Goal: Task Accomplishment & Management: Use online tool/utility

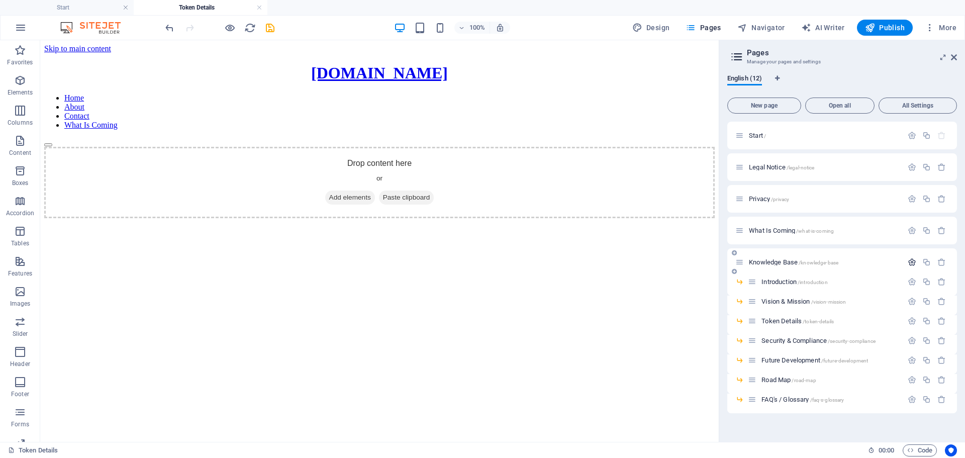
click at [910, 262] on icon "button" at bounding box center [911, 262] width 9 height 9
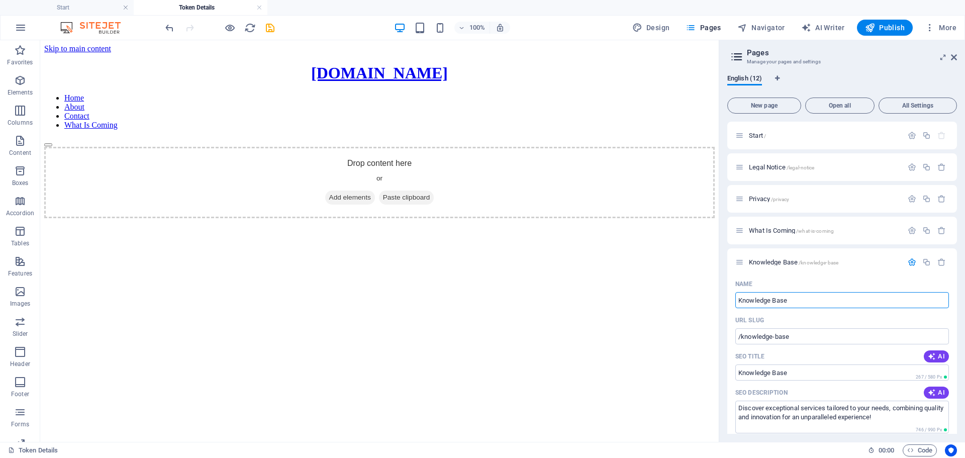
click at [305, 222] on html "Skip to main content [DOMAIN_NAME] Home About Contact What Is Coming Drop conte…" at bounding box center [379, 131] width 678 height 182
click at [20, 206] on icon "button" at bounding box center [20, 201] width 12 height 12
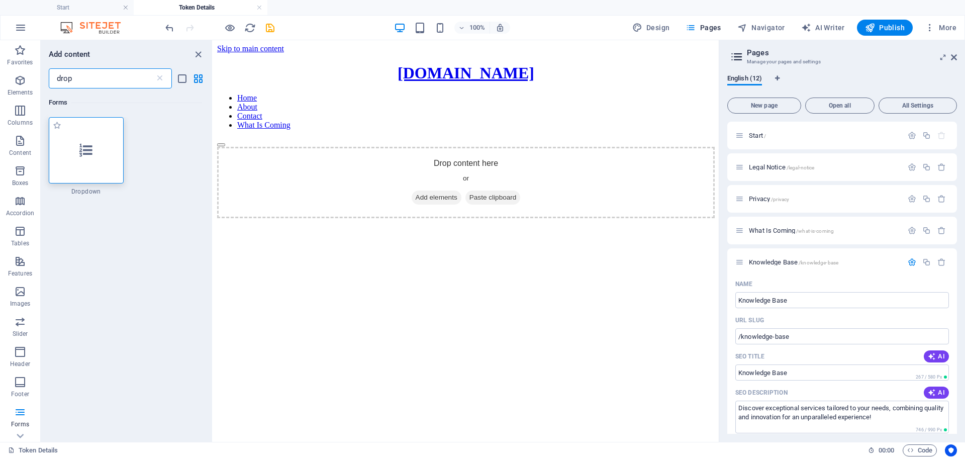
type input "drop"
click at [87, 152] on icon at bounding box center [85, 150] width 13 height 13
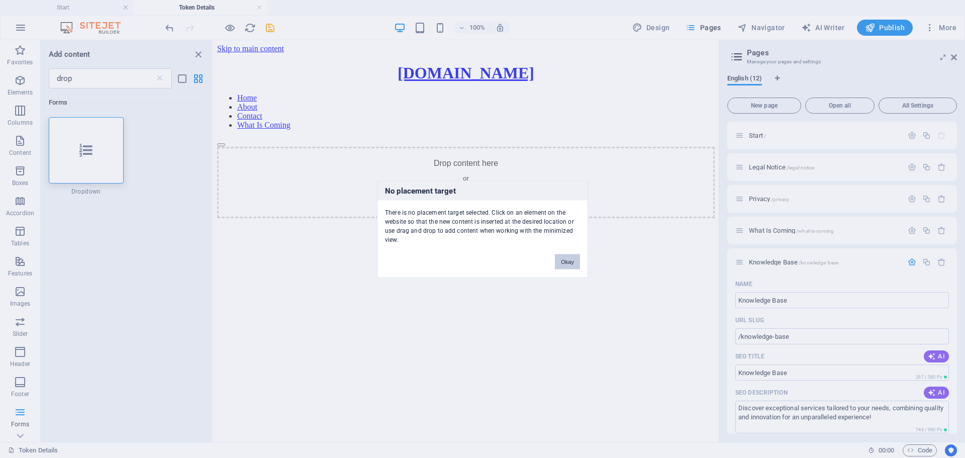
drag, startPoint x: 566, startPoint y: 263, endPoint x: 297, endPoint y: 217, distance: 272.3
click at [566, 263] on button "Okay" at bounding box center [567, 261] width 25 height 15
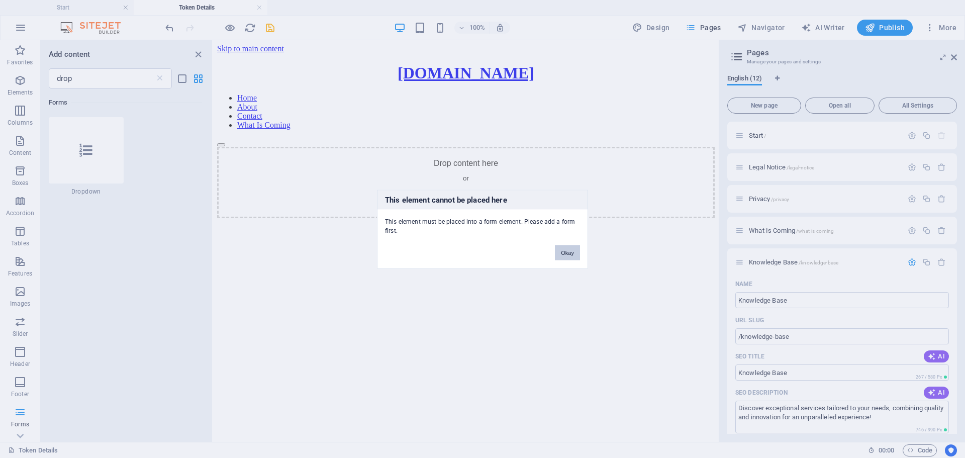
click at [563, 252] on button "Okay" at bounding box center [567, 252] width 25 height 15
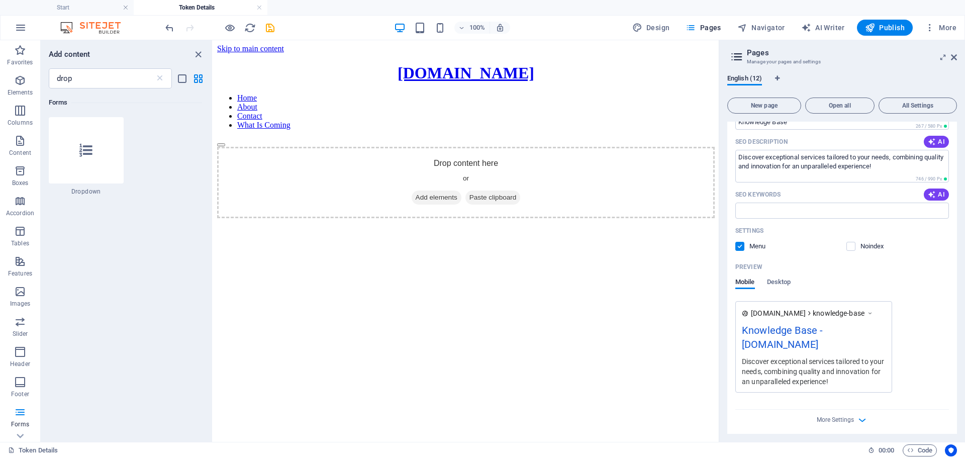
scroll to position [251, 0]
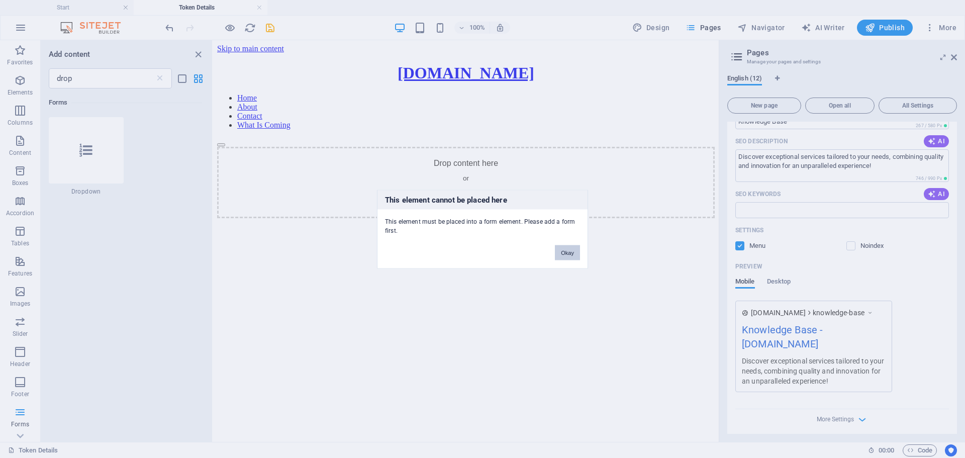
click at [562, 253] on button "Okay" at bounding box center [567, 252] width 25 height 15
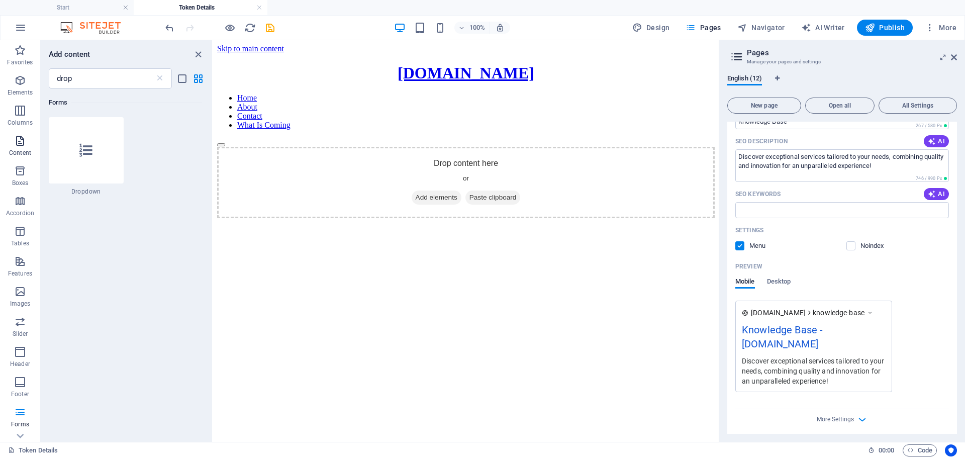
click at [21, 140] on icon "button" at bounding box center [20, 141] width 12 height 12
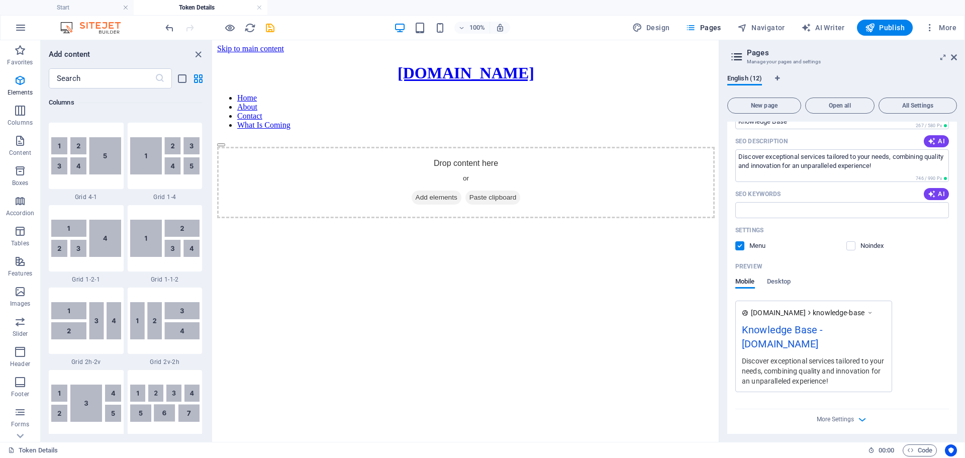
scroll to position [1758, 0]
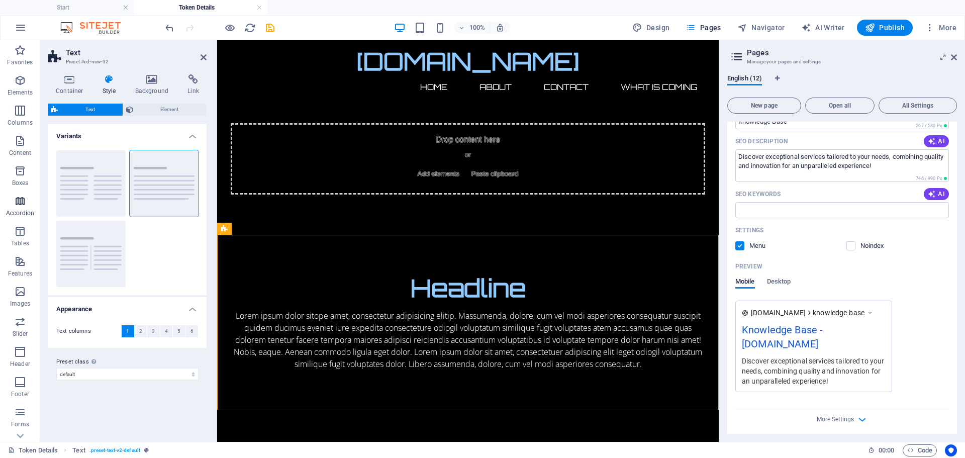
click at [21, 205] on icon "button" at bounding box center [20, 201] width 12 height 12
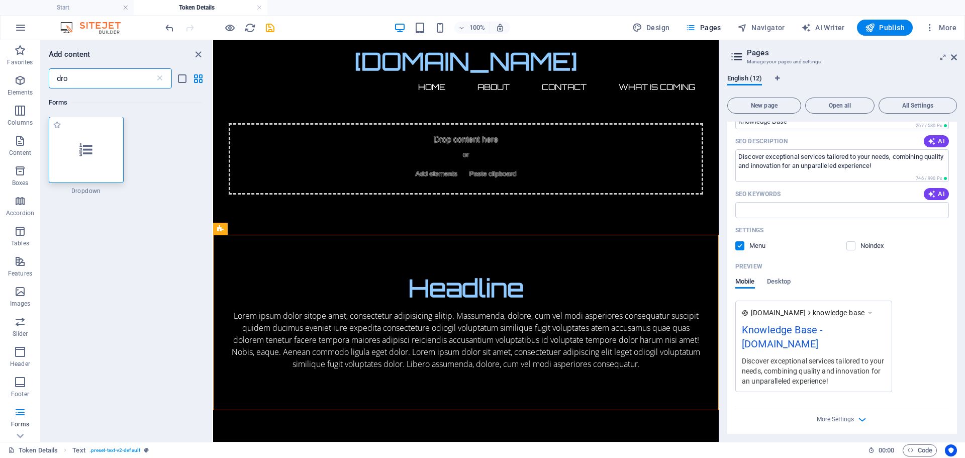
scroll to position [0, 0]
type input "dro"
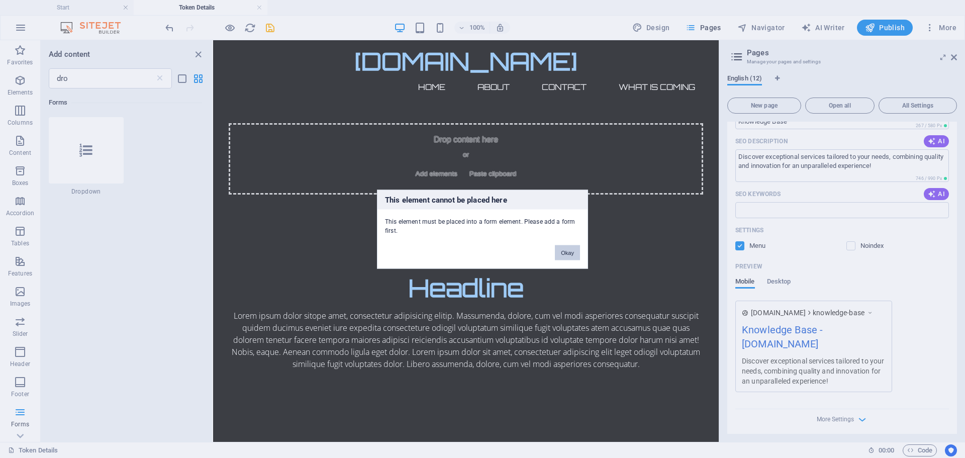
click at [569, 251] on button "Okay" at bounding box center [567, 252] width 25 height 15
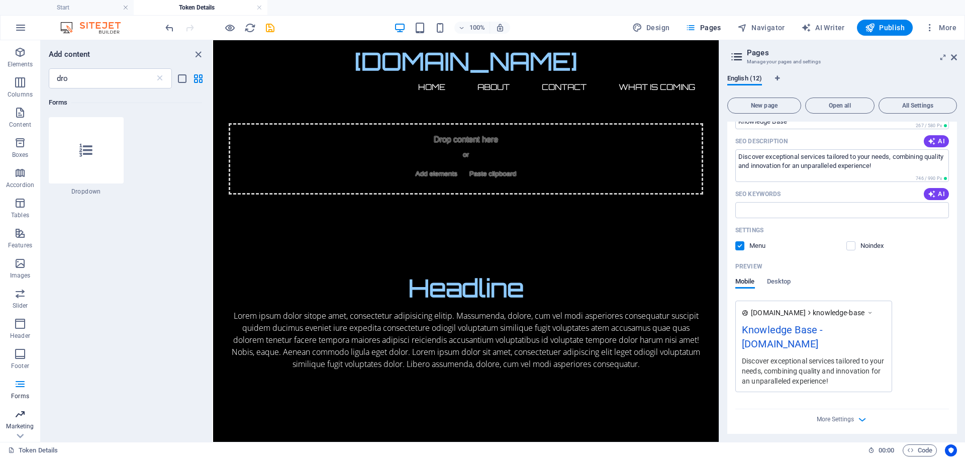
scroll to position [51, 0]
click at [21, 363] on icon "button" at bounding box center [20, 361] width 12 height 12
click at [15, 358] on icon "button" at bounding box center [20, 361] width 12 height 12
click at [19, 361] on icon "button" at bounding box center [20, 361] width 12 height 12
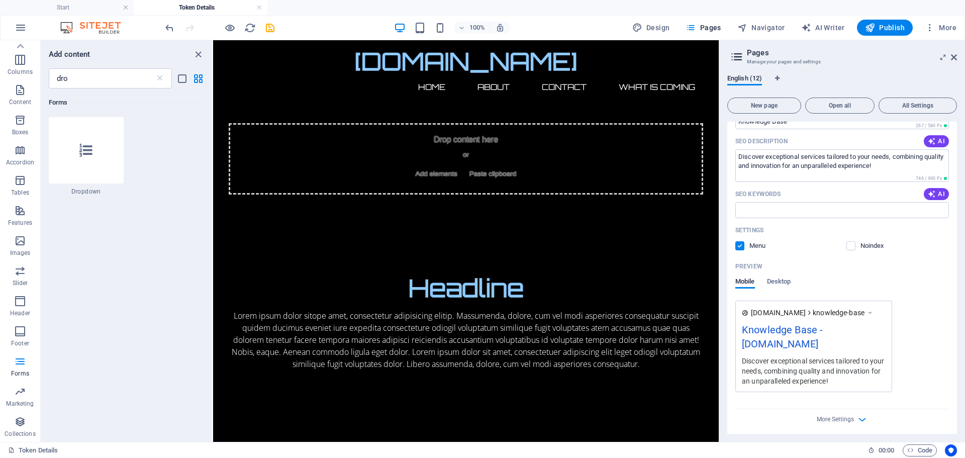
drag, startPoint x: 18, startPoint y: 363, endPoint x: 116, endPoint y: 338, distance: 100.5
click at [116, 338] on div "Favorites Elements Columns Content Boxes Accordion Tables Features Images Slide…" at bounding box center [106, 240] width 213 height 401
click at [21, 362] on icon "button" at bounding box center [20, 361] width 12 height 12
click at [23, 329] on icon "button" at bounding box center [20, 331] width 12 height 12
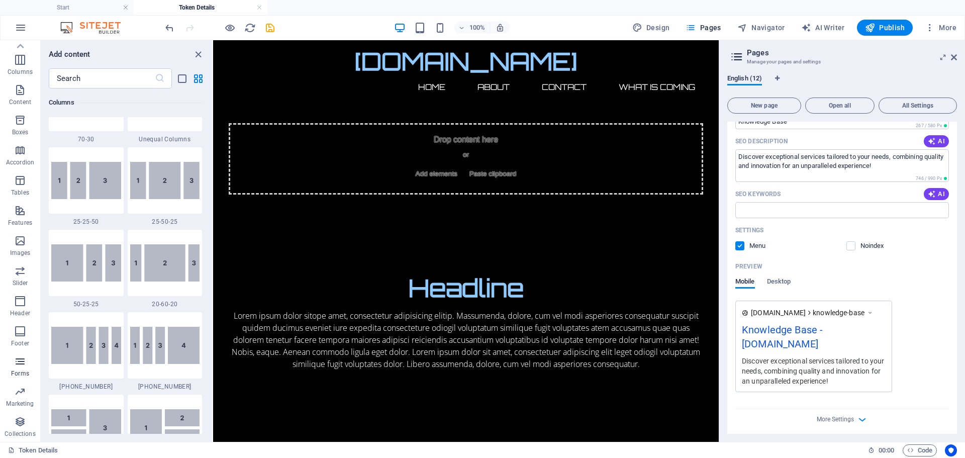
scroll to position [6652, 0]
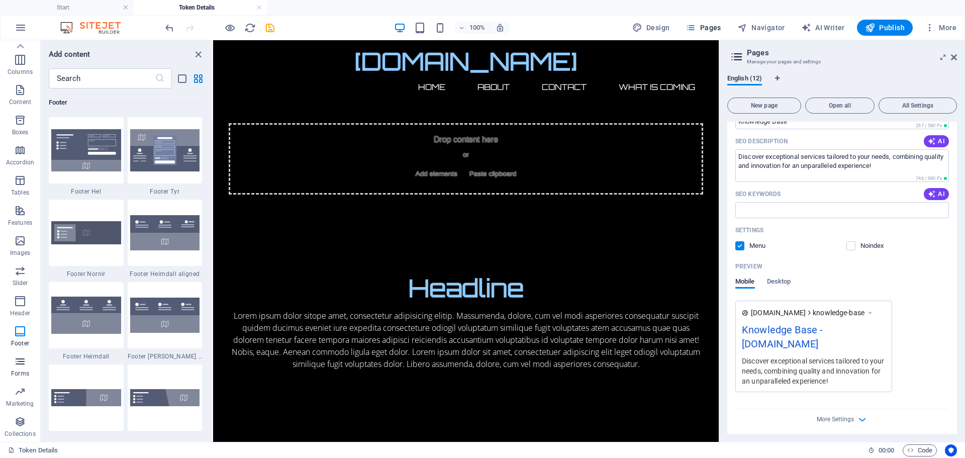
click at [18, 363] on icon "button" at bounding box center [20, 361] width 12 height 12
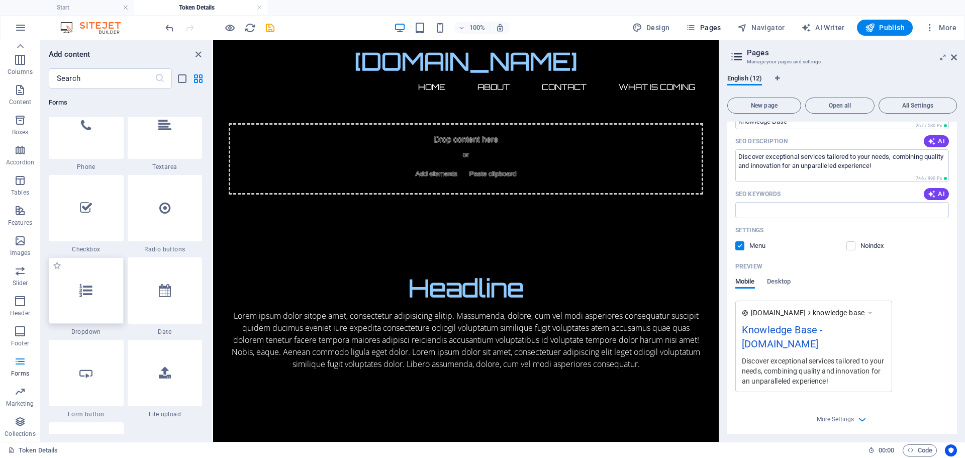
scroll to position [7789, 0]
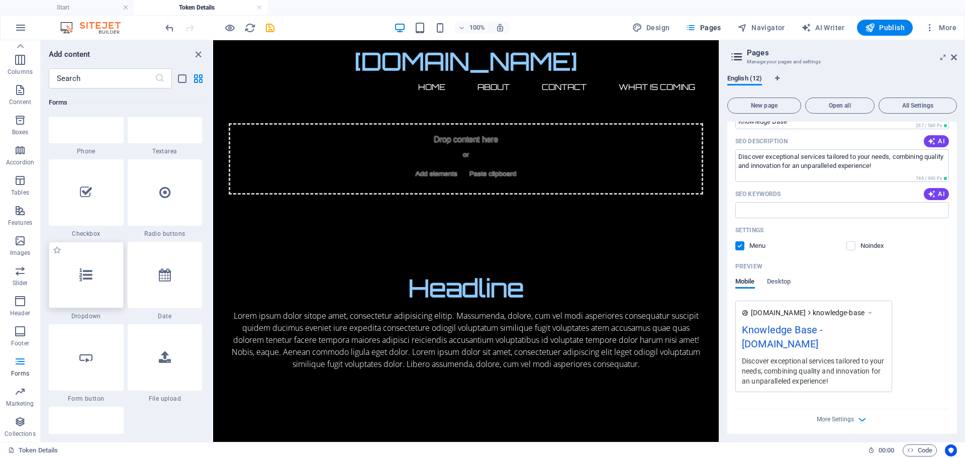
click at [89, 278] on icon at bounding box center [85, 274] width 13 height 13
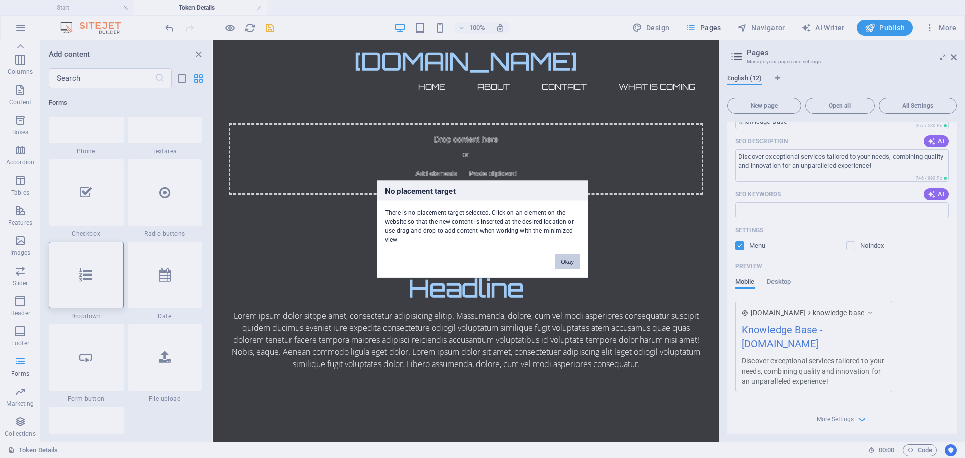
click at [566, 258] on button "Okay" at bounding box center [567, 261] width 25 height 15
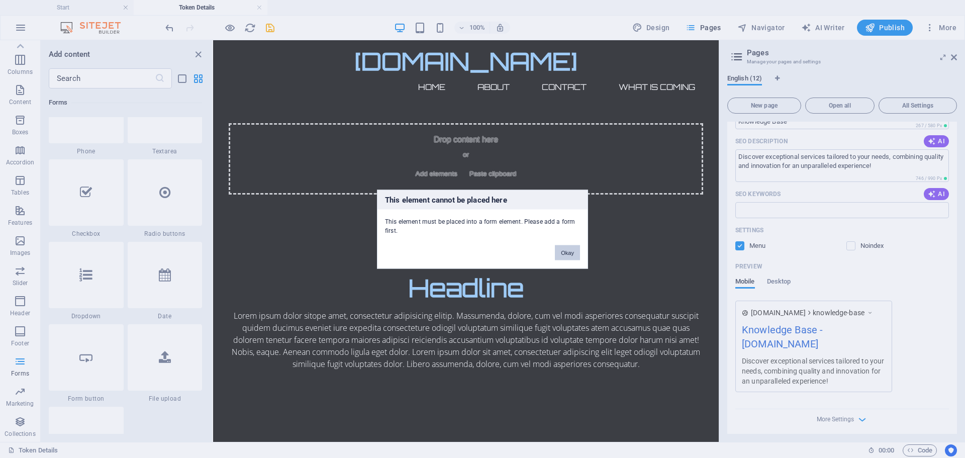
click at [563, 250] on button "Okay" at bounding box center [567, 252] width 25 height 15
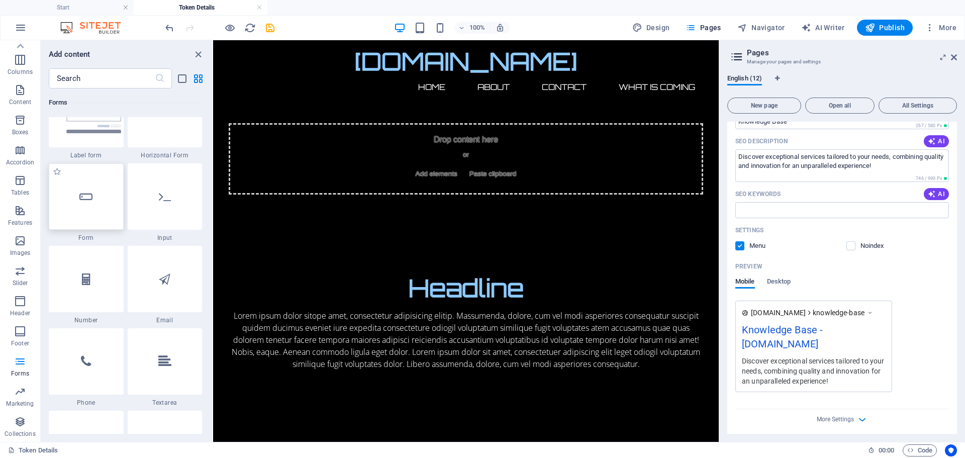
scroll to position [7487, 0]
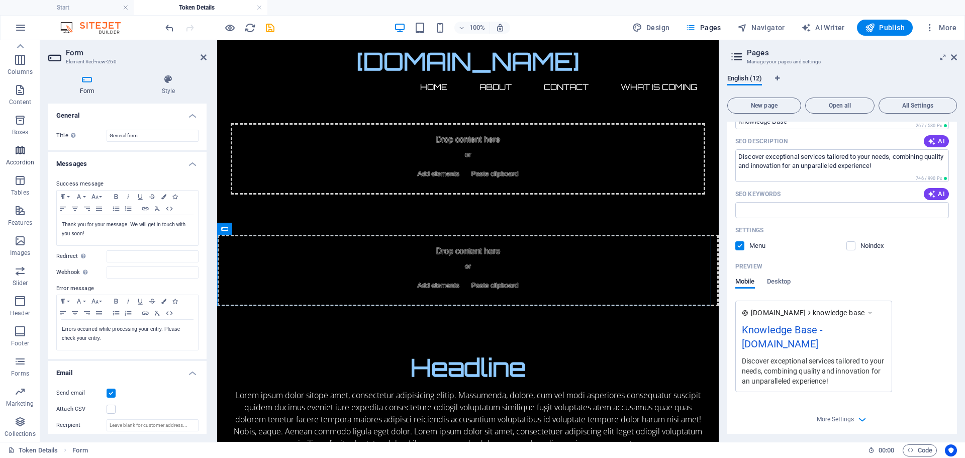
click at [21, 149] on icon "button" at bounding box center [20, 150] width 12 height 12
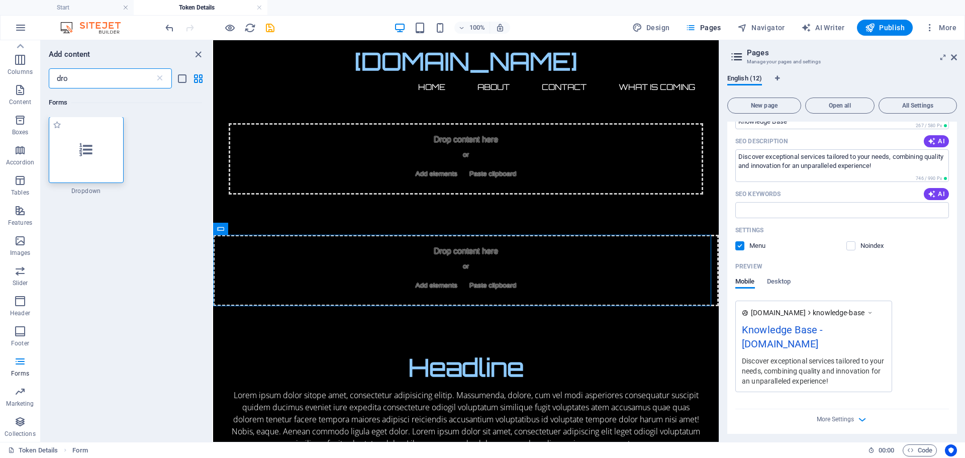
scroll to position [0, 0]
type input "dro"
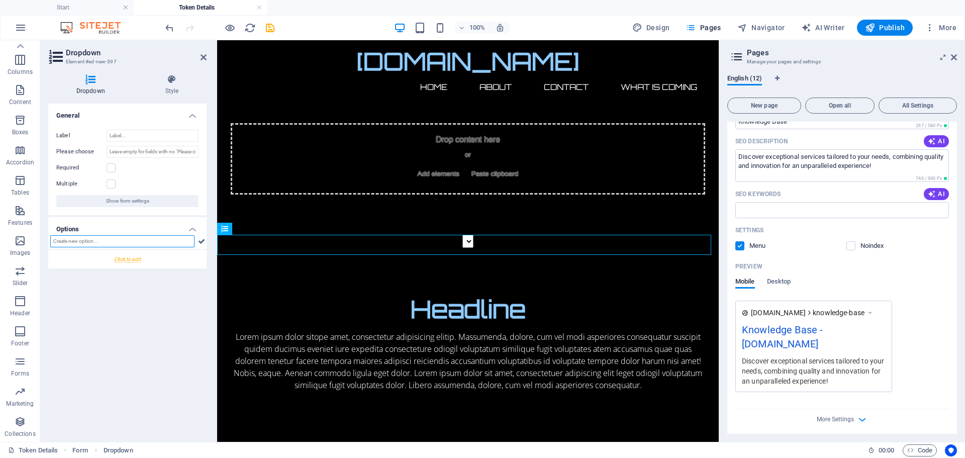
click at [99, 240] on input "text" at bounding box center [122, 241] width 144 height 12
click at [131, 244] on input "text" at bounding box center [122, 241] width 144 height 12
click at [124, 258] on div at bounding box center [127, 259] width 158 height 19
click at [138, 264] on input "New option" at bounding box center [160, 264] width 77 height 12
click at [108, 239] on input "text" at bounding box center [122, 241] width 144 height 12
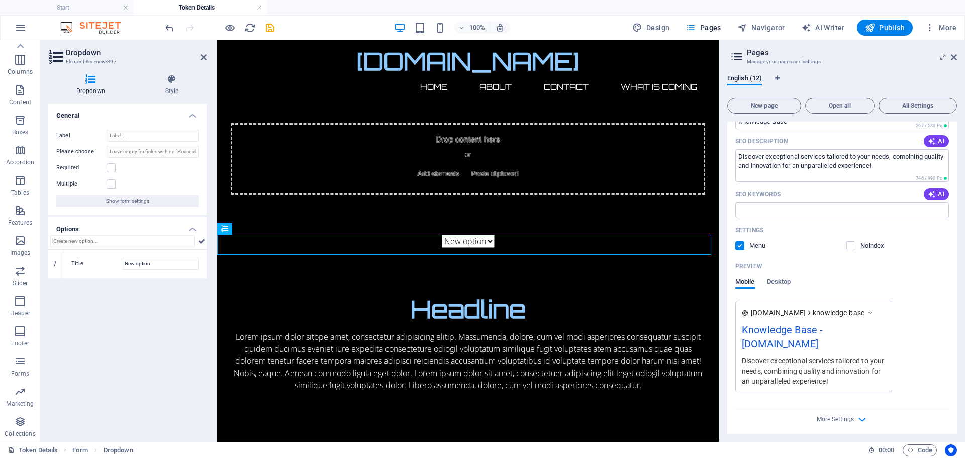
click at [192, 229] on h4 "Options" at bounding box center [127, 226] width 158 height 18
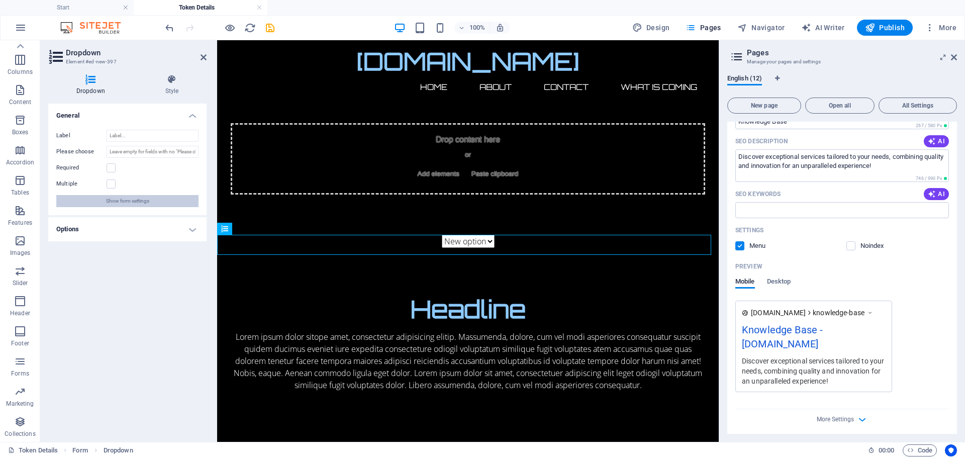
click at [112, 203] on span "Show form settings" at bounding box center [127, 201] width 43 height 12
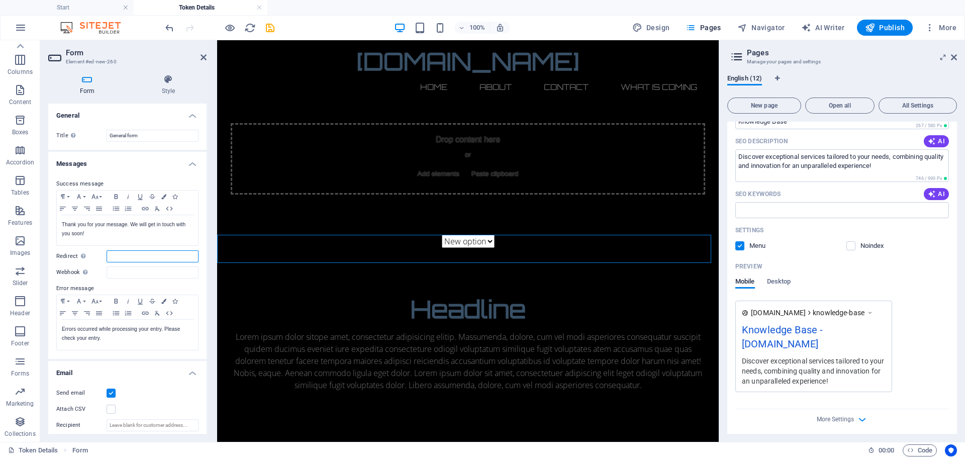
click at [115, 256] on input "Redirect Define a redirect target upon successful form submission; for example,…" at bounding box center [153, 256] width 92 height 12
click at [410, 110] on div "Drop content here or Add elements Paste clipboard" at bounding box center [467, 137] width 501 height 194
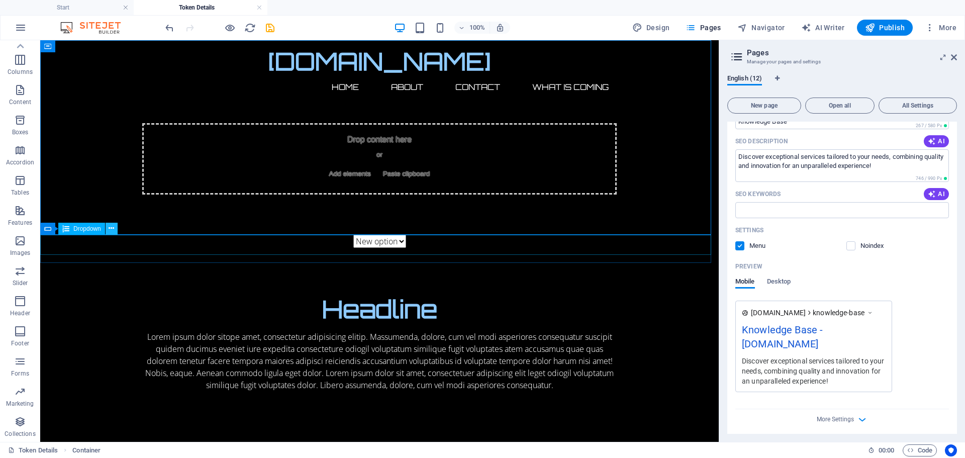
click at [115, 227] on button at bounding box center [112, 229] width 12 height 12
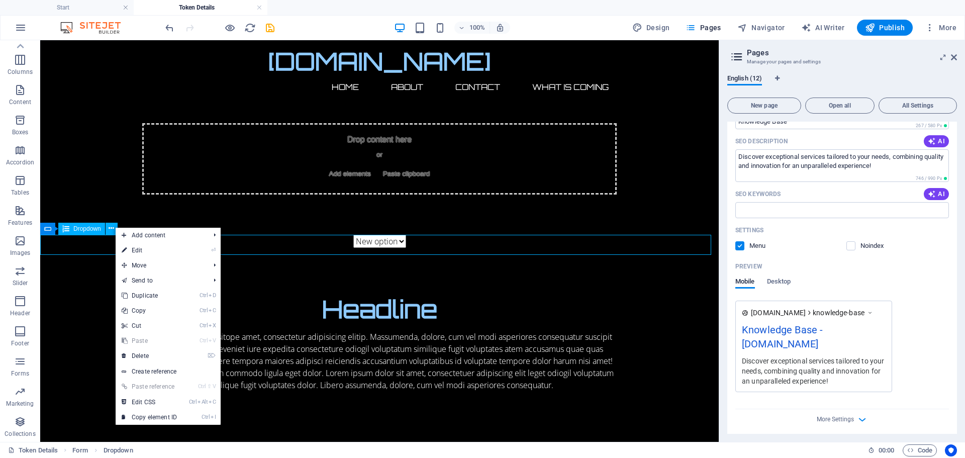
click at [76, 232] on span "Dropdown" at bounding box center [87, 229] width 28 height 6
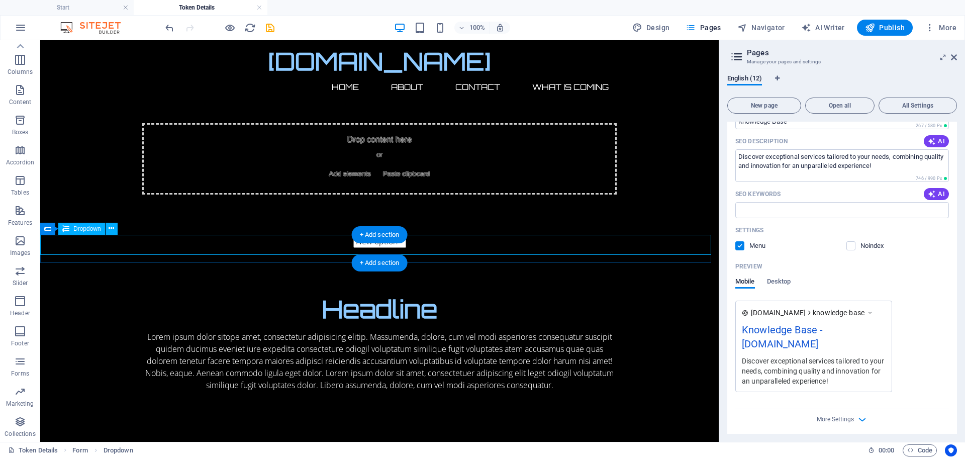
click at [72, 244] on div "New option" at bounding box center [379, 241] width 678 height 13
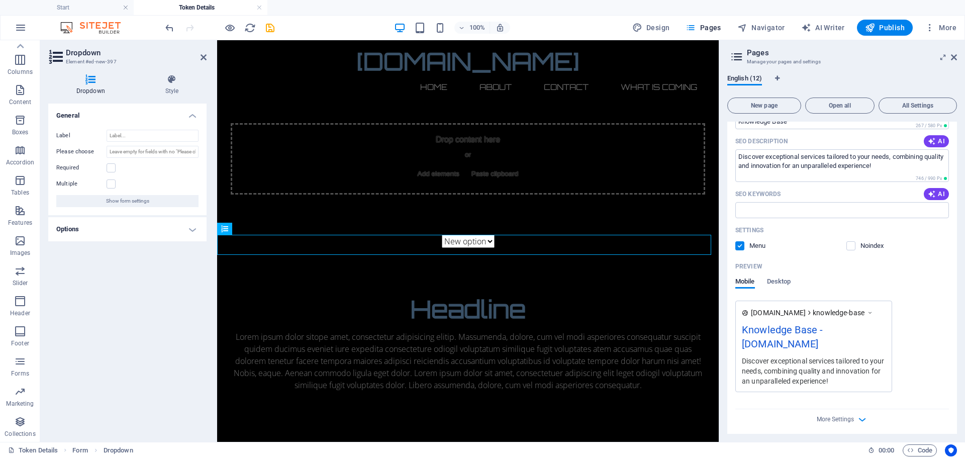
click at [78, 225] on h4 "Options" at bounding box center [127, 229] width 158 height 24
click at [204, 57] on icon at bounding box center [203, 57] width 6 height 8
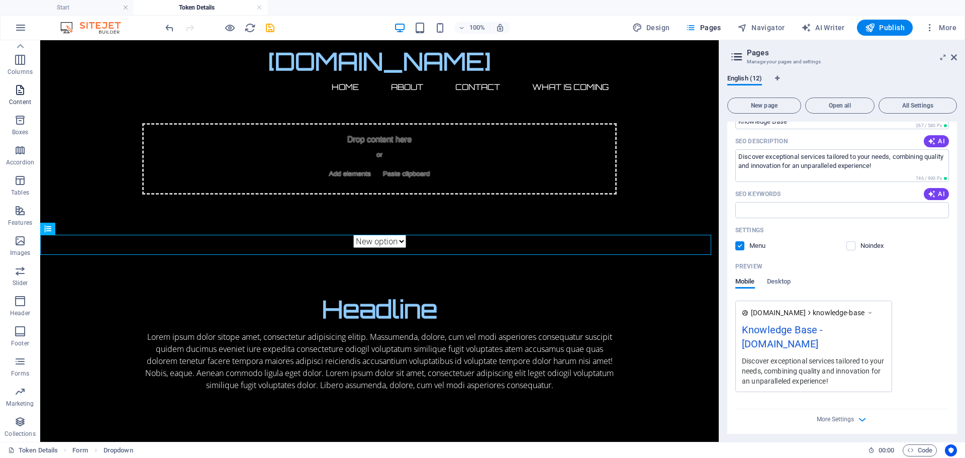
click at [19, 91] on icon "button" at bounding box center [20, 90] width 12 height 12
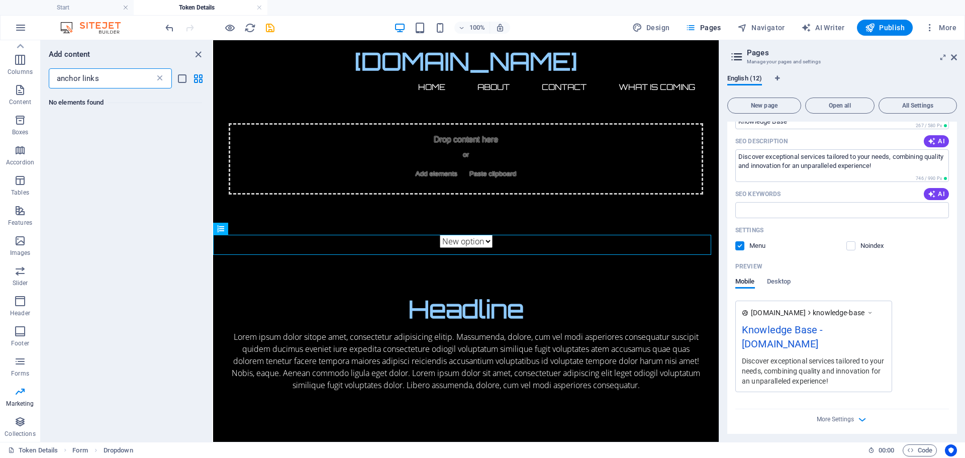
type input "anchor links"
click at [158, 75] on icon at bounding box center [160, 78] width 10 height 10
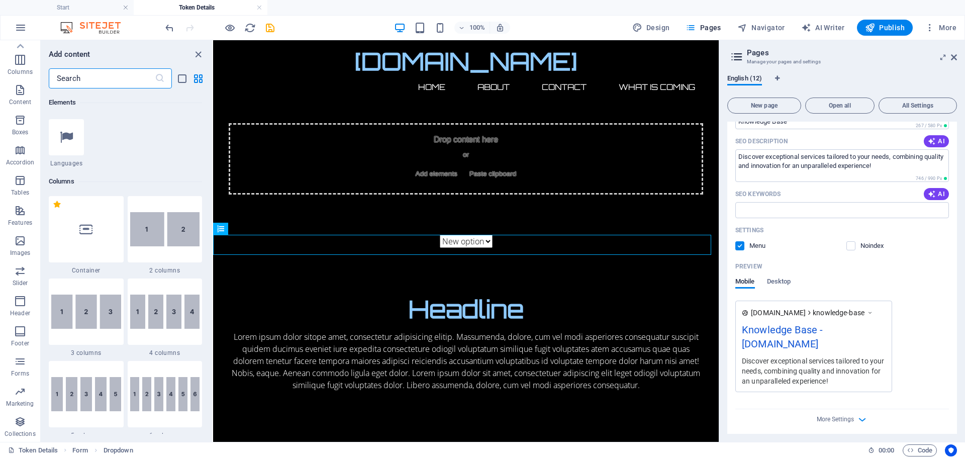
scroll to position [402, 0]
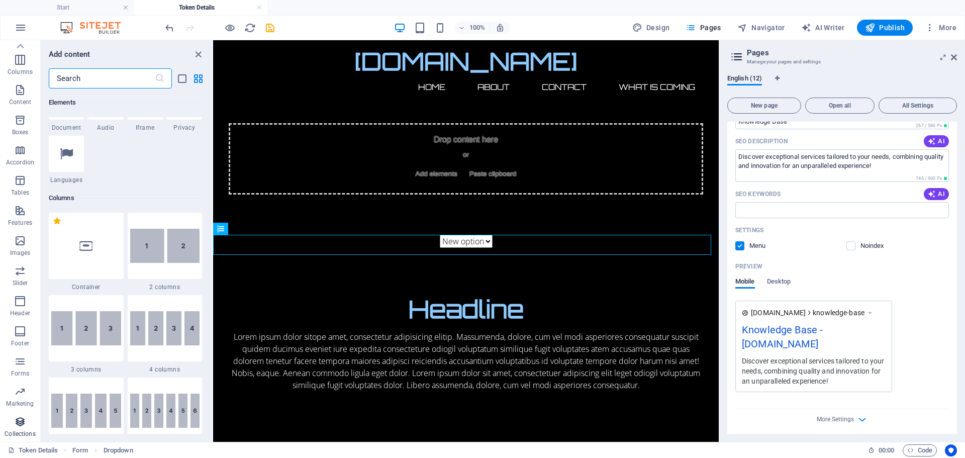
click at [19, 422] on icon "button" at bounding box center [20, 422] width 12 height 12
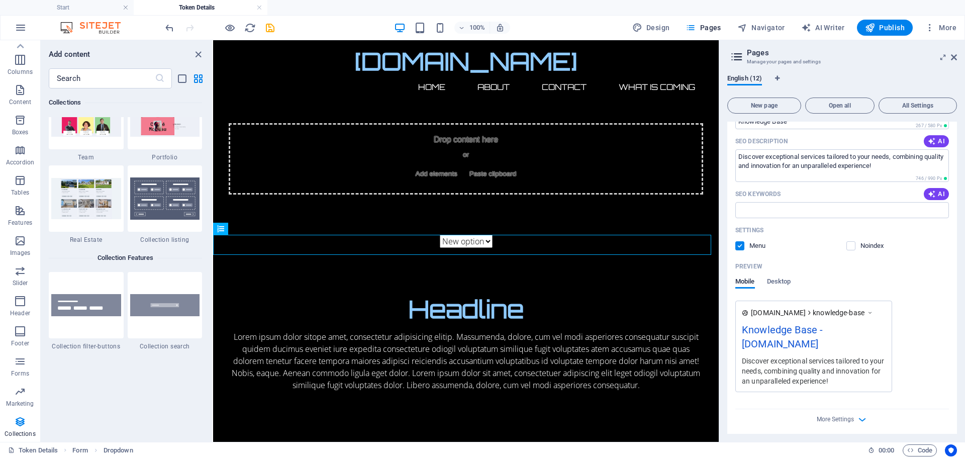
scroll to position [9450, 0]
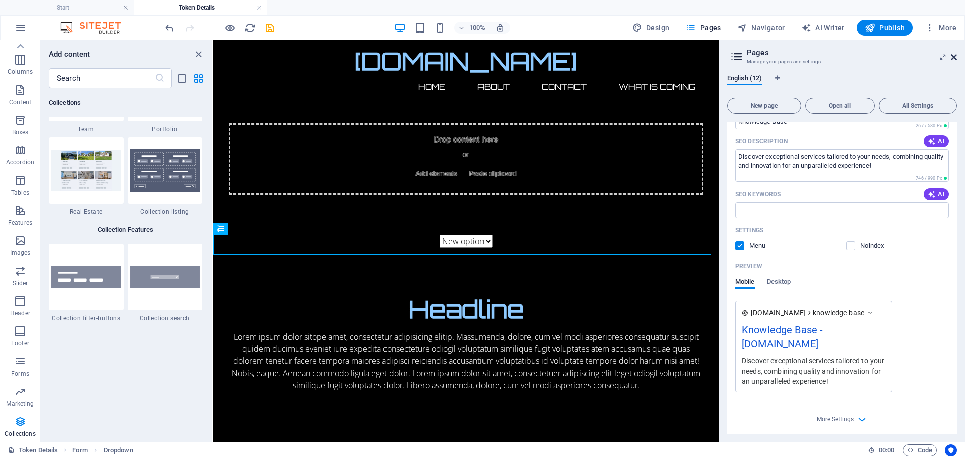
click at [953, 54] on icon at bounding box center [954, 57] width 6 height 8
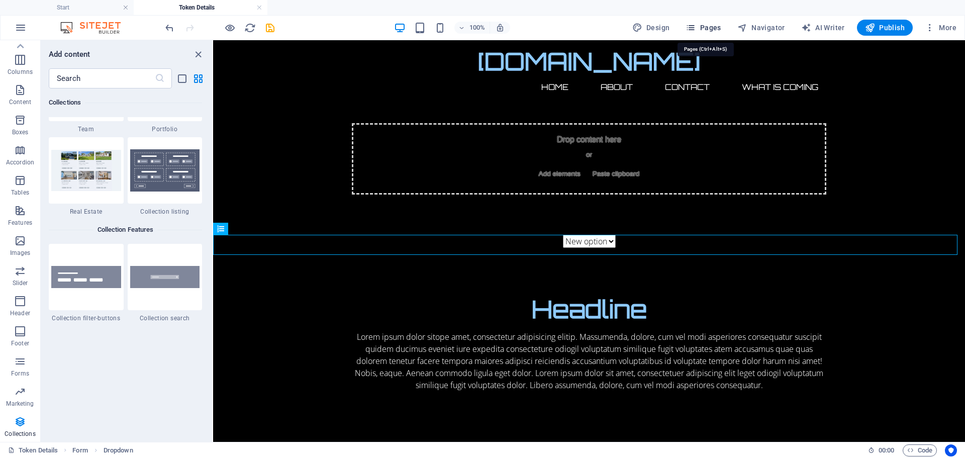
click at [695, 28] on icon "button" at bounding box center [690, 28] width 10 height 10
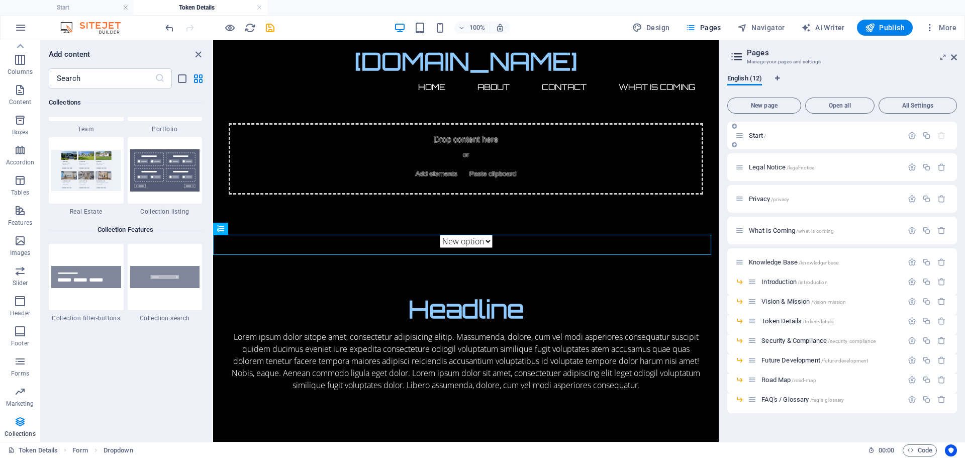
click at [773, 136] on p "Start /" at bounding box center [824, 135] width 151 height 7
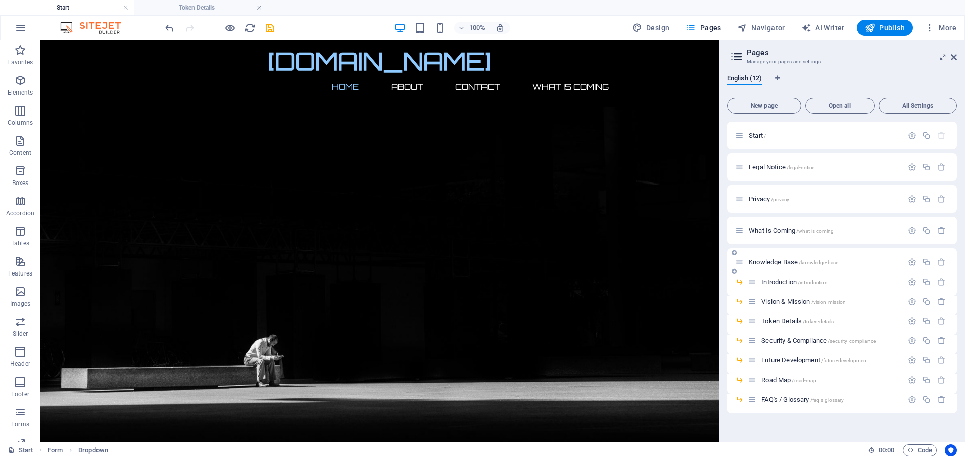
click at [779, 262] on span "Knowledge Base /knowledge-base" at bounding box center [793, 262] width 89 height 8
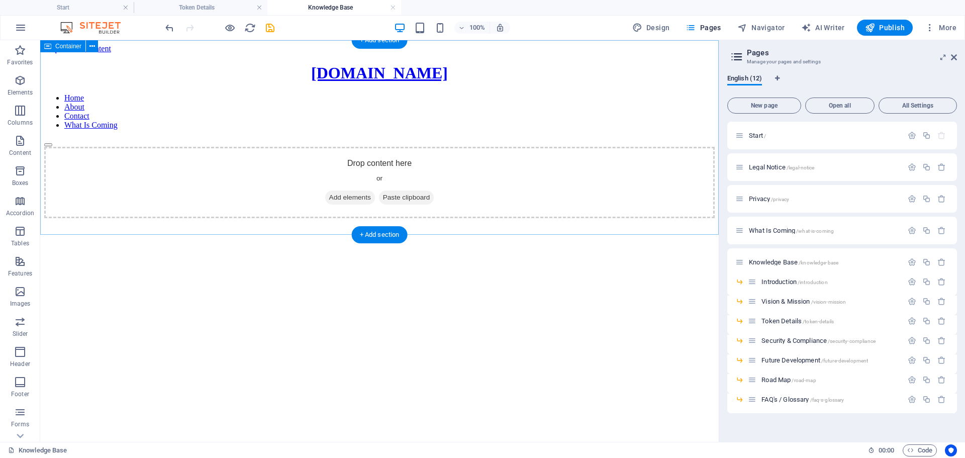
scroll to position [0, 0]
click at [368, 154] on div "Drop content here or Add elements Paste clipboard" at bounding box center [379, 182] width 670 height 71
click at [19, 82] on icon "button" at bounding box center [20, 80] width 12 height 12
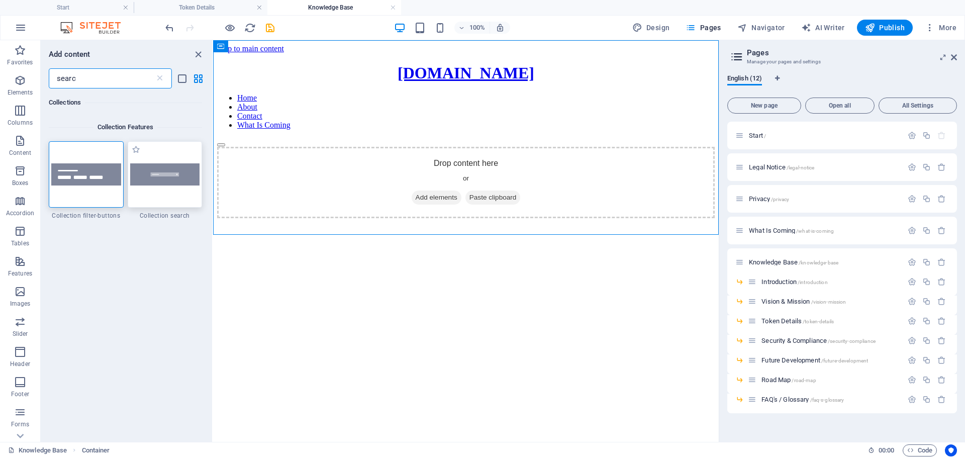
type input "searc"
click at [174, 177] on img at bounding box center [165, 174] width 70 height 23
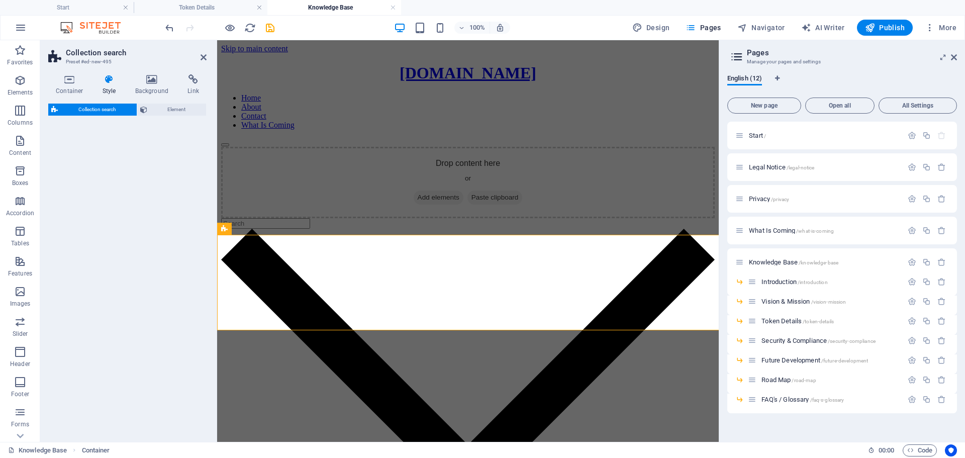
select select "px"
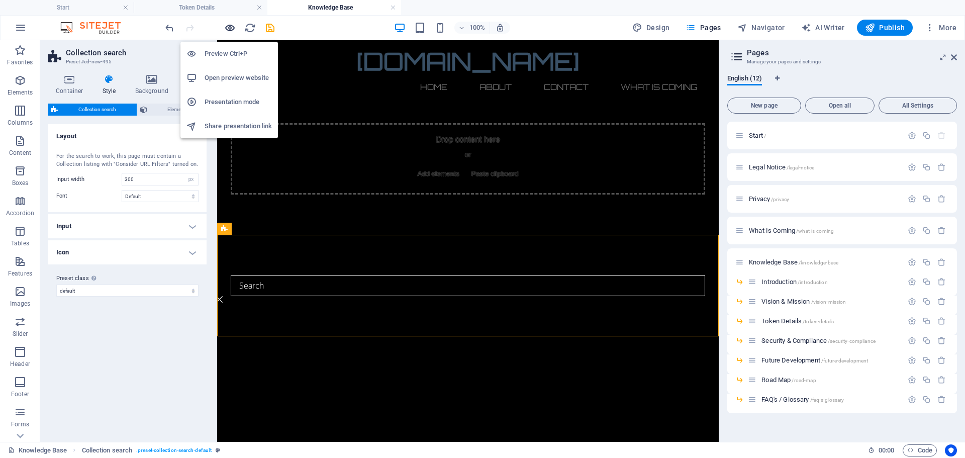
drag, startPoint x: 228, startPoint y: 29, endPoint x: 354, endPoint y: 134, distance: 164.1
click at [228, 29] on icon "button" at bounding box center [230, 28] width 12 height 12
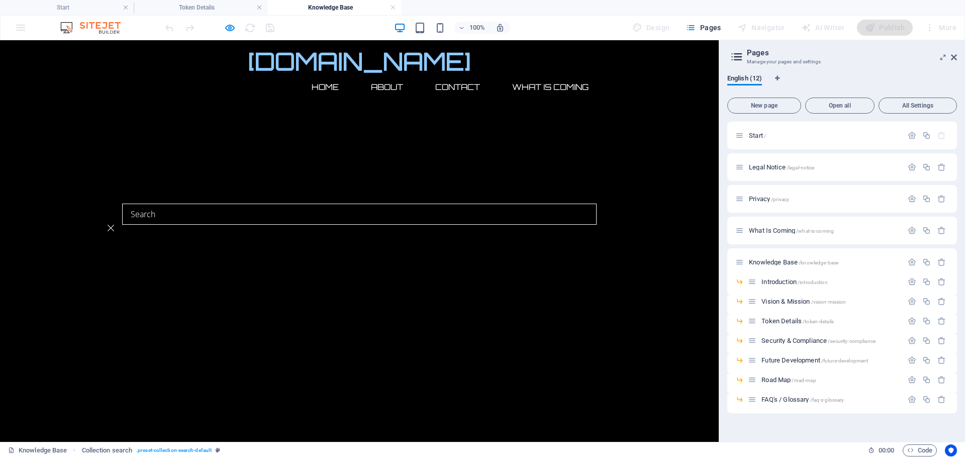
click at [341, 217] on input "search" at bounding box center [359, 214] width 474 height 21
click at [114, 225] on icon at bounding box center [111, 228] width 7 height 7
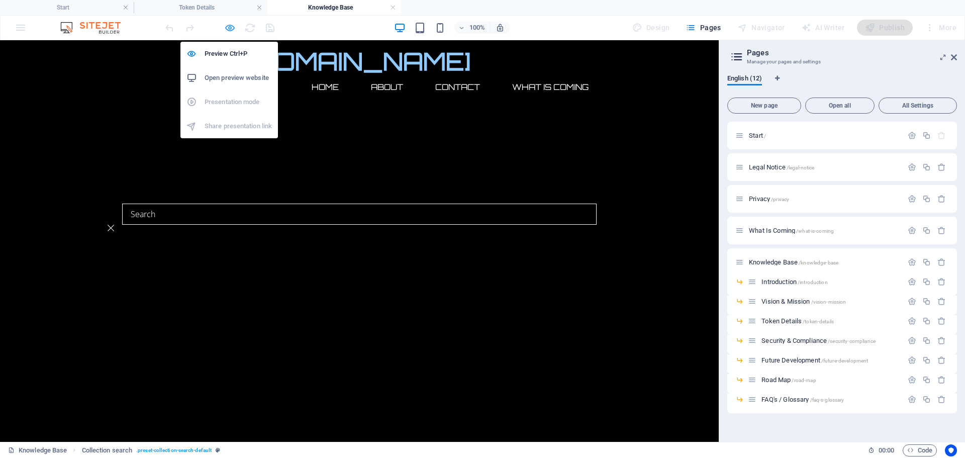
click at [231, 27] on icon "button" at bounding box center [230, 28] width 12 height 12
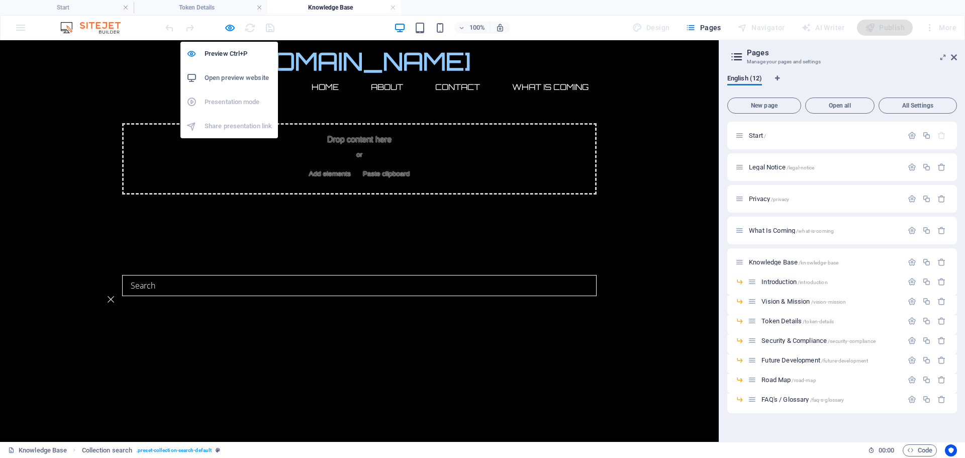
select select "px"
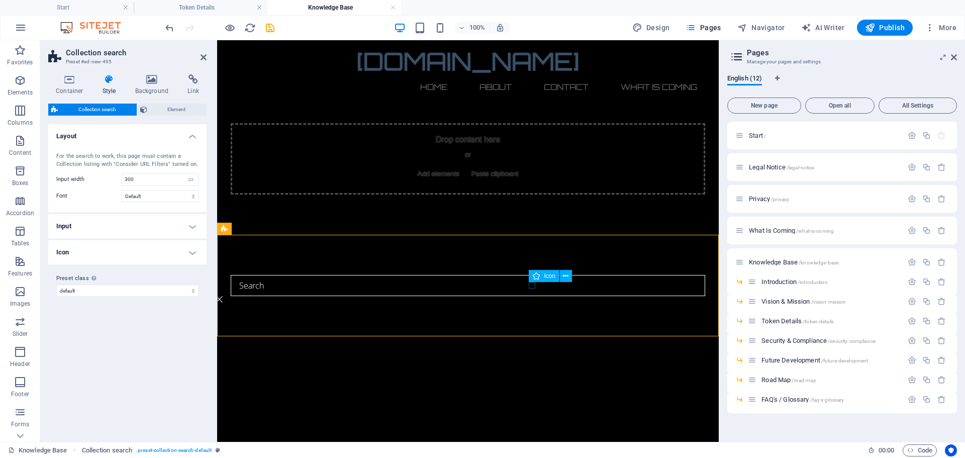
click at [533, 296] on figure at bounding box center [456, 299] width 481 height 7
click at [566, 275] on icon at bounding box center [566, 276] width 6 height 11
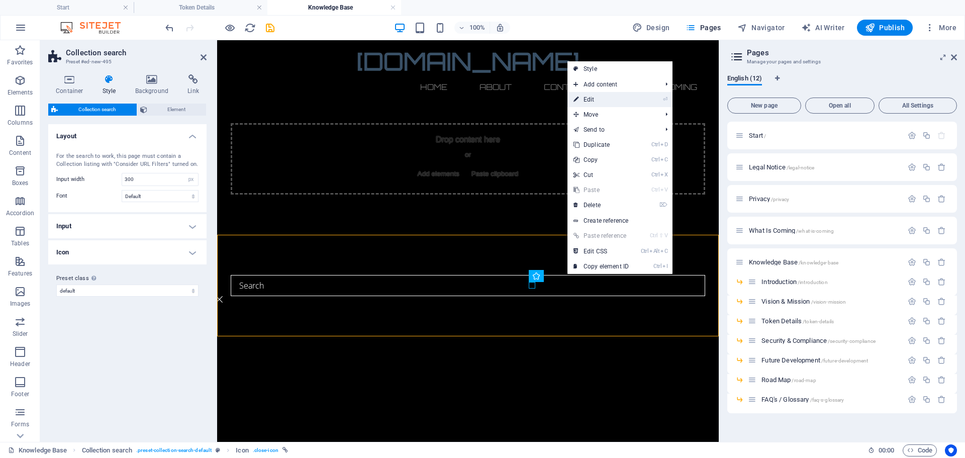
click at [595, 95] on link "⏎ Edit" at bounding box center [600, 99] width 67 height 15
select select "xMidYMid"
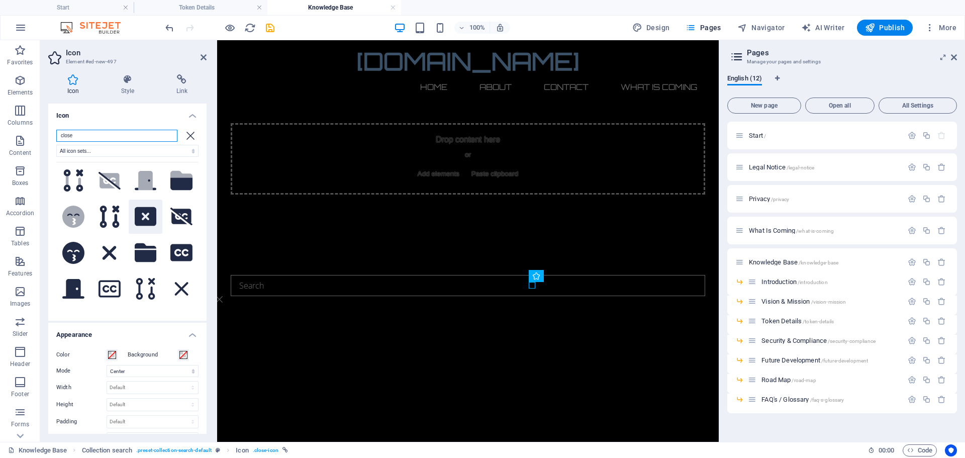
scroll to position [201, 0]
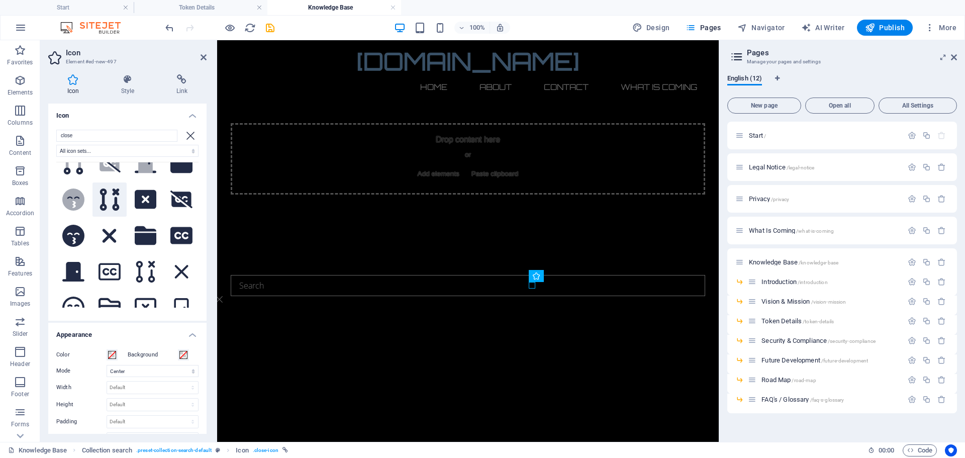
click at [110, 200] on icon at bounding box center [109, 199] width 22 height 22
click at [321, 290] on div at bounding box center [467, 289] width 501 height 108
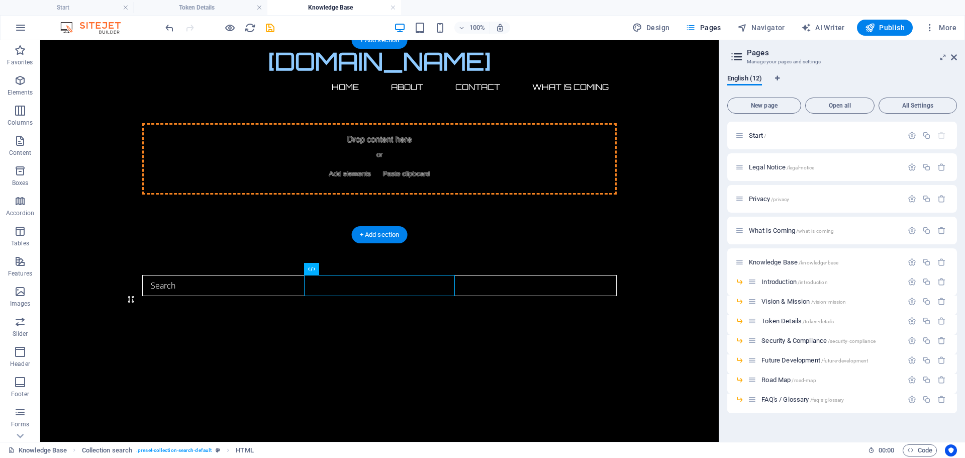
drag, startPoint x: 365, startPoint y: 282, endPoint x: 389, endPoint y: 160, distance: 125.0
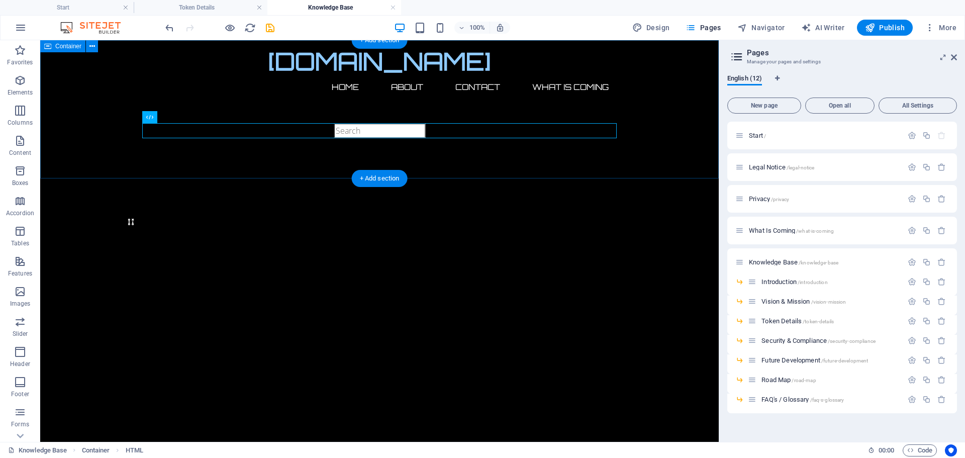
click at [292, 97] on div at bounding box center [379, 109] width 678 height 138
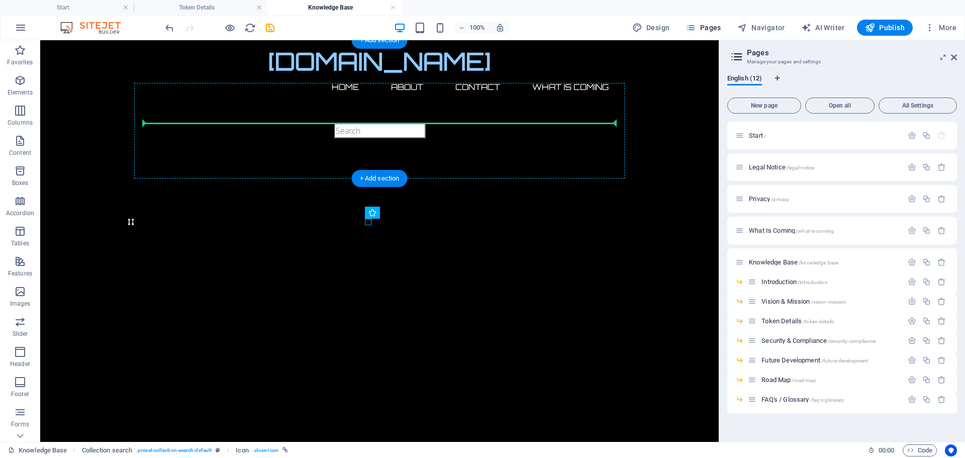
drag, startPoint x: 367, startPoint y: 221, endPoint x: 466, endPoint y: 131, distance: 133.7
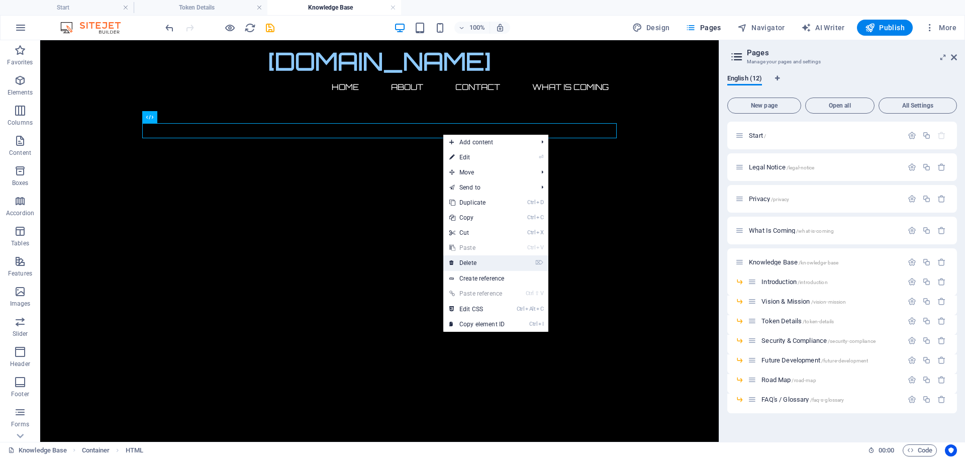
click at [476, 265] on link "⌦ Delete" at bounding box center [476, 262] width 67 height 15
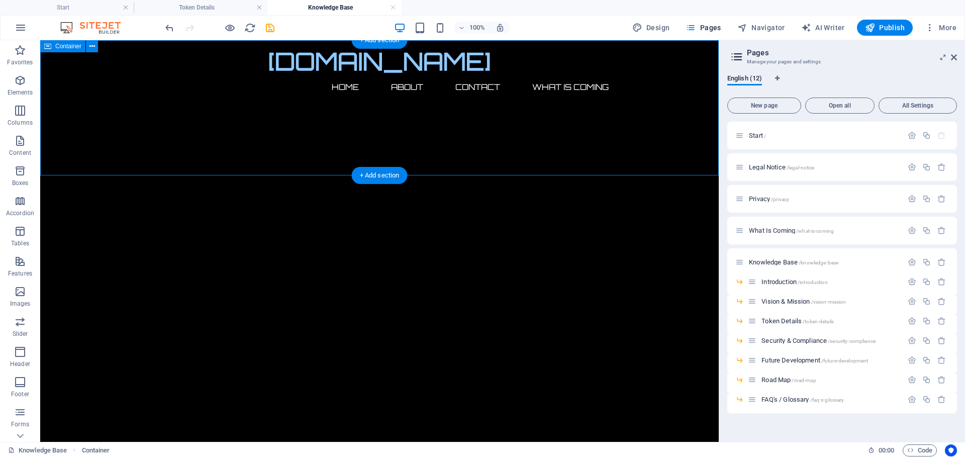
drag, startPoint x: 220, startPoint y: 89, endPoint x: 588, endPoint y: 144, distance: 372.9
click at [588, 144] on div at bounding box center [379, 340] width 678 height 600
click at [19, 263] on icon "button" at bounding box center [20, 261] width 12 height 12
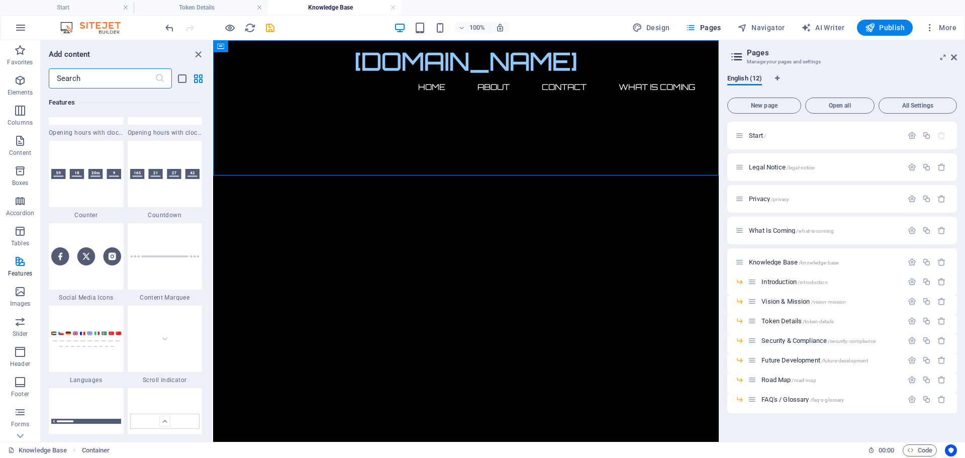
scroll to position [4520, 0]
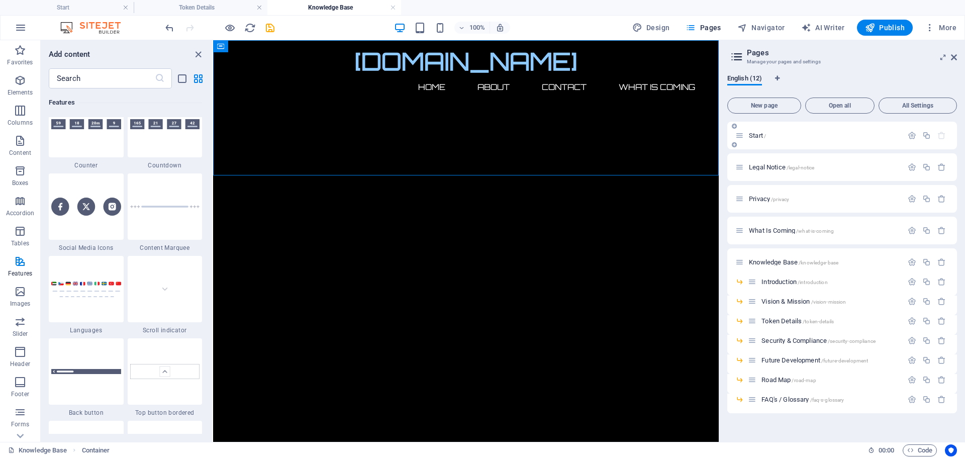
click at [804, 134] on p "Start /" at bounding box center [824, 135] width 151 height 7
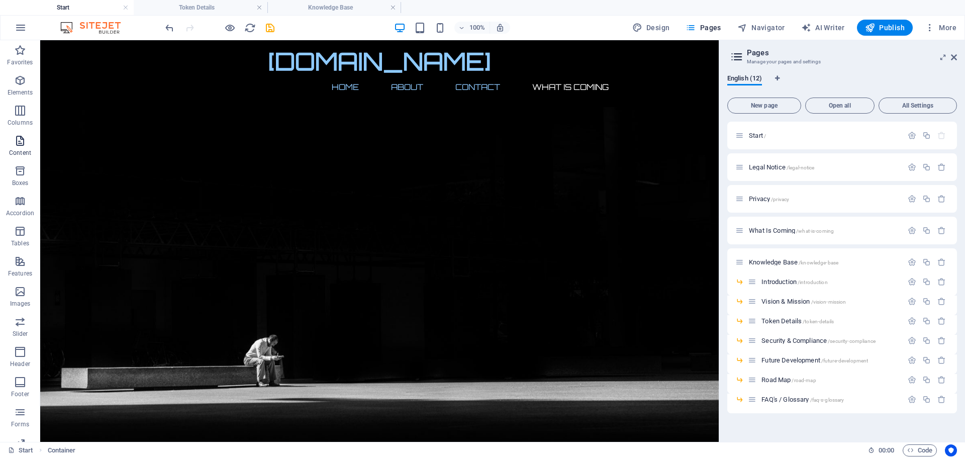
click at [19, 143] on icon "button" at bounding box center [20, 141] width 12 height 12
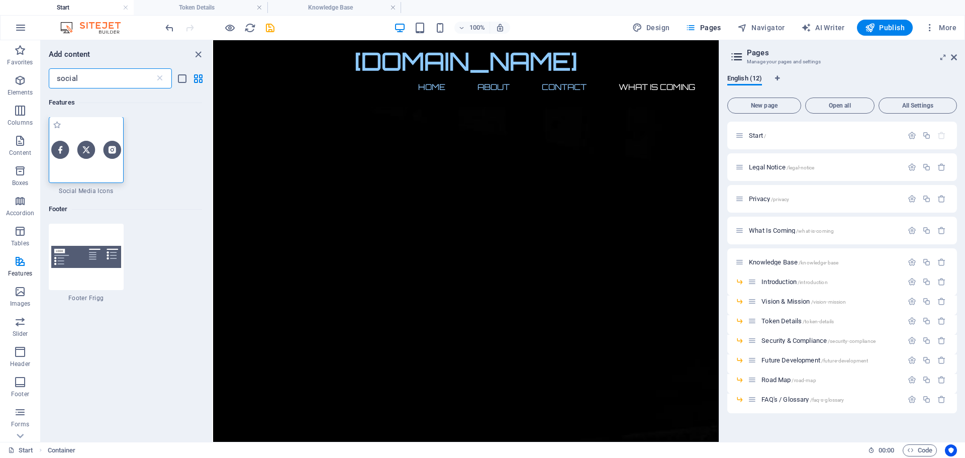
scroll to position [0, 0]
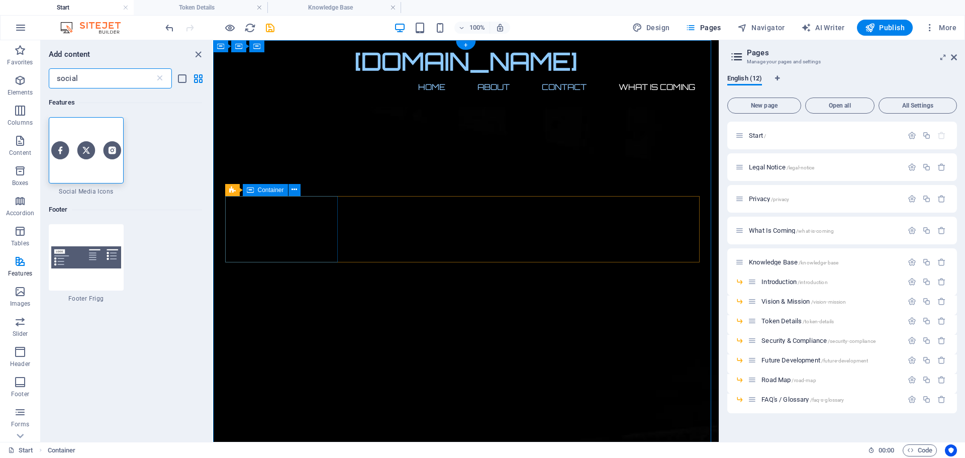
type input "social"
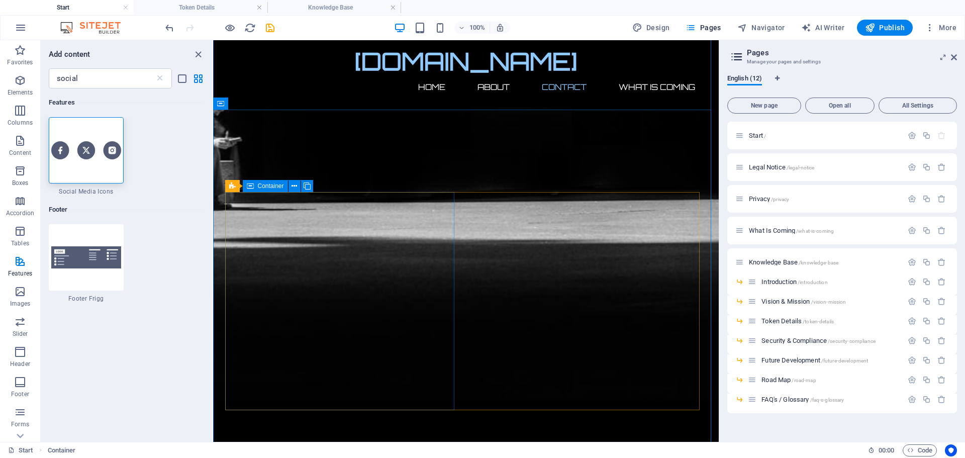
scroll to position [824, 0]
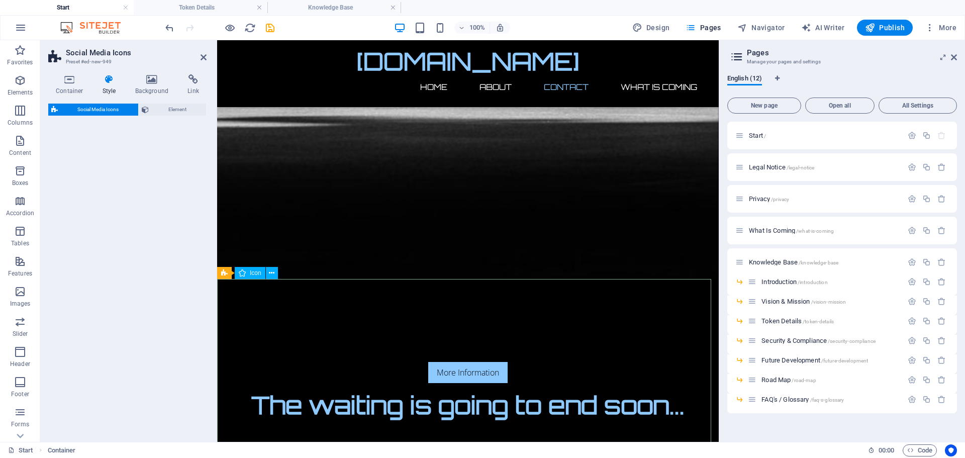
select select "rem"
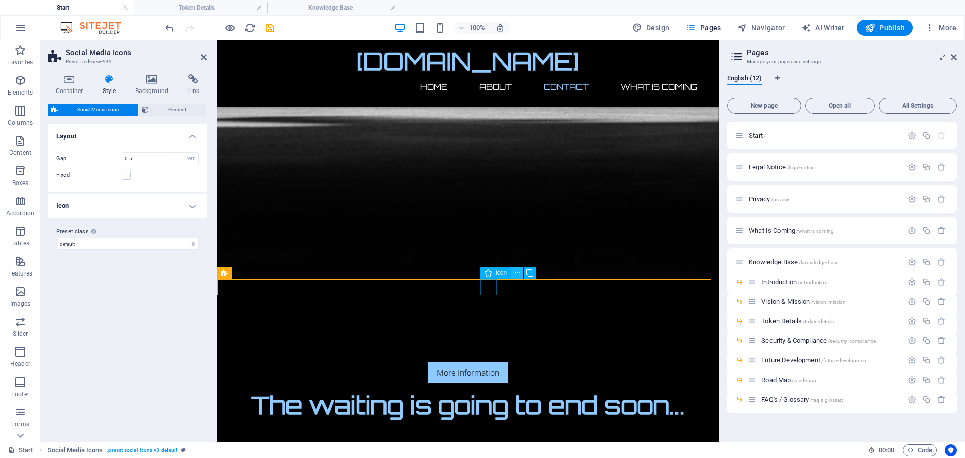
click at [518, 272] on icon at bounding box center [518, 273] width 6 height 11
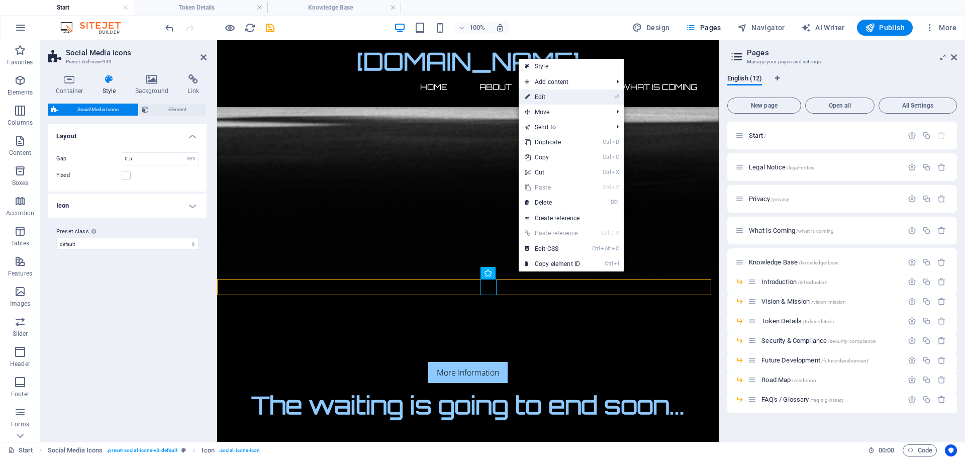
click at [548, 97] on link "⏎ Edit" at bounding box center [552, 96] width 67 height 15
select select "xMidYMid"
select select "px"
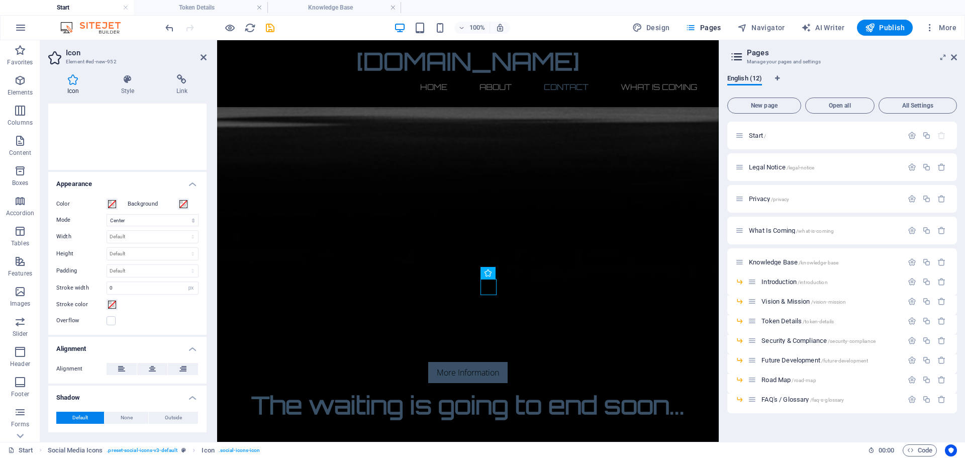
scroll to position [197, 0]
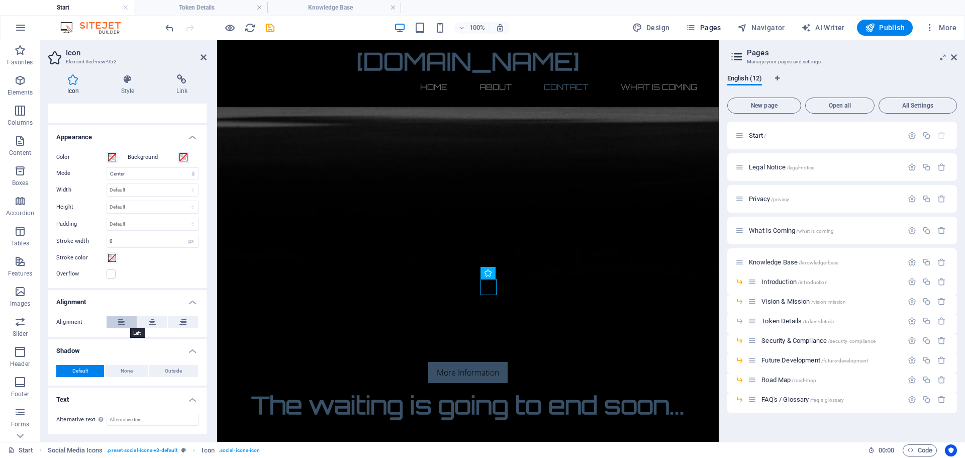
click at [123, 321] on icon at bounding box center [121, 322] width 7 height 12
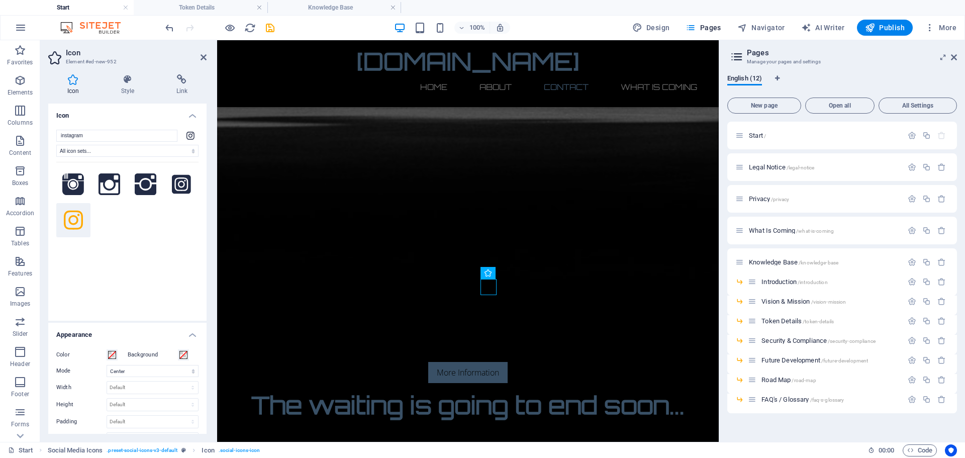
click at [148, 235] on div at bounding box center [127, 235] width 142 height 146
click at [272, 26] on icon "save" at bounding box center [270, 28] width 12 height 12
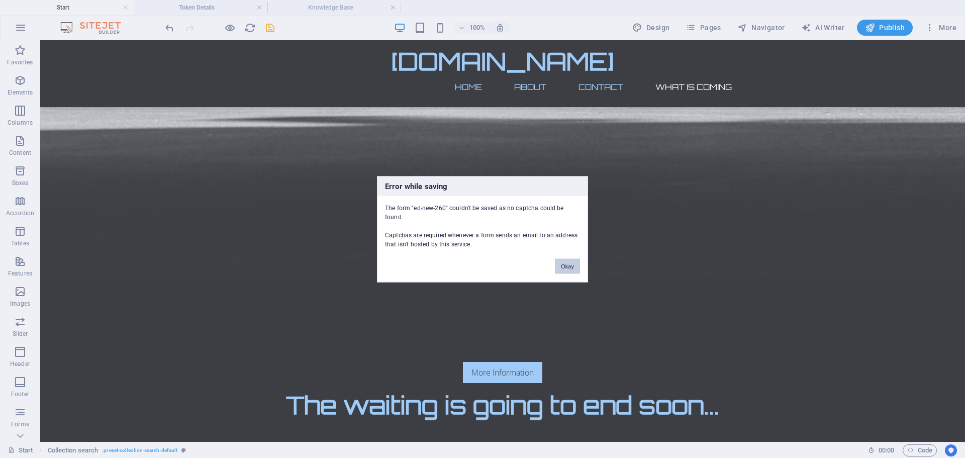
click at [569, 263] on button "Okay" at bounding box center [567, 265] width 25 height 15
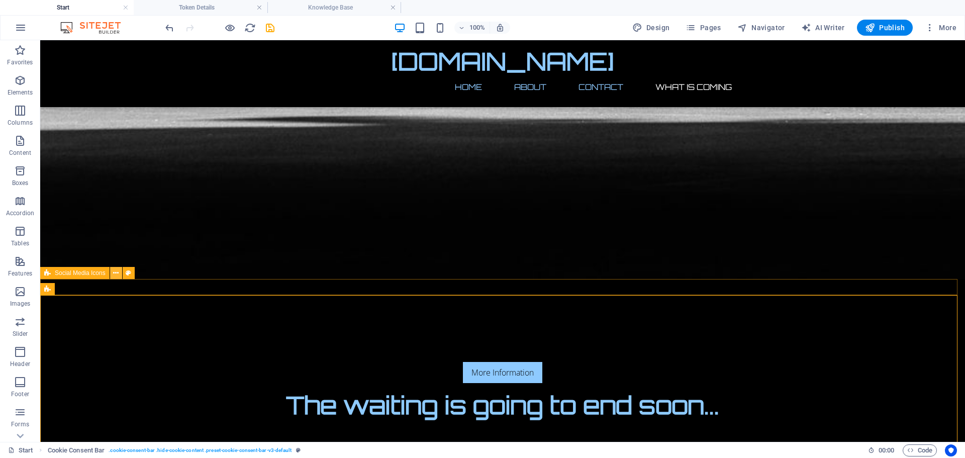
click at [118, 276] on icon at bounding box center [116, 273] width 6 height 11
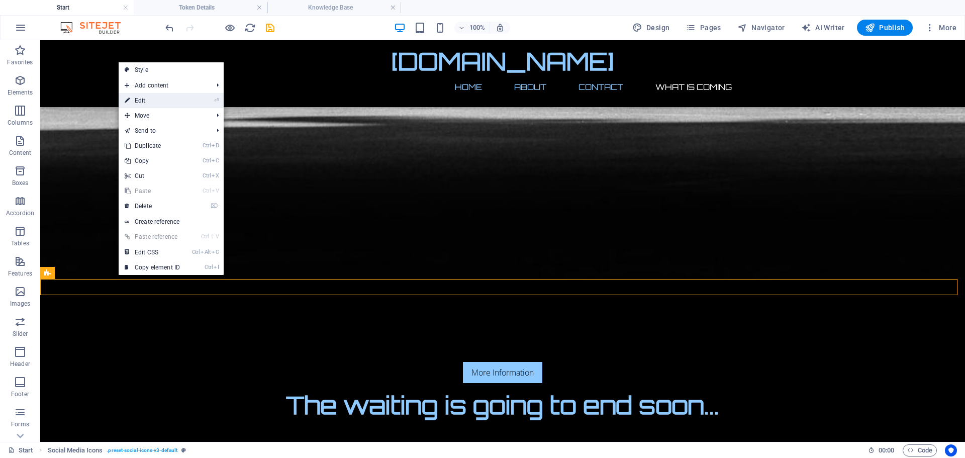
click at [149, 93] on link "⏎ Edit" at bounding box center [152, 100] width 67 height 15
select select "rem"
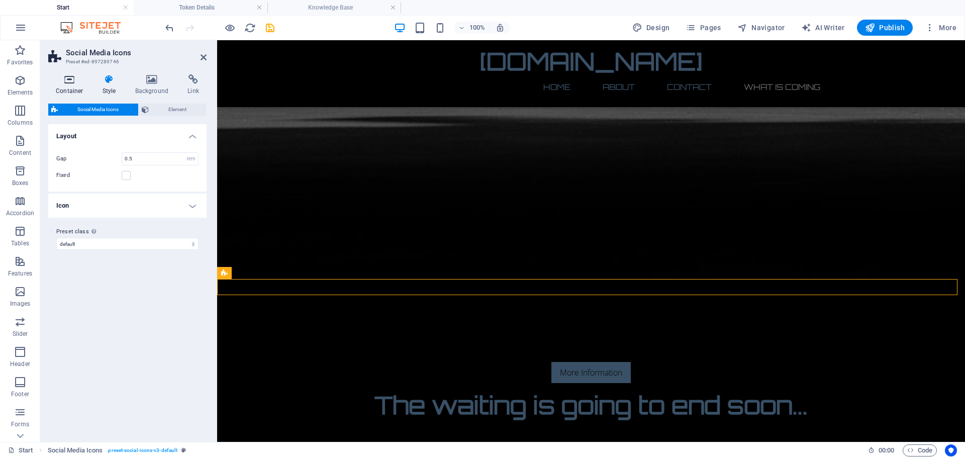
click at [69, 88] on h4 "Container" at bounding box center [71, 84] width 47 height 21
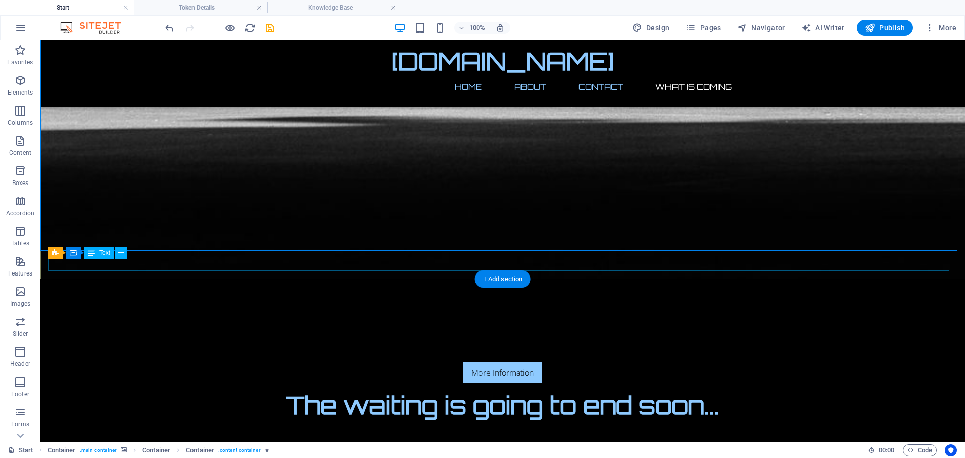
drag, startPoint x: 432, startPoint y: 282, endPoint x: 435, endPoint y: 266, distance: 16.5
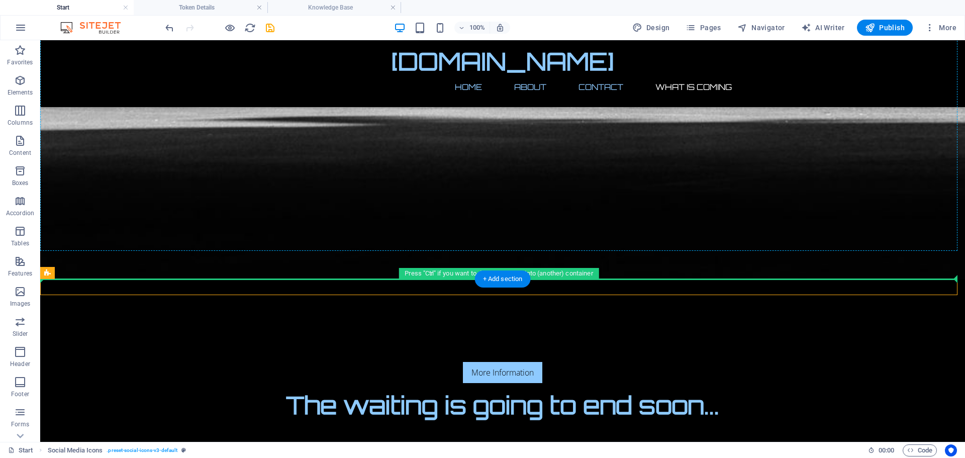
drag, startPoint x: 434, startPoint y: 282, endPoint x: 441, endPoint y: 249, distance: 34.4
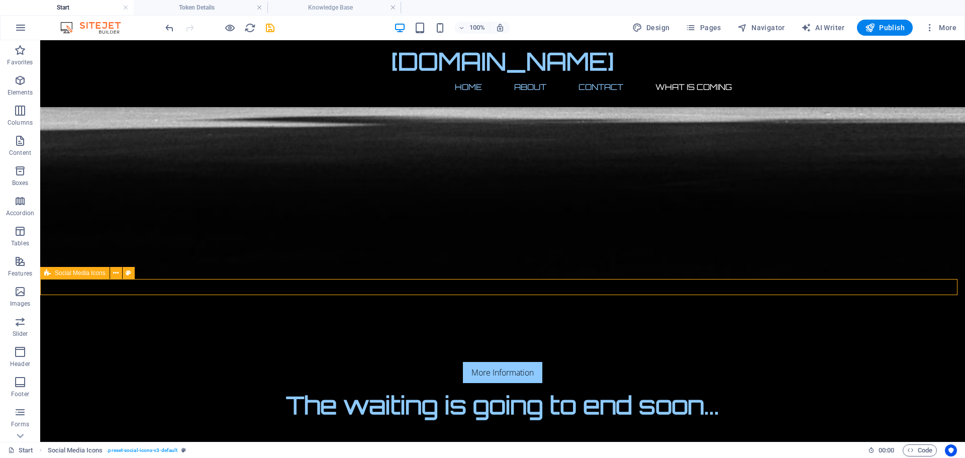
click at [115, 271] on icon at bounding box center [116, 273] width 6 height 11
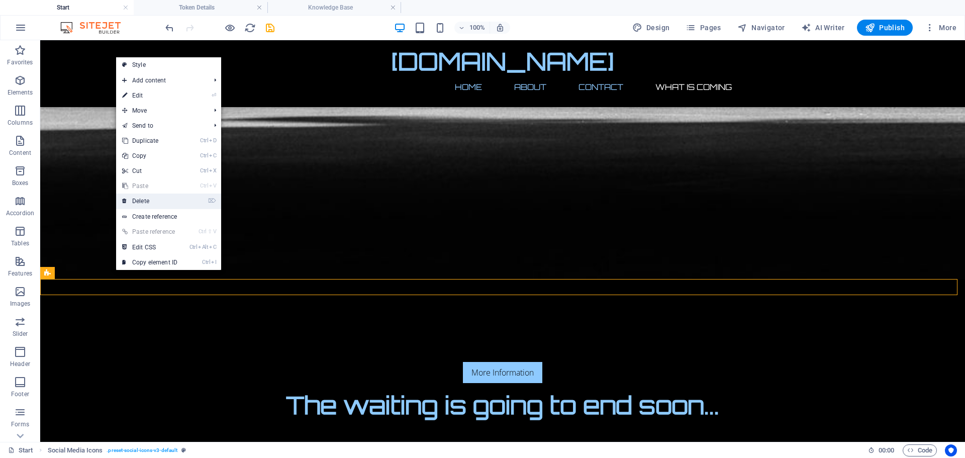
click at [143, 199] on link "⌦ Delete" at bounding box center [149, 200] width 67 height 15
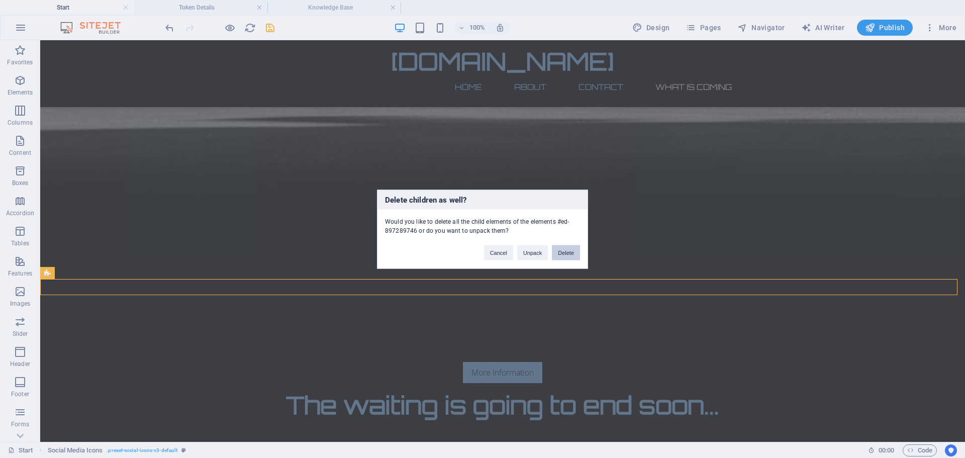
click at [562, 250] on button "Delete" at bounding box center [566, 252] width 28 height 15
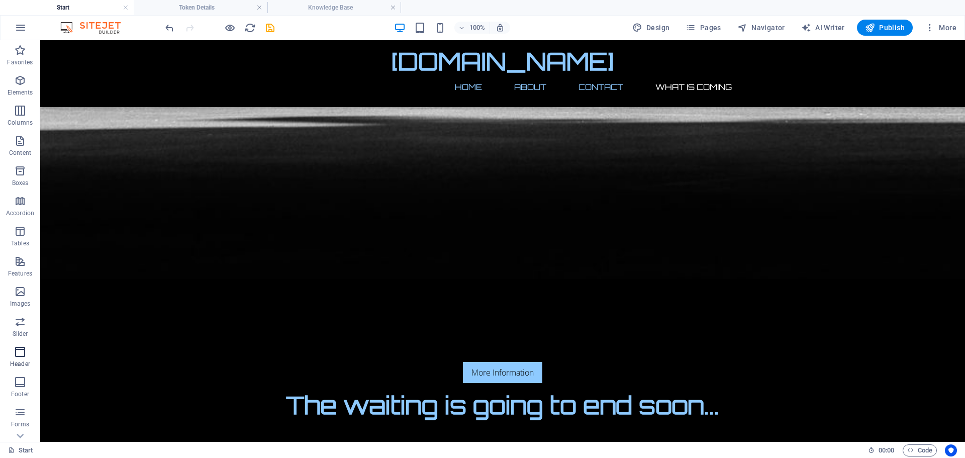
scroll to position [51, 0]
drag, startPoint x: 23, startPoint y: 396, endPoint x: 60, endPoint y: 268, distance: 133.8
click at [23, 396] on icon "button" at bounding box center [20, 391] width 12 height 12
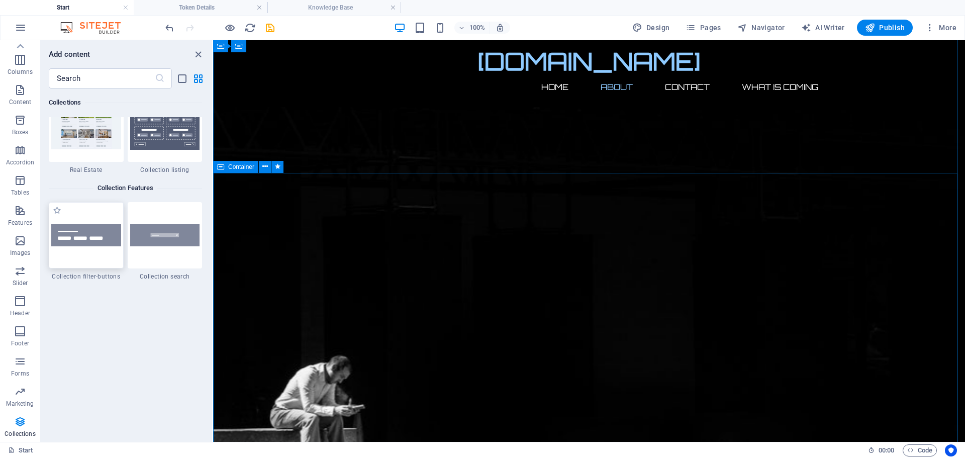
scroll to position [422, 0]
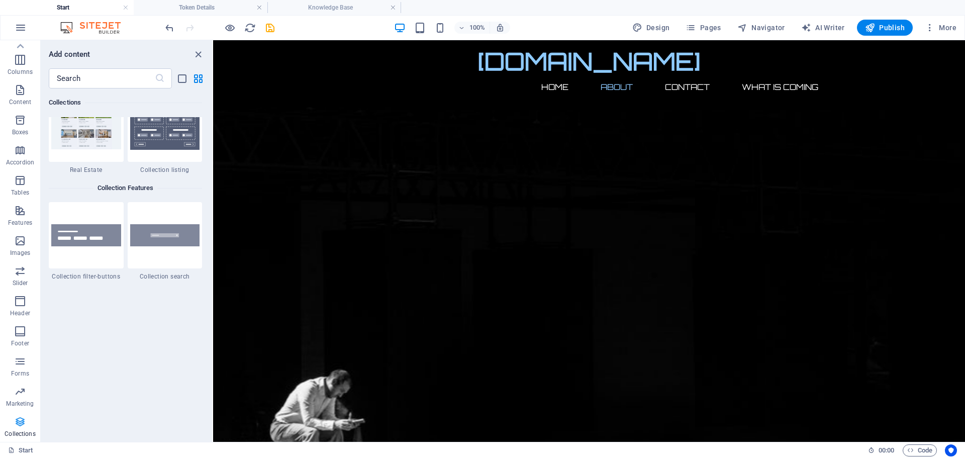
click at [20, 426] on icon "button" at bounding box center [20, 422] width 12 height 12
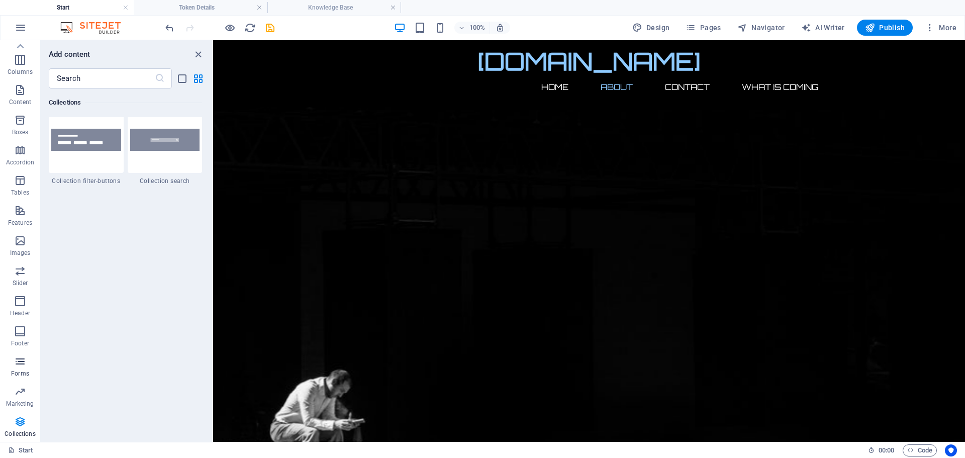
scroll to position [9592, 0]
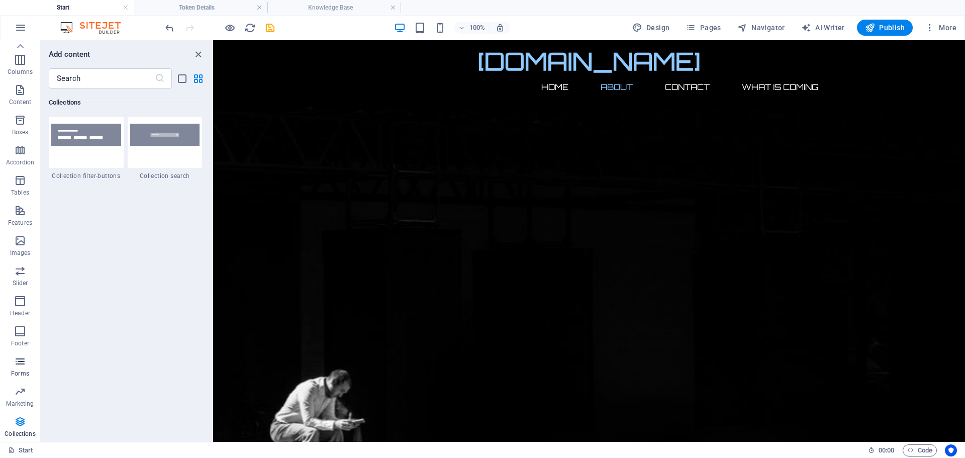
click at [20, 363] on icon "button" at bounding box center [20, 361] width 12 height 12
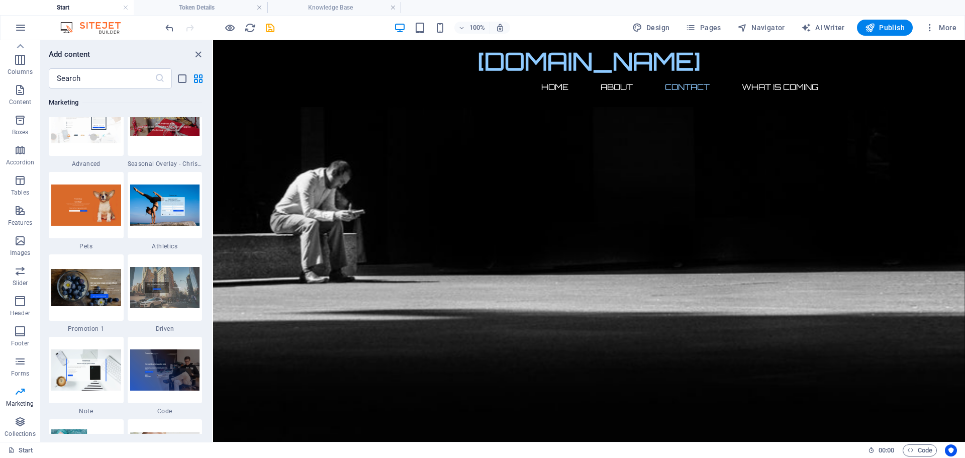
scroll to position [480, 0]
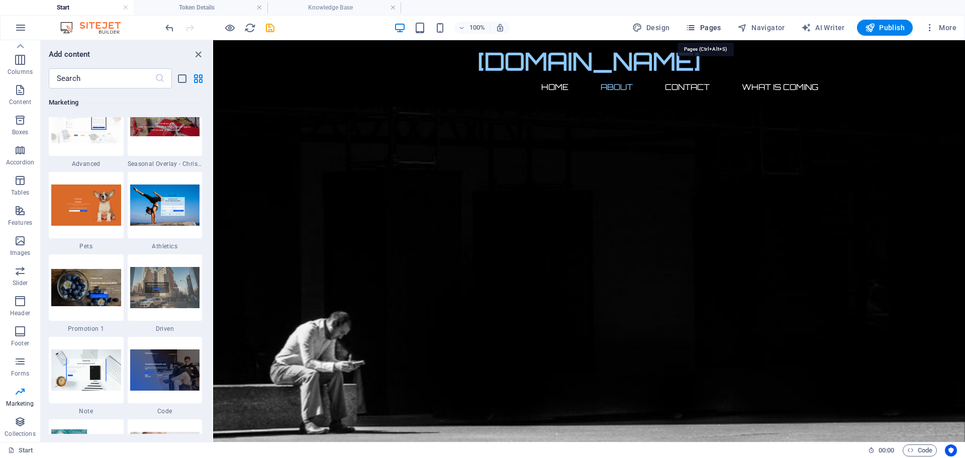
click at [704, 24] on span "Pages" at bounding box center [702, 28] width 35 height 10
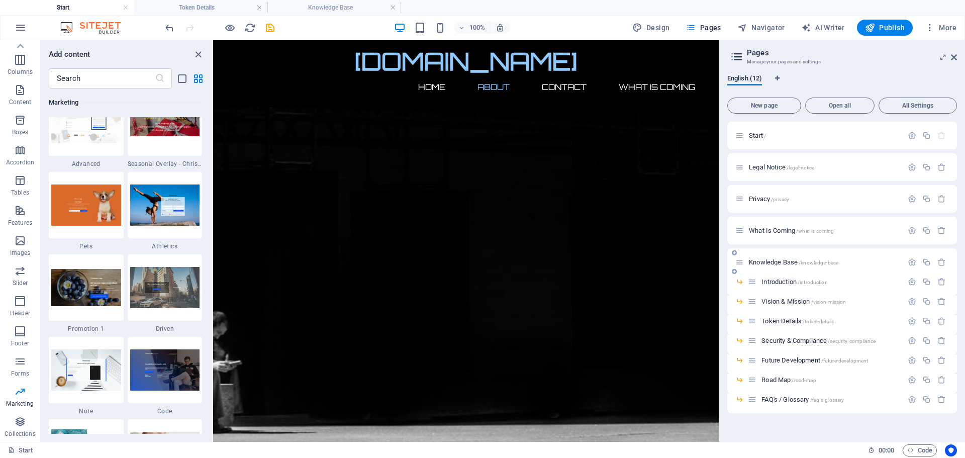
click at [768, 260] on span "Knowledge Base /knowledge-base" at bounding box center [793, 262] width 89 height 8
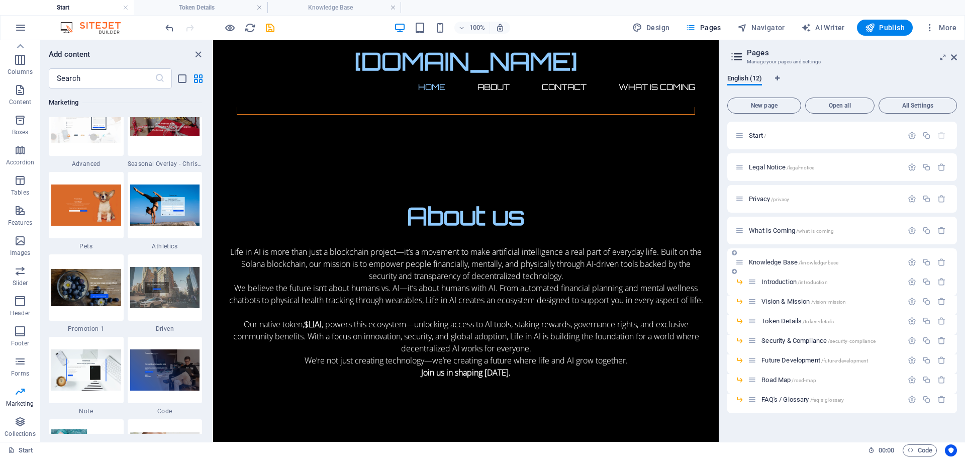
scroll to position [0, 0]
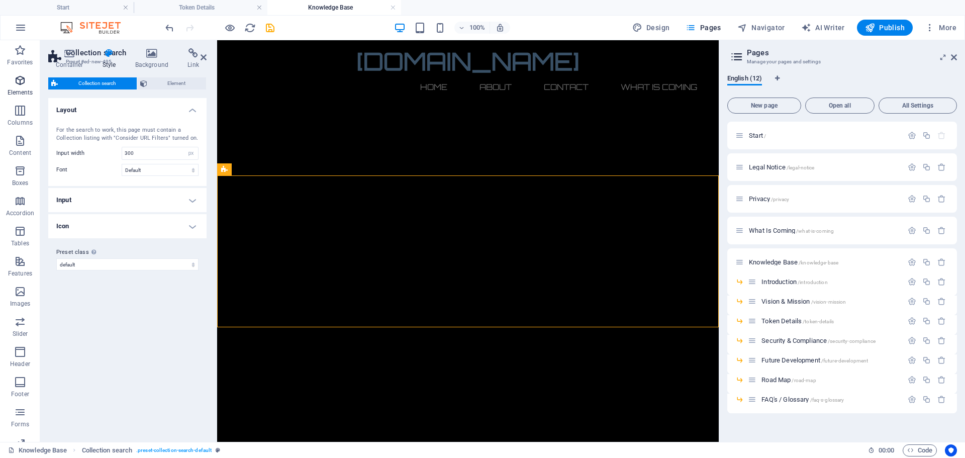
click at [21, 81] on icon "button" at bounding box center [20, 80] width 12 height 12
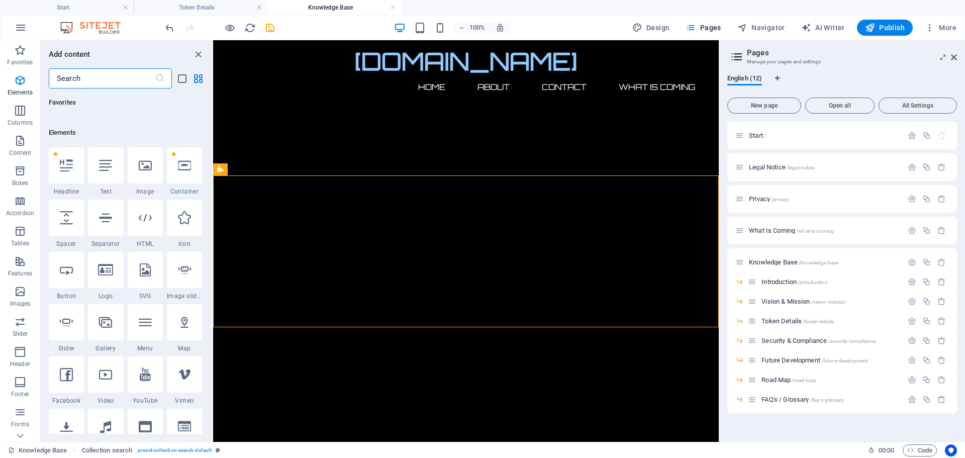
scroll to position [107, 0]
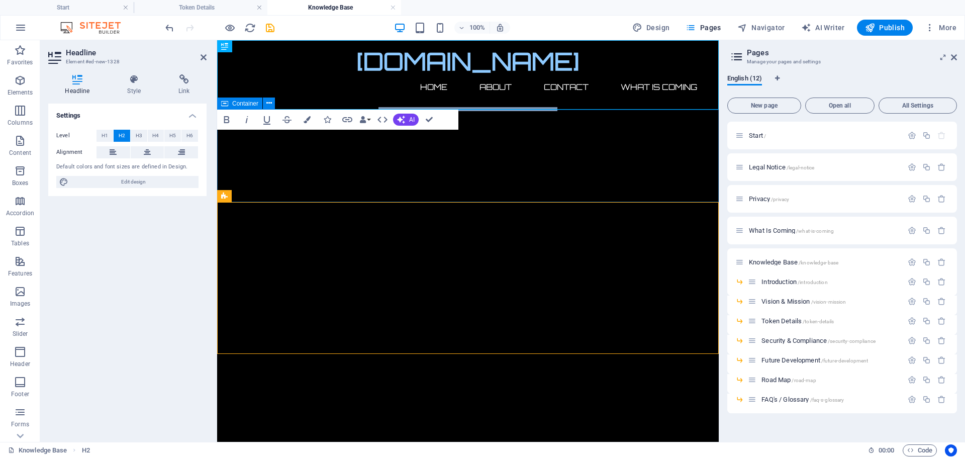
click at [533, 129] on div at bounding box center [467, 389] width 501 height 558
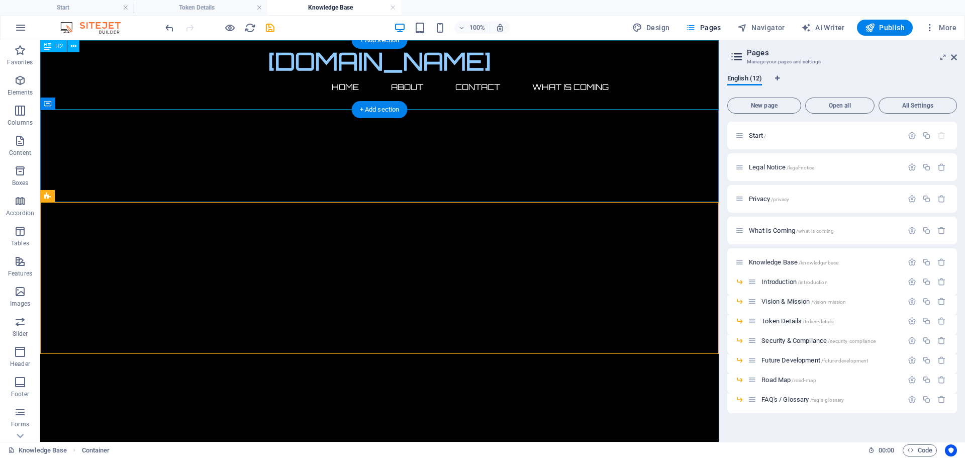
click at [478, 105] on div "New headline" at bounding box center [379, 74] width 678 height 69
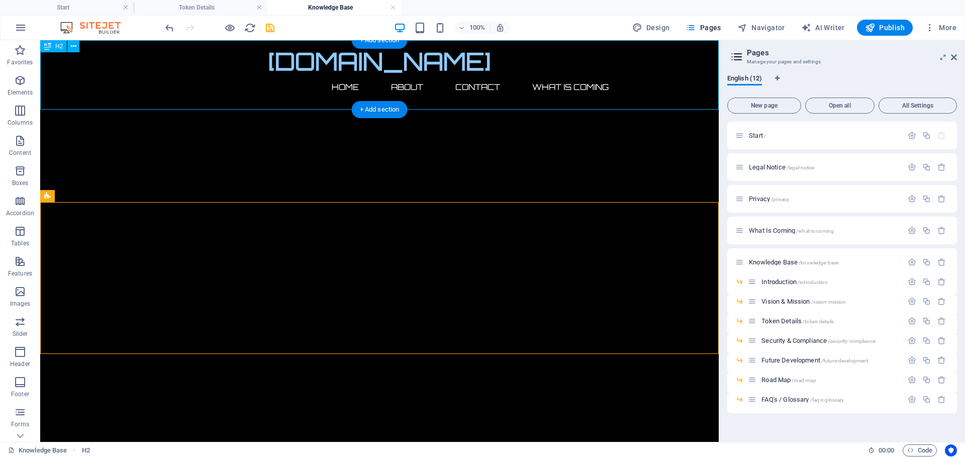
click at [426, 104] on div "New headline" at bounding box center [379, 74] width 678 height 69
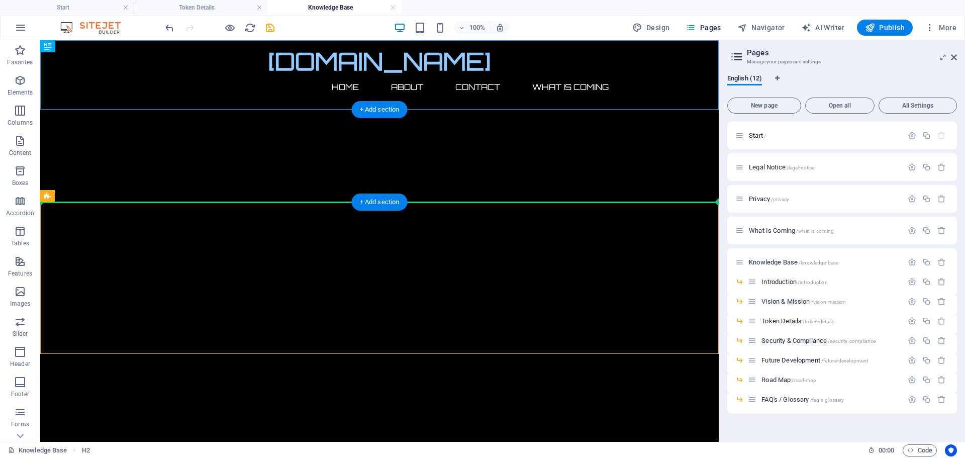
drag, startPoint x: 426, startPoint y: 97, endPoint x: 413, endPoint y: 161, distance: 65.7
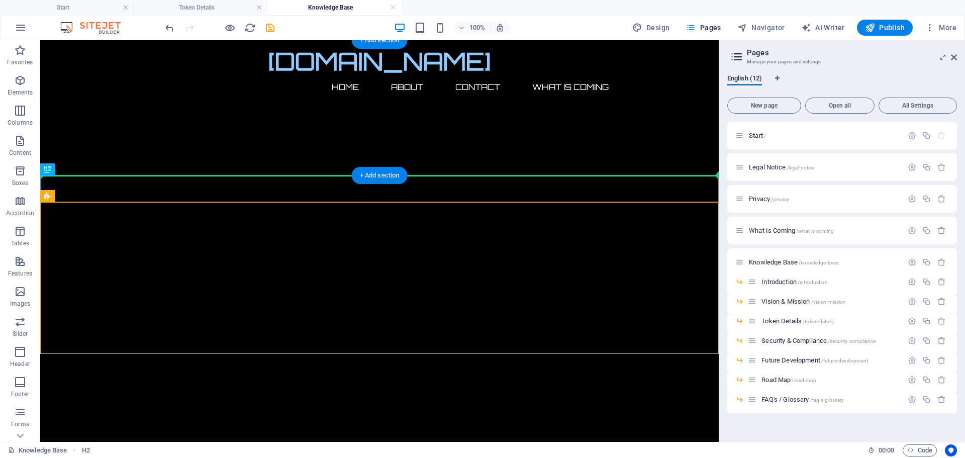
drag, startPoint x: 420, startPoint y: 178, endPoint x: 415, endPoint y: 143, distance: 35.5
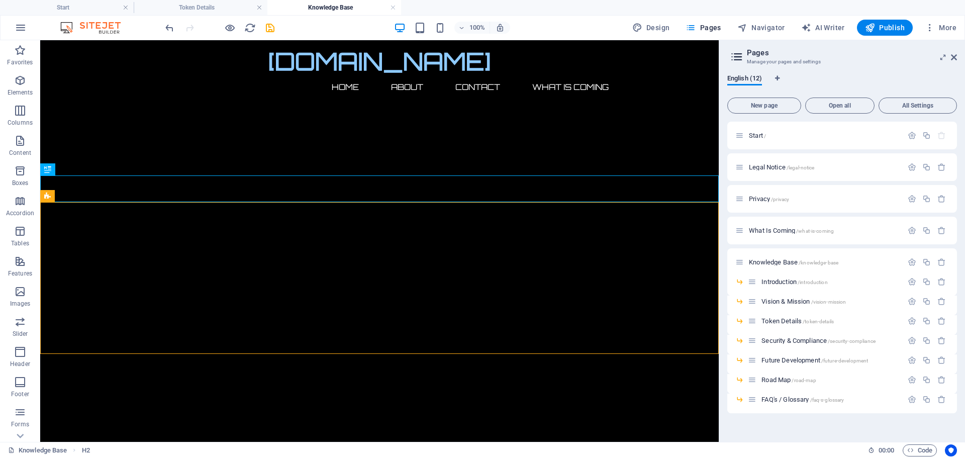
drag, startPoint x: 419, startPoint y: 185, endPoint x: 425, endPoint y: 71, distance: 114.3
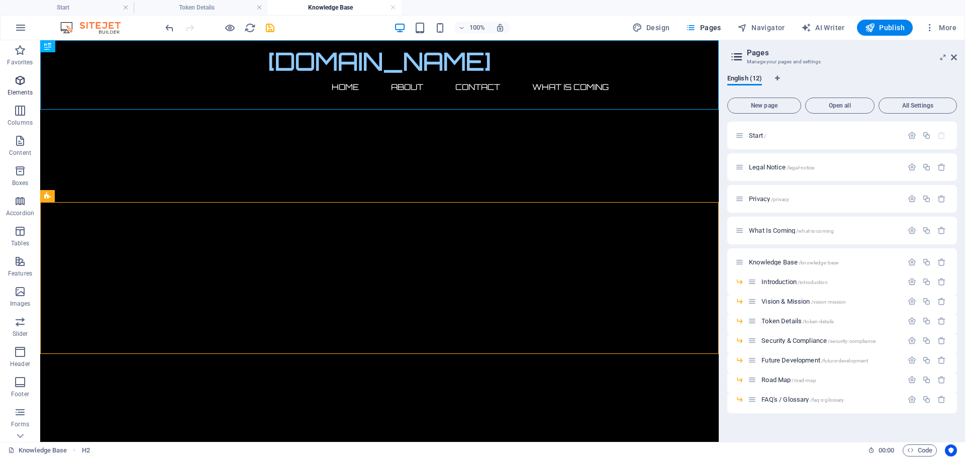
click at [24, 81] on icon "button" at bounding box center [20, 80] width 12 height 12
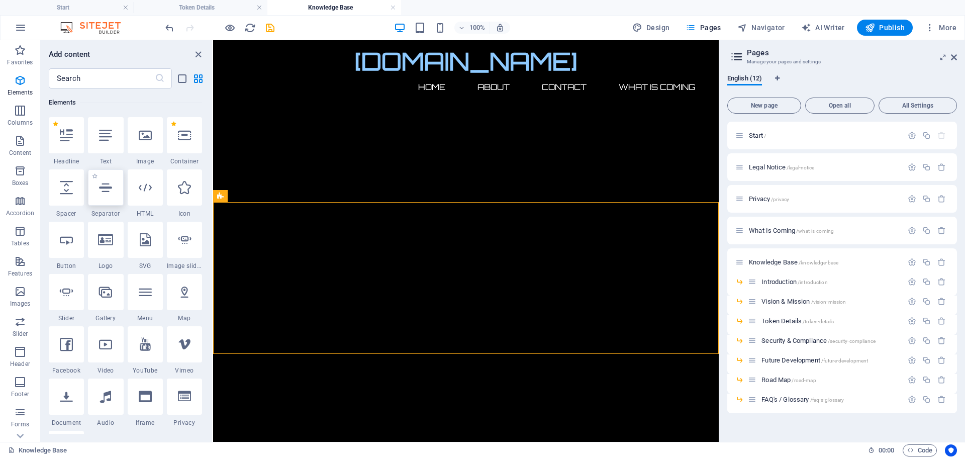
select select "%"
select select "px"
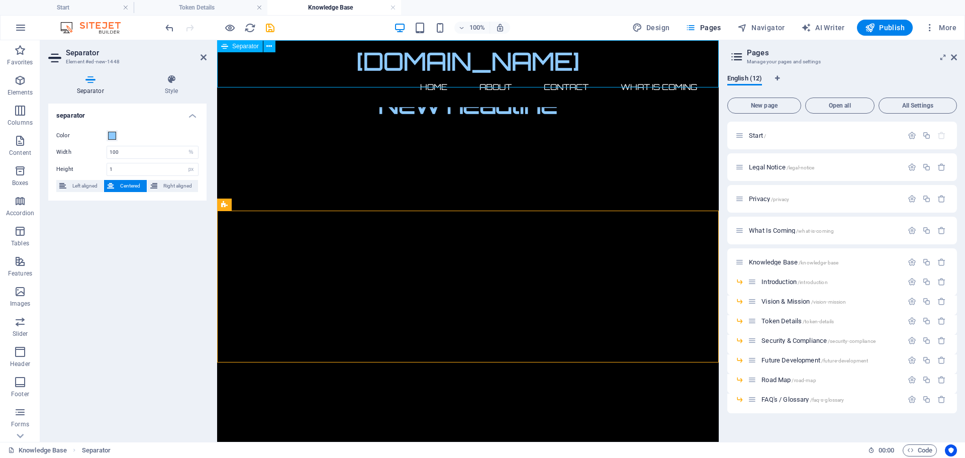
click at [465, 86] on div at bounding box center [467, 63] width 501 height 47
click at [285, 87] on div at bounding box center [467, 63] width 501 height 47
drag, startPoint x: 285, startPoint y: 87, endPoint x: 290, endPoint y: 112, distance: 25.6
click at [290, 112] on div "[DOMAIN_NAME] Home About Contact What Is Coming New headline Drop content here …" at bounding box center [467, 433] width 501 height 787
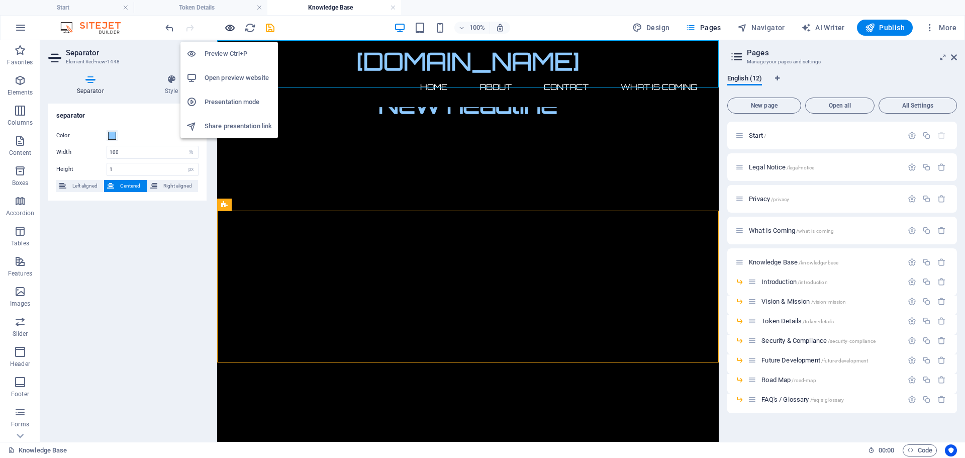
drag, startPoint x: 232, startPoint y: 27, endPoint x: 482, endPoint y: 199, distance: 303.9
click at [232, 27] on icon "button" at bounding box center [230, 28] width 12 height 12
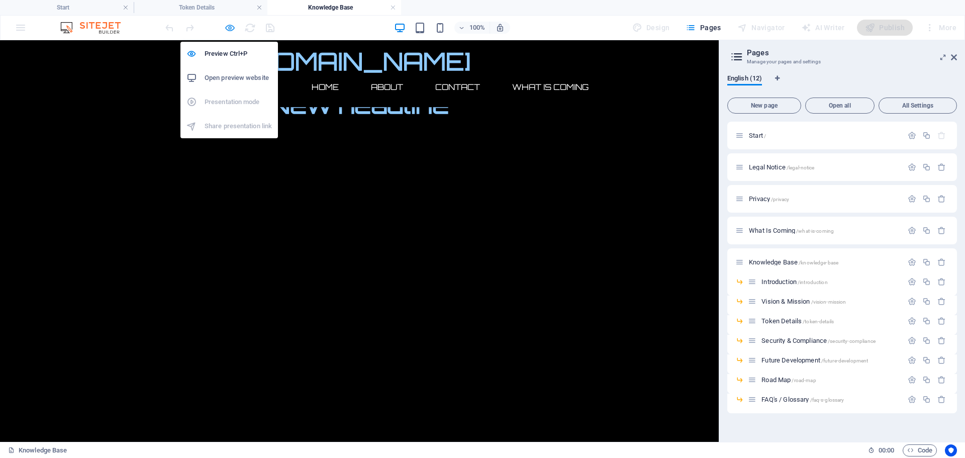
drag, startPoint x: 37, startPoint y: 23, endPoint x: 227, endPoint y: 28, distance: 190.0
click at [227, 28] on icon "button" at bounding box center [230, 28] width 12 height 12
select select "%"
select select "px"
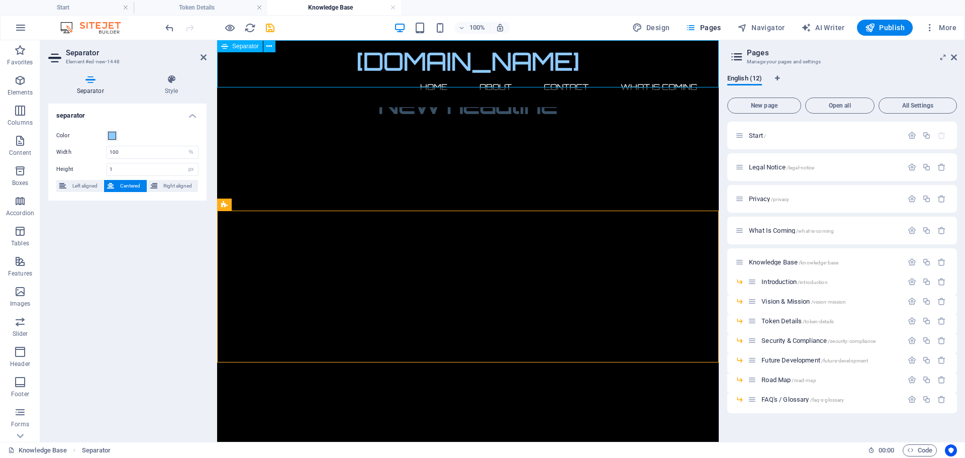
click at [468, 86] on div at bounding box center [467, 63] width 501 height 47
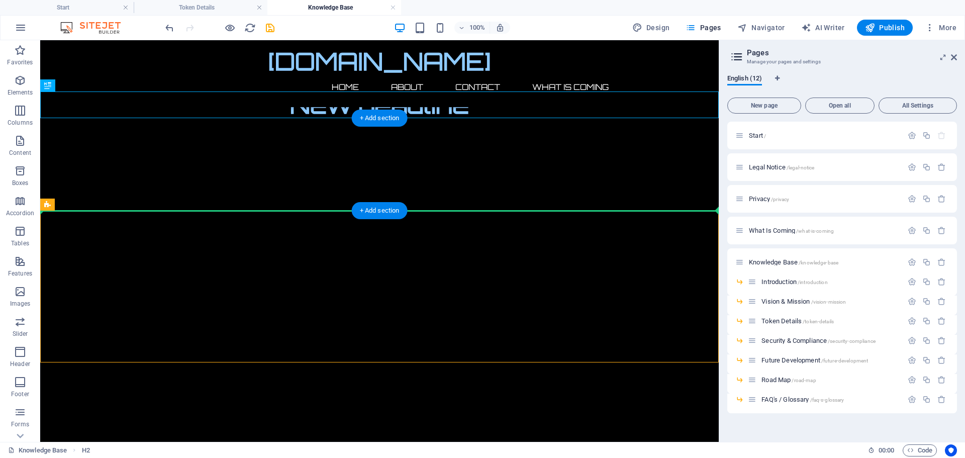
drag, startPoint x: 289, startPoint y: 102, endPoint x: 463, endPoint y: 190, distance: 195.1
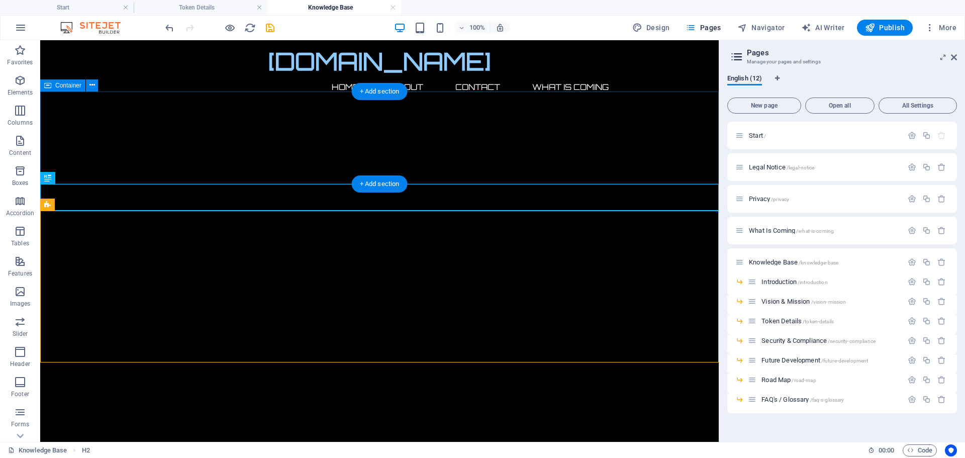
click at [431, 94] on div at bounding box center [379, 370] width 678 height 558
drag, startPoint x: 428, startPoint y: 90, endPoint x: 427, endPoint y: 144, distance: 54.3
click at [427, 144] on div "[DOMAIN_NAME] Home About Contact What Is Coming New headline Drop content here …" at bounding box center [379, 433] width 678 height 787
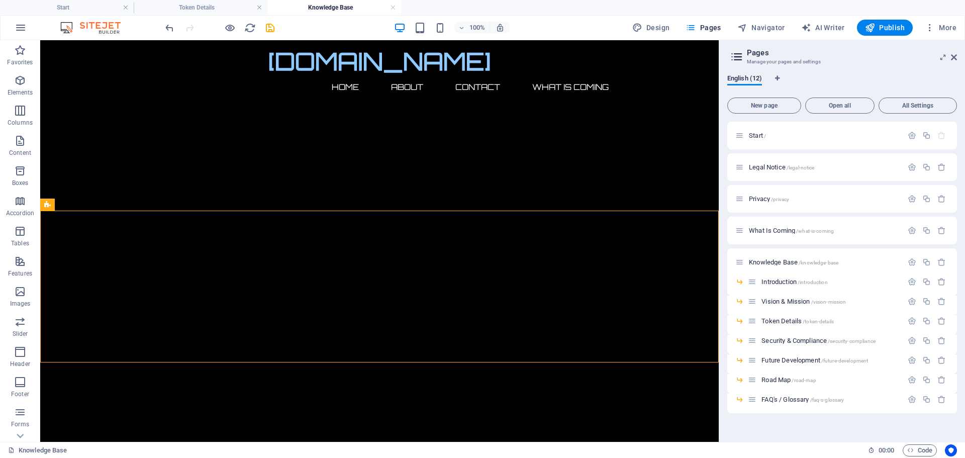
click at [296, 87] on div "[DOMAIN_NAME] Home About Contact What Is Coming New headline Drop content here …" at bounding box center [379, 433] width 678 height 787
click at [296, 86] on div at bounding box center [379, 63] width 678 height 47
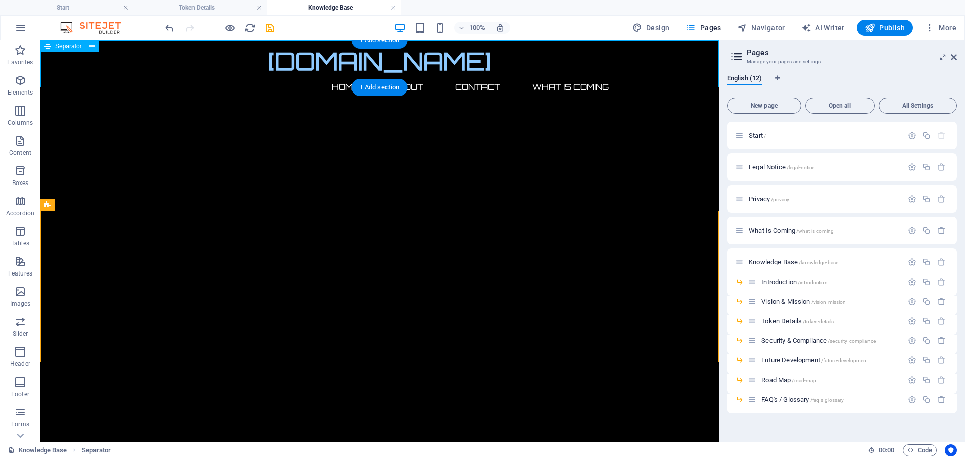
click at [90, 86] on div at bounding box center [379, 63] width 678 height 47
select select "%"
select select "px"
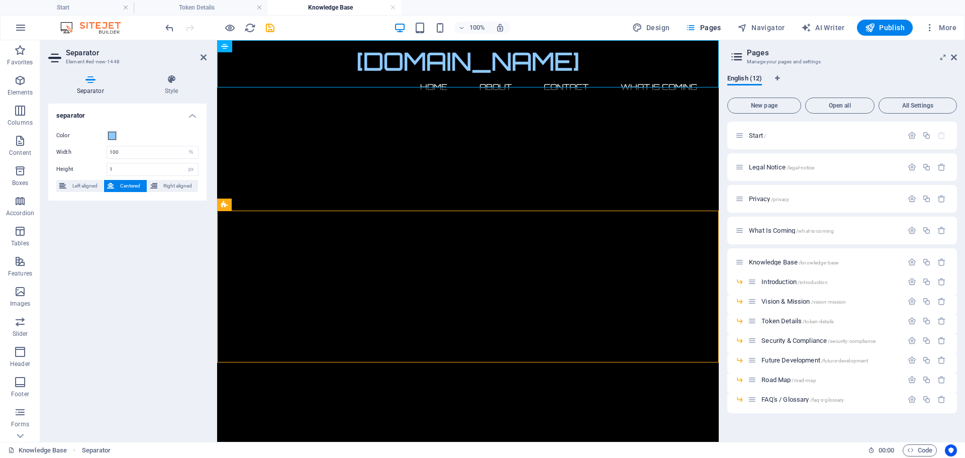
click at [90, 86] on h4 "Separator" at bounding box center [92, 84] width 88 height 21
click at [123, 161] on div "Color Width 100 px rem % vh vw Height 1 px rem vh vw Left aligned Centered Righ…" at bounding box center [127, 161] width 158 height 79
click at [123, 166] on input "1" at bounding box center [152, 169] width 91 height 12
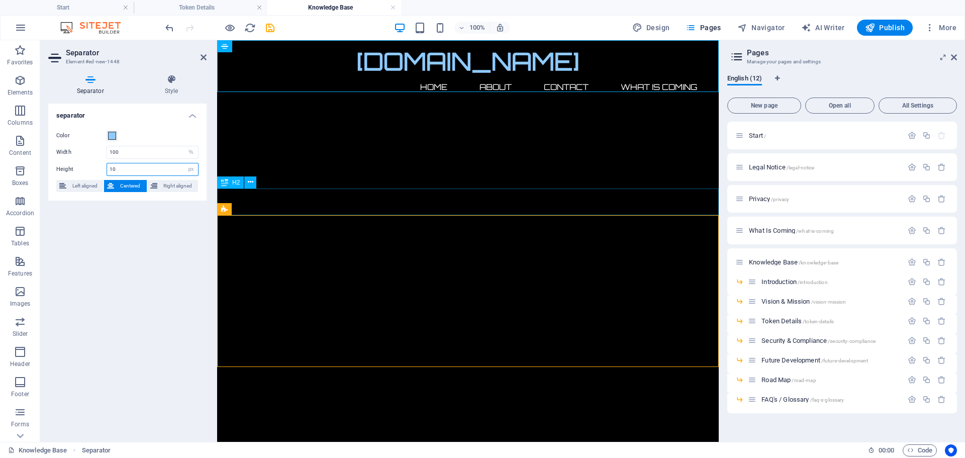
type input "1"
type input "20"
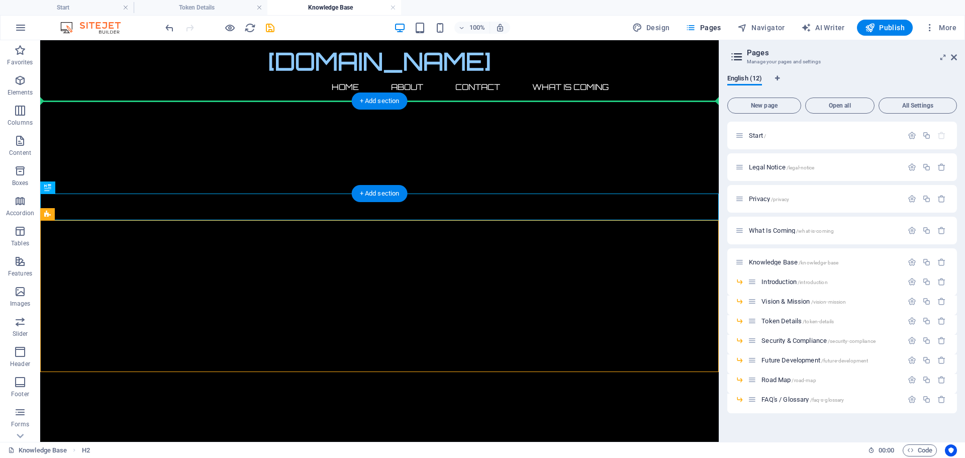
drag, startPoint x: 301, startPoint y: 200, endPoint x: 481, endPoint y: 122, distance: 195.8
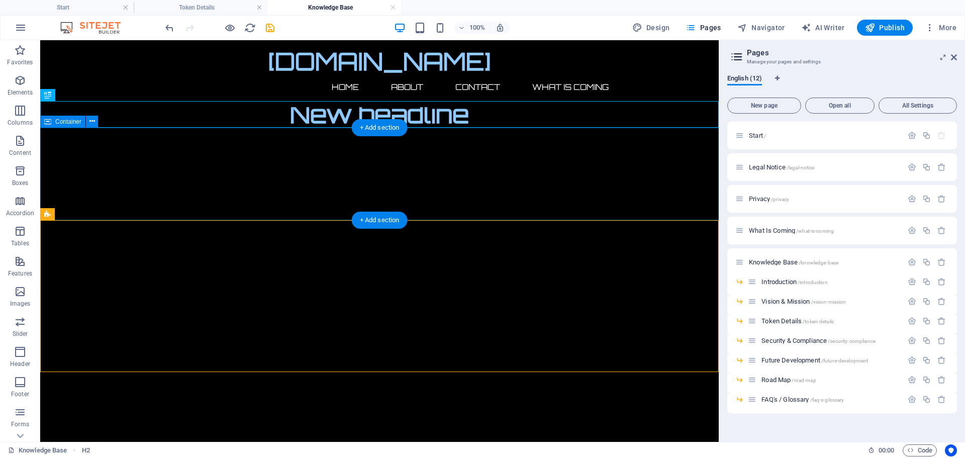
click at [455, 172] on div at bounding box center [379, 407] width 678 height 558
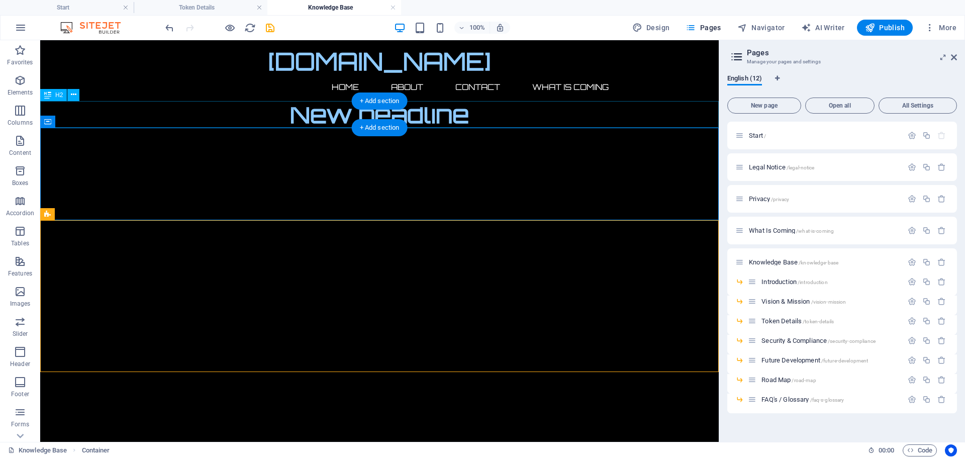
click at [406, 114] on div "New headline" at bounding box center [379, 114] width 678 height 27
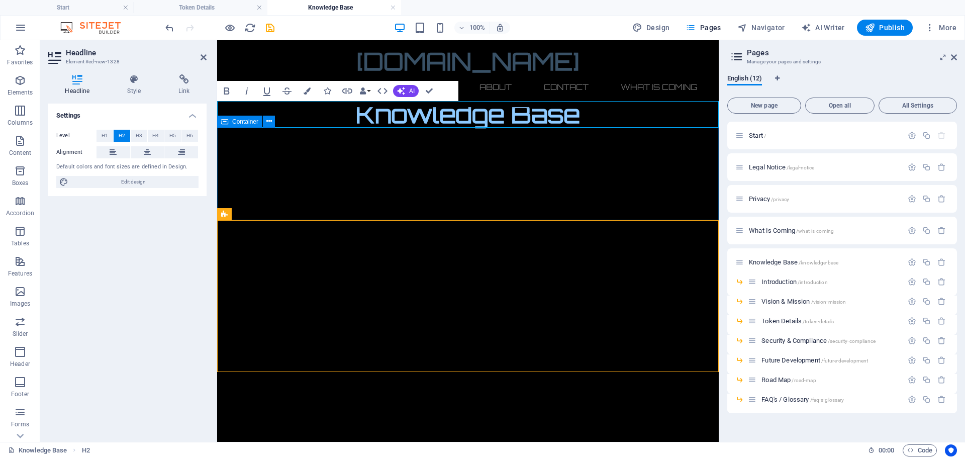
click at [449, 189] on div at bounding box center [467, 407] width 501 height 558
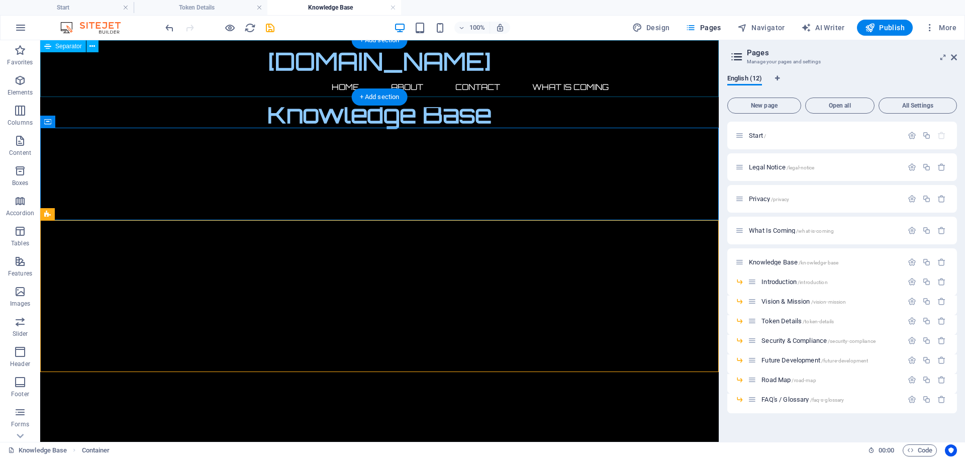
click at [420, 92] on div at bounding box center [379, 68] width 678 height 57
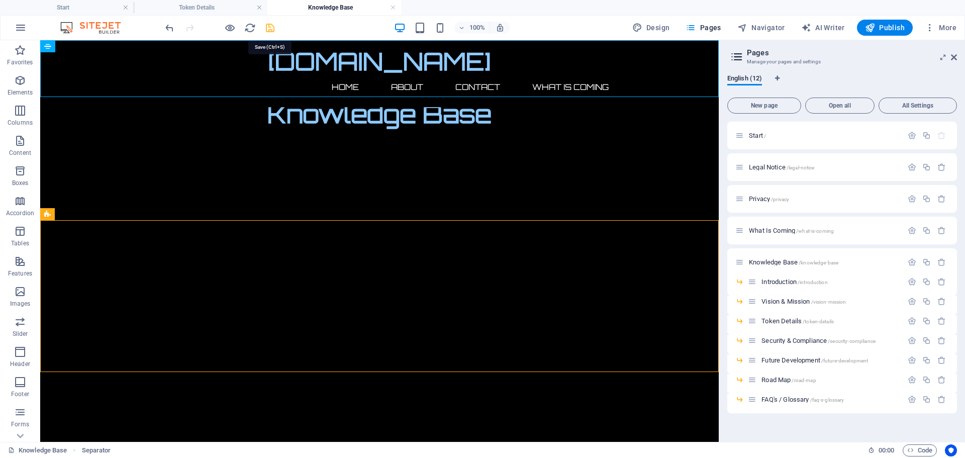
click at [266, 29] on icon "save" at bounding box center [270, 28] width 12 height 12
select select "%"
select select "px"
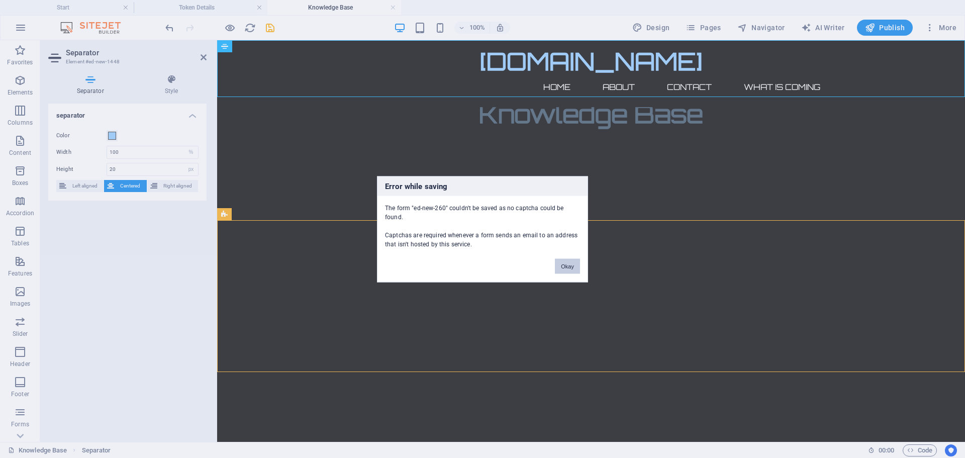
click at [568, 261] on button "Okay" at bounding box center [567, 265] width 25 height 15
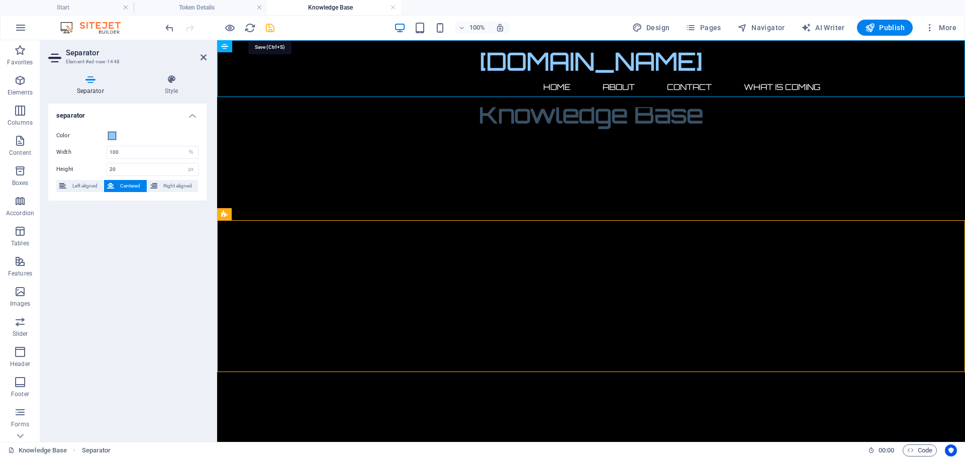
click at [270, 27] on icon "save" at bounding box center [270, 28] width 12 height 12
select select "%"
select select "px"
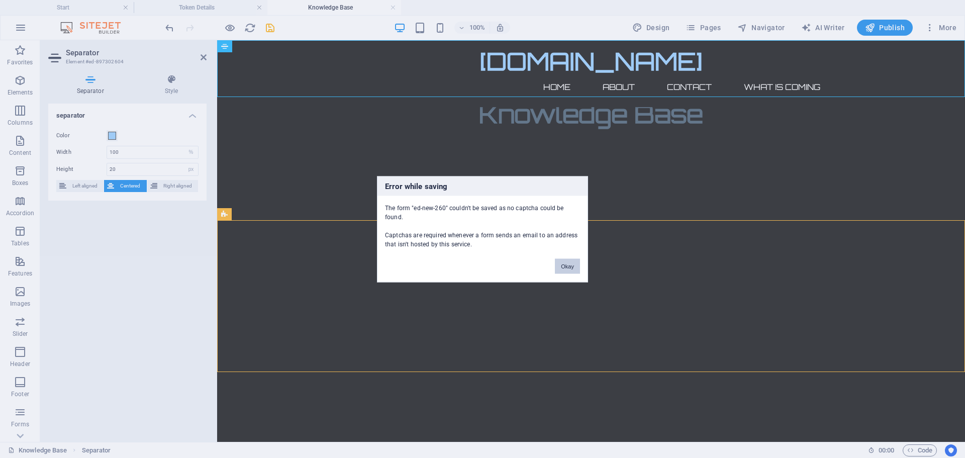
click at [567, 262] on button "Okay" at bounding box center [567, 265] width 25 height 15
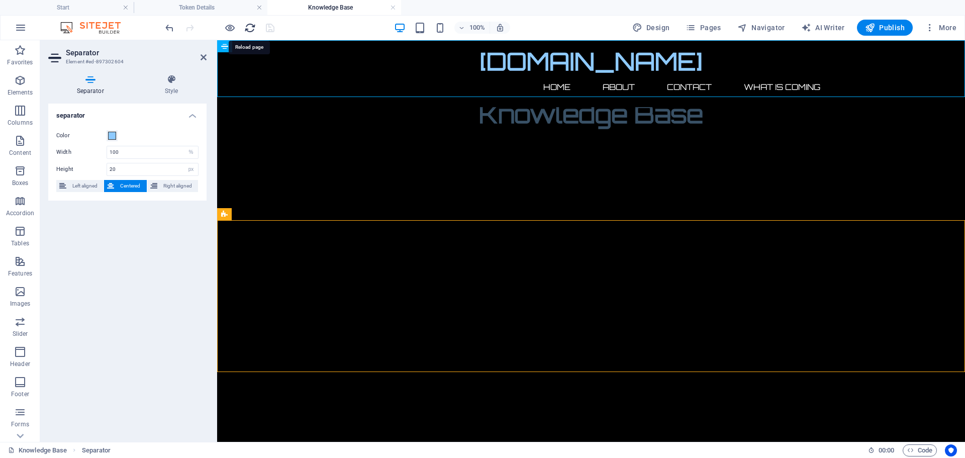
click at [252, 28] on icon "reload" at bounding box center [250, 28] width 12 height 12
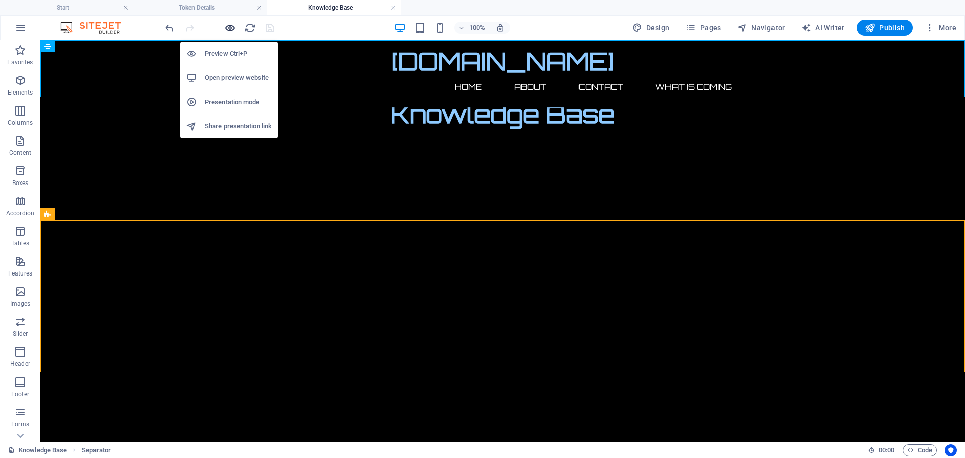
click at [230, 29] on icon "button" at bounding box center [230, 28] width 12 height 12
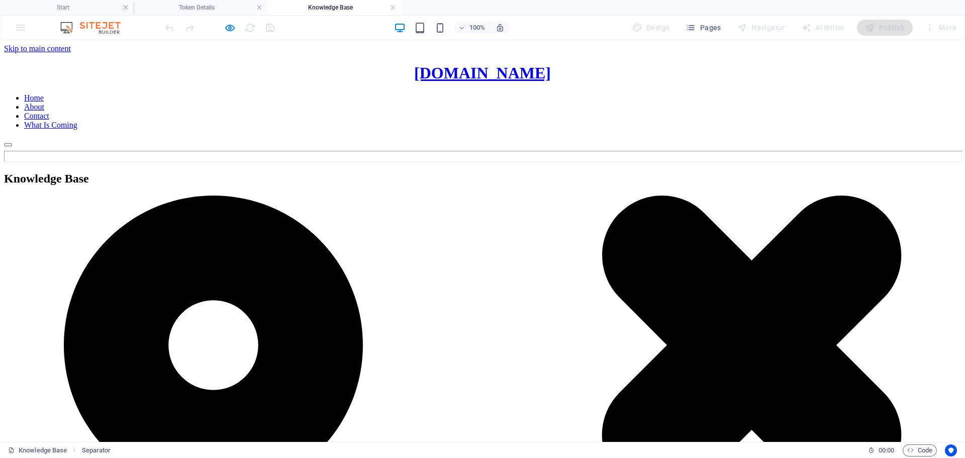
scroll to position [0, 0]
drag, startPoint x: 233, startPoint y: 28, endPoint x: 247, endPoint y: 36, distance: 16.4
click at [233, 28] on icon "button" at bounding box center [230, 28] width 12 height 12
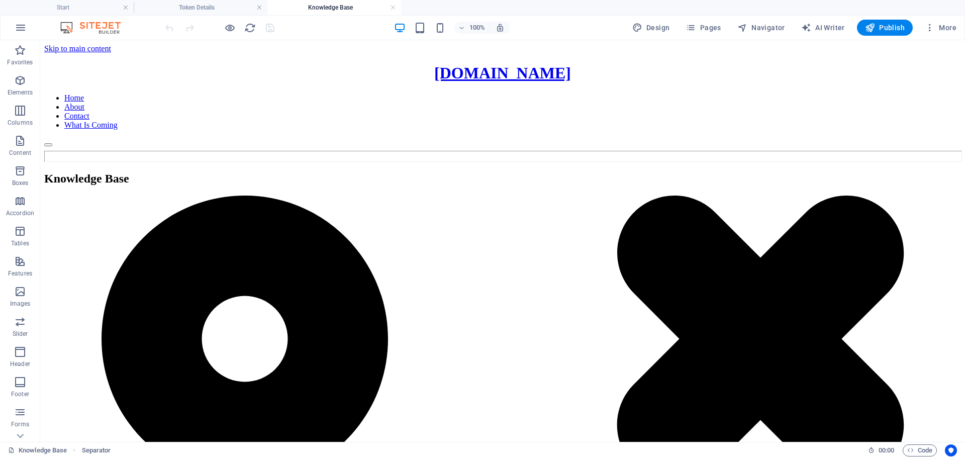
click at [269, 29] on div at bounding box center [219, 28] width 113 height 16
click at [272, 26] on div at bounding box center [219, 28] width 113 height 16
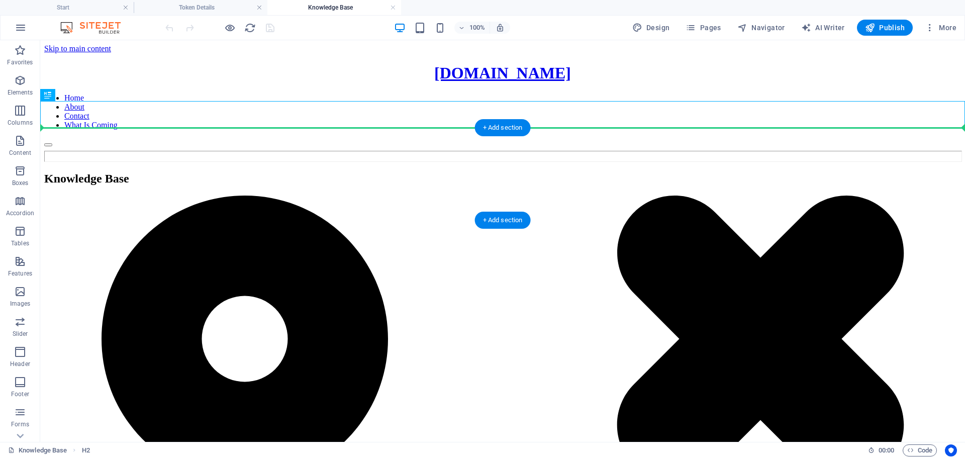
drag, startPoint x: 499, startPoint y: 110, endPoint x: 503, endPoint y: 156, distance: 46.4
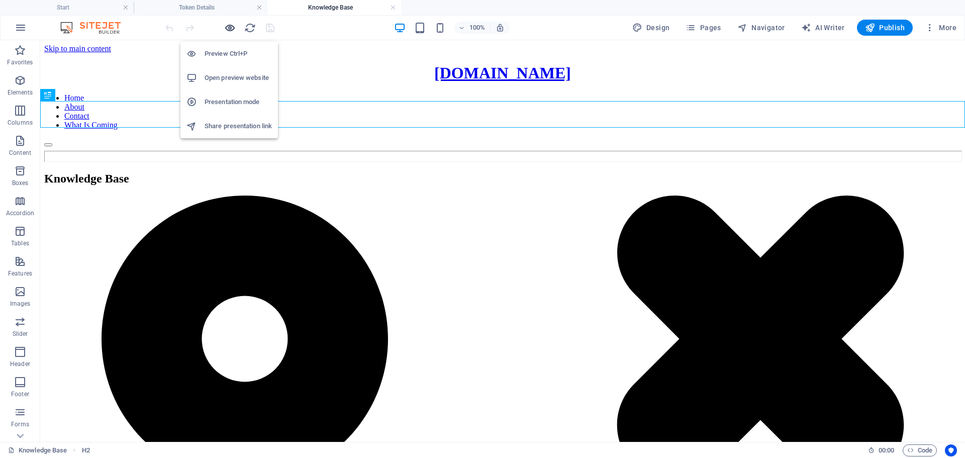
drag, startPoint x: 231, startPoint y: 27, endPoint x: 316, endPoint y: 187, distance: 181.8
click at [231, 27] on icon "button" at bounding box center [230, 28] width 12 height 12
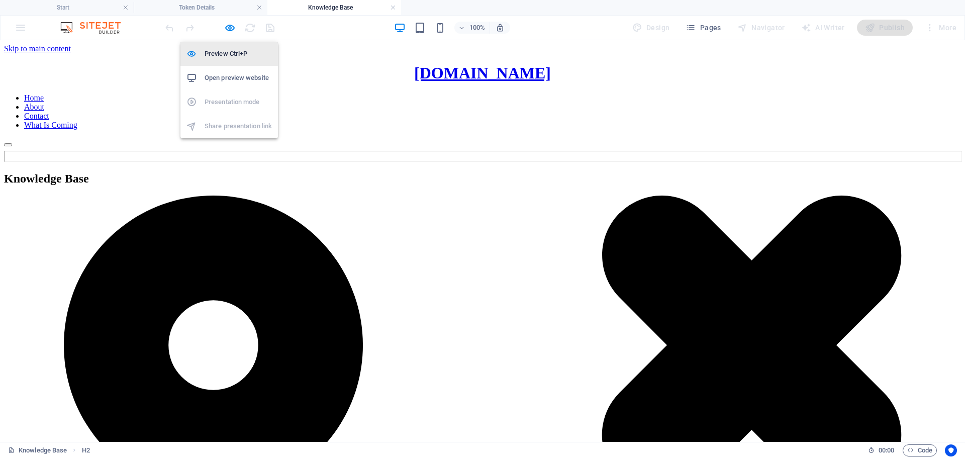
drag, startPoint x: 232, startPoint y: 25, endPoint x: 196, endPoint y: 52, distance: 44.4
click at [231, 25] on icon "button" at bounding box center [230, 28] width 12 height 12
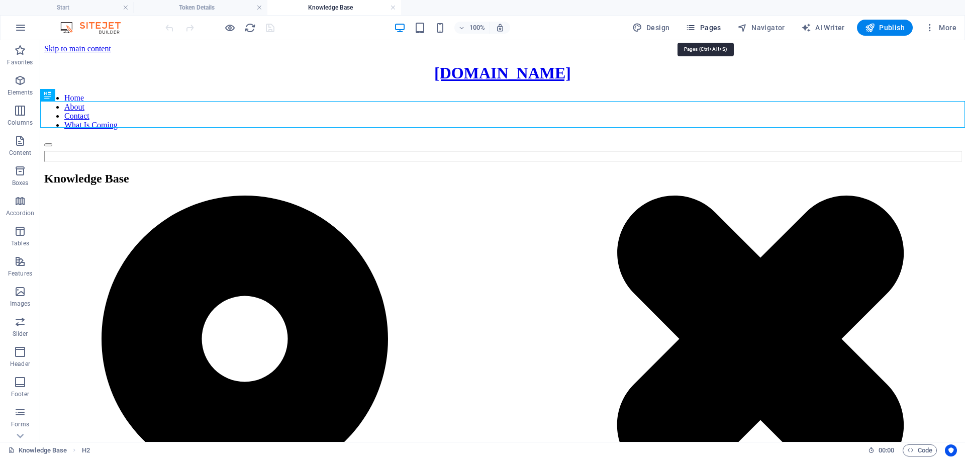
click at [715, 25] on span "Pages" at bounding box center [702, 28] width 35 height 10
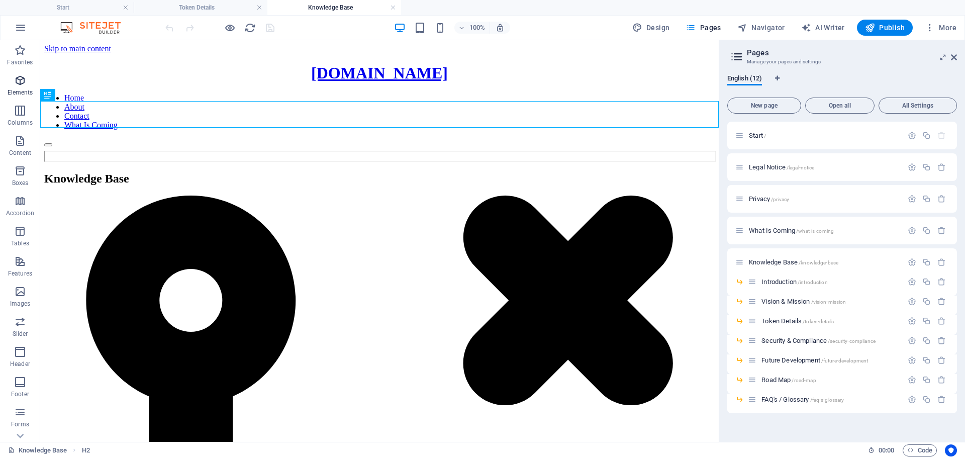
click at [18, 80] on icon "button" at bounding box center [20, 80] width 12 height 12
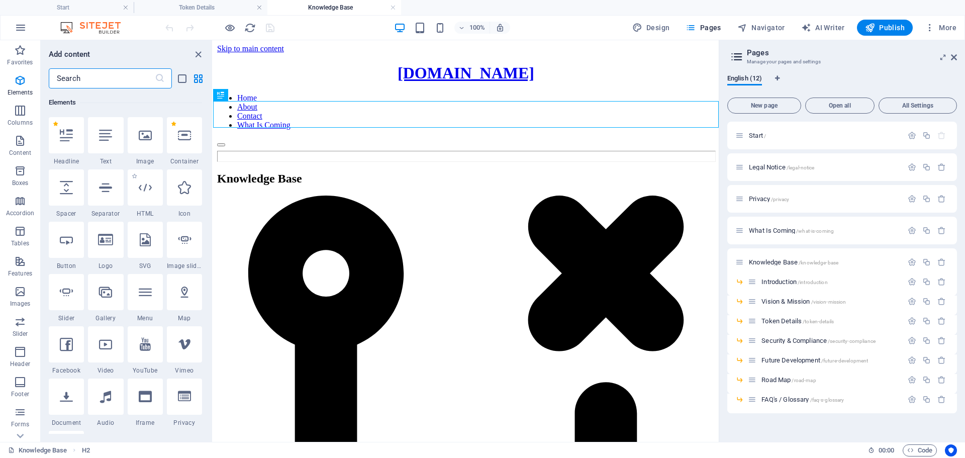
scroll to position [157, 0]
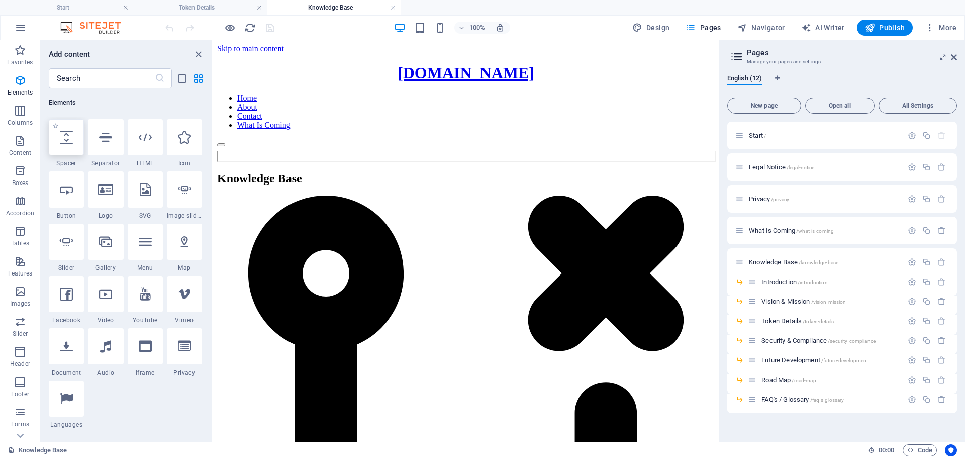
select select "px"
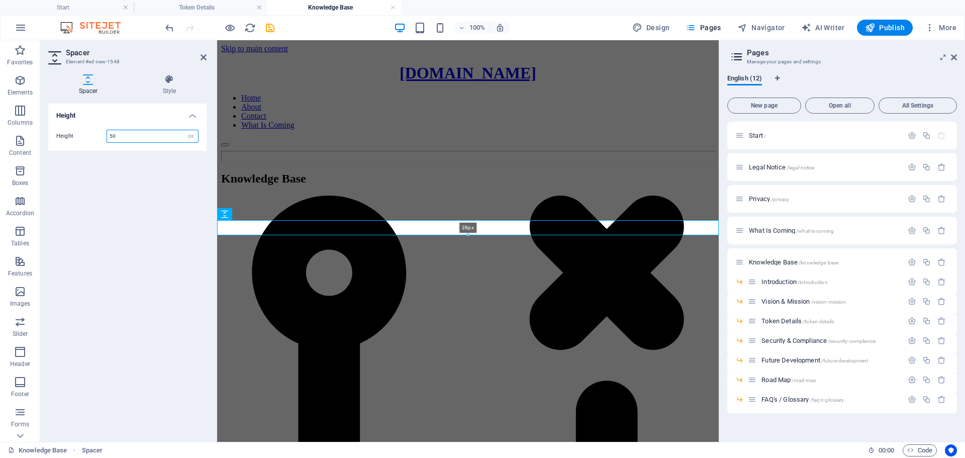
drag, startPoint x: 467, startPoint y: 244, endPoint x: 467, endPoint y: 232, distance: 12.1
click at [467, 232] on div "28px" at bounding box center [467, 227] width 501 height 15
type input "28"
click at [451, 195] on div at bounding box center [467, 442] width 493 height 495
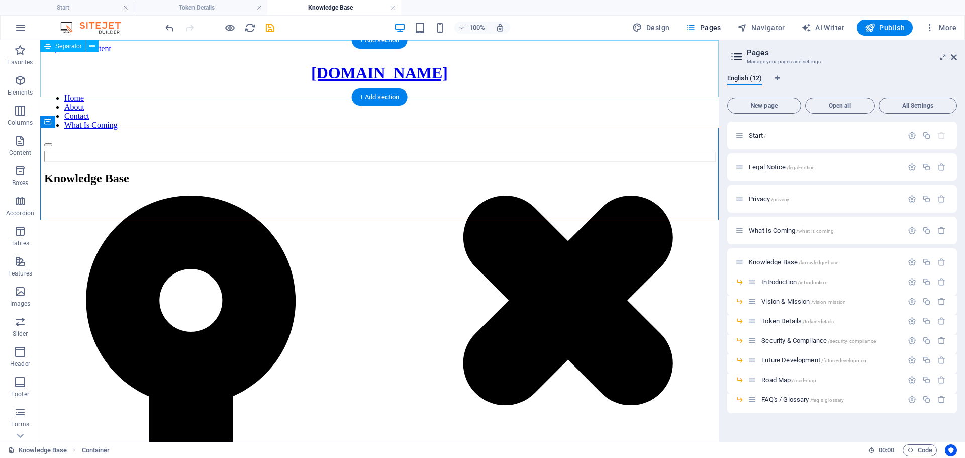
click at [274, 151] on div at bounding box center [379, 156] width 670 height 11
click at [243, 151] on div at bounding box center [379, 156] width 670 height 11
click at [79, 151] on div at bounding box center [379, 156] width 670 height 11
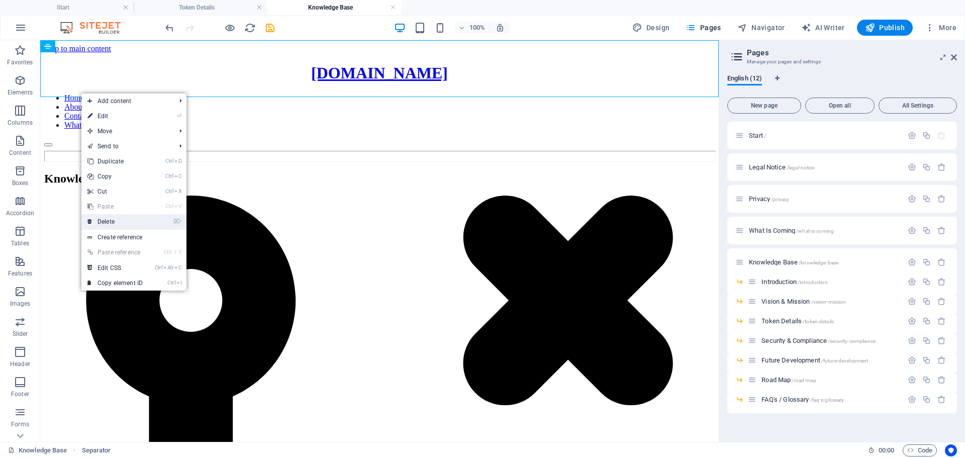
click at [109, 216] on link "⌦ Delete" at bounding box center [114, 221] width 67 height 15
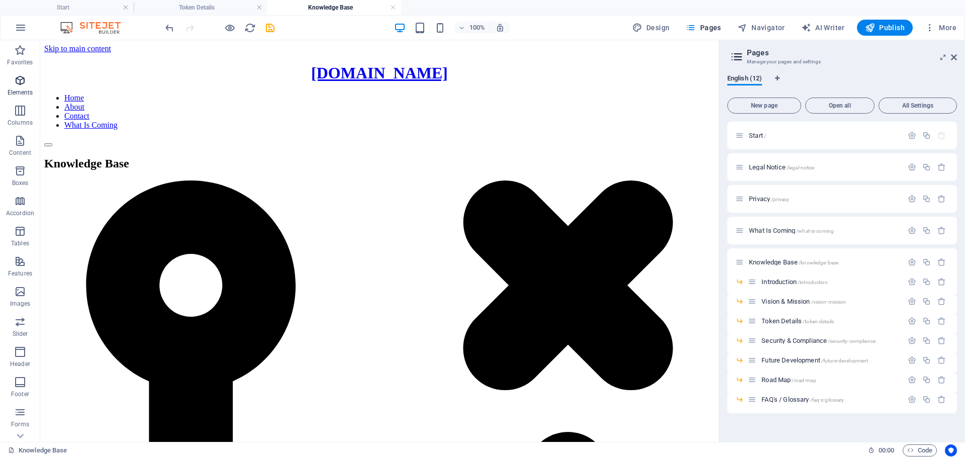
click at [19, 84] on icon "button" at bounding box center [20, 80] width 12 height 12
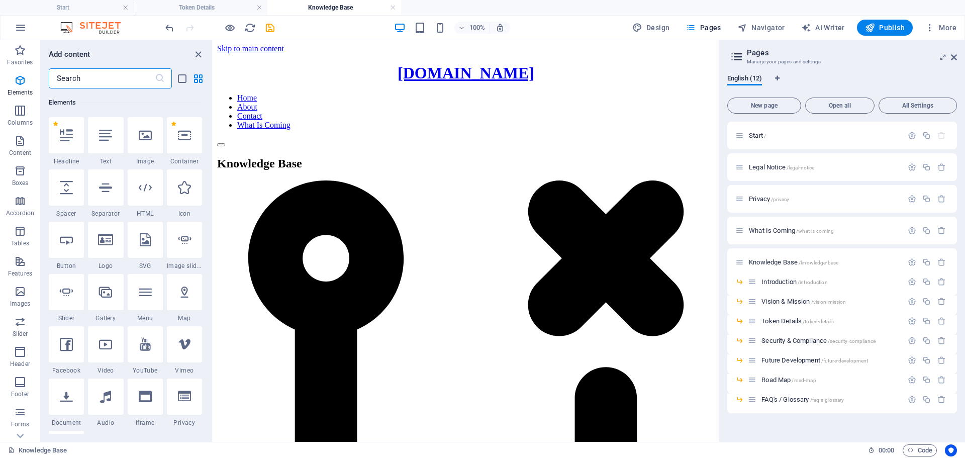
scroll to position [107, 0]
select select "px"
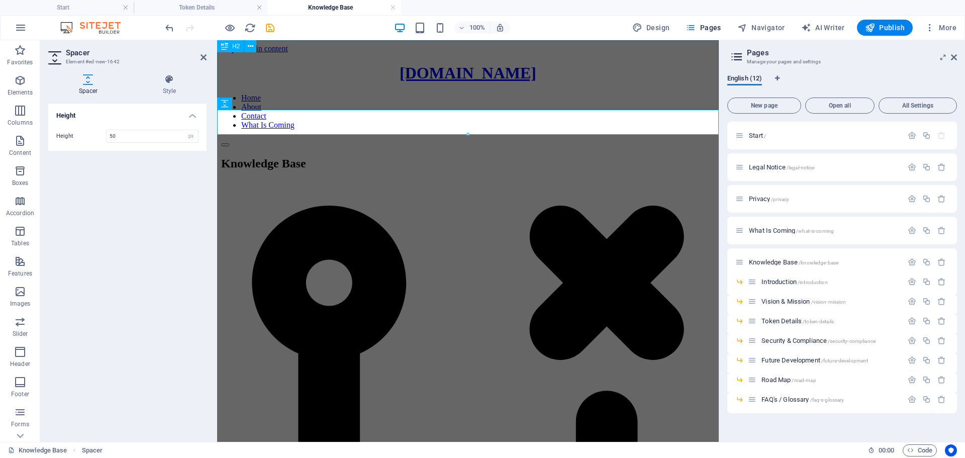
click at [462, 157] on div "Knowledge Base" at bounding box center [467, 164] width 493 height 14
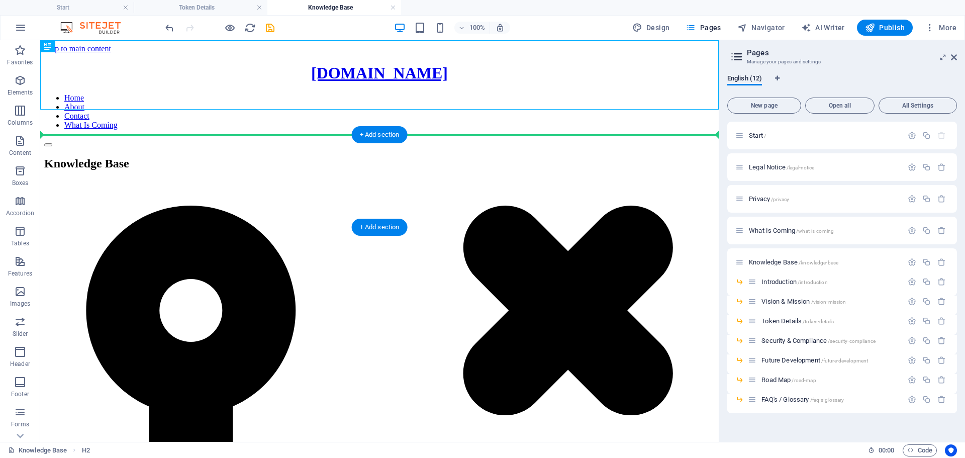
drag, startPoint x: 359, startPoint y: 90, endPoint x: 361, endPoint y: 148, distance: 57.3
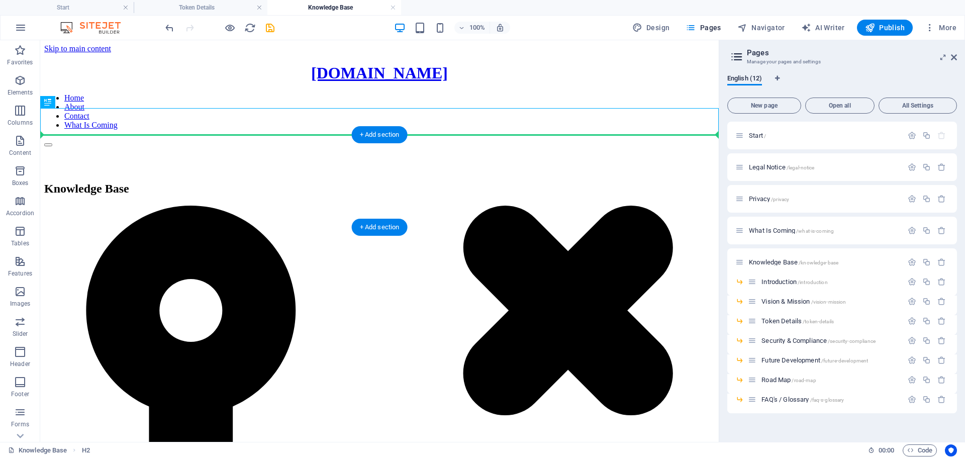
drag, startPoint x: 325, startPoint y: 124, endPoint x: 328, endPoint y: 177, distance: 53.3
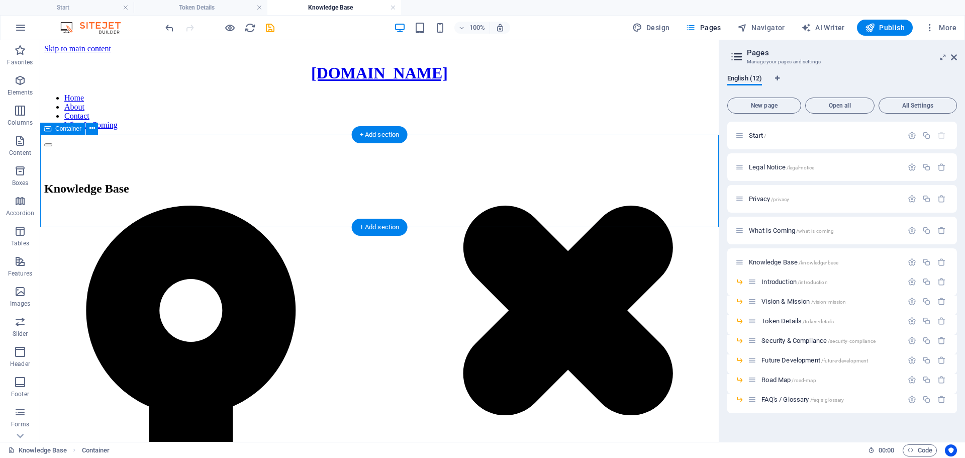
click at [435, 182] on div "Knowledge Base" at bounding box center [379, 189] width 670 height 14
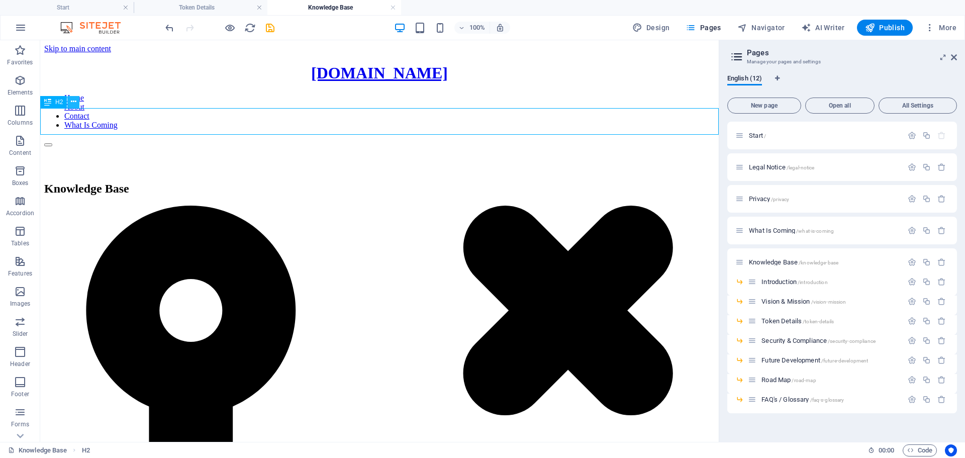
click at [75, 100] on icon at bounding box center [74, 101] width 6 height 11
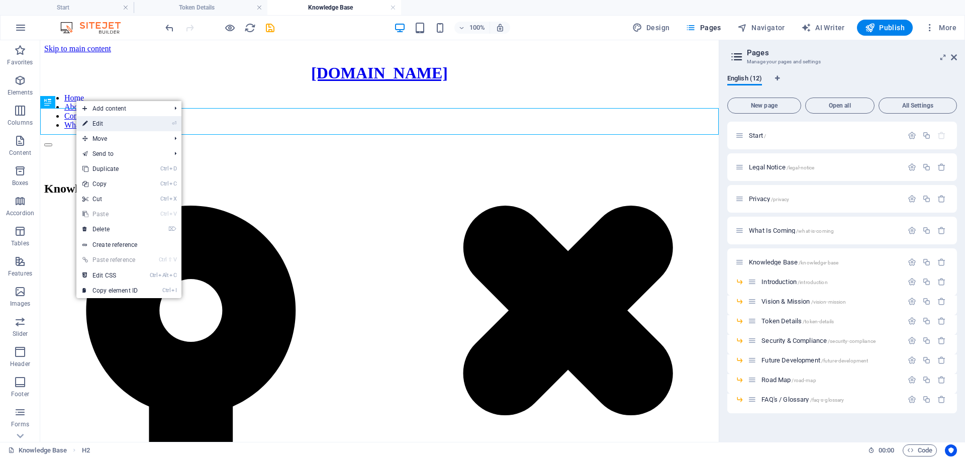
click at [100, 123] on link "⏎ Edit" at bounding box center [109, 123] width 67 height 15
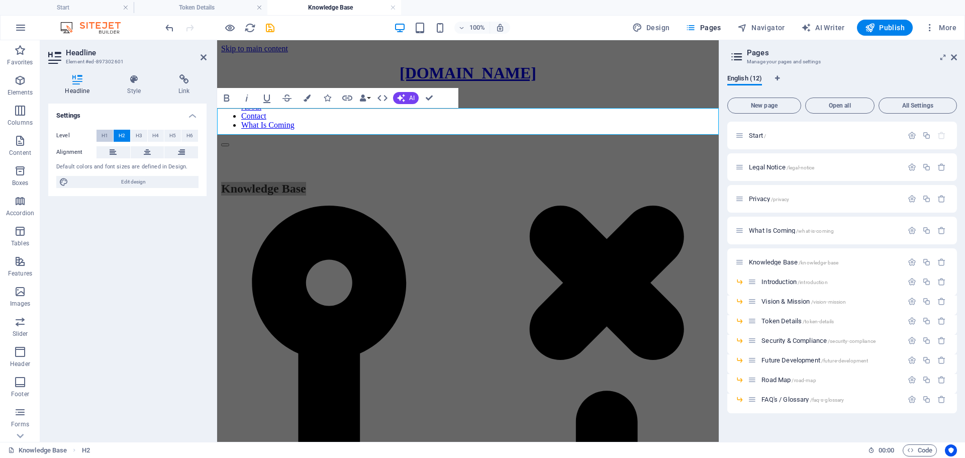
click at [102, 137] on span "H1" at bounding box center [105, 136] width 7 height 12
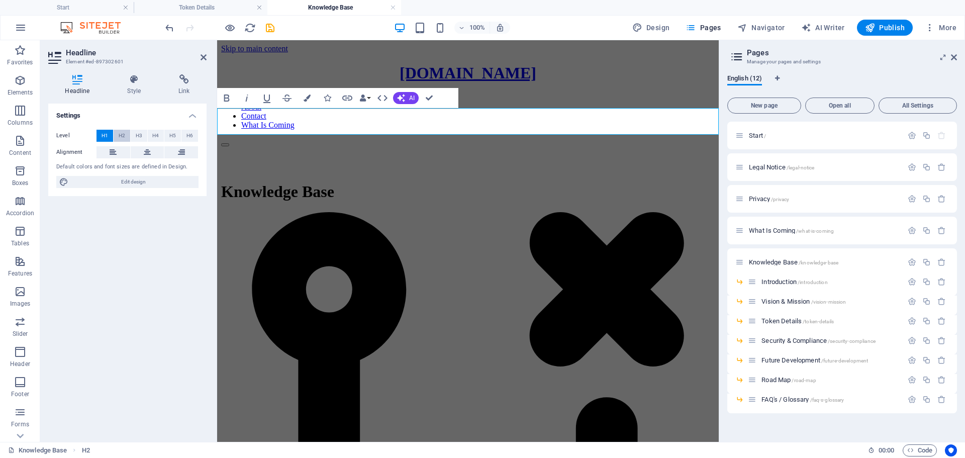
click at [124, 133] on span "H2" at bounding box center [122, 136] width 7 height 12
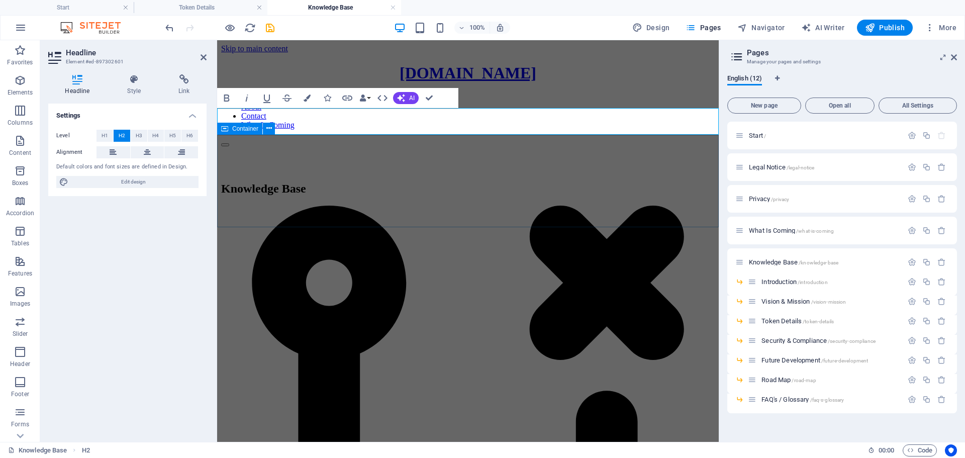
click at [389, 206] on div at bounding box center [467, 453] width 493 height 495
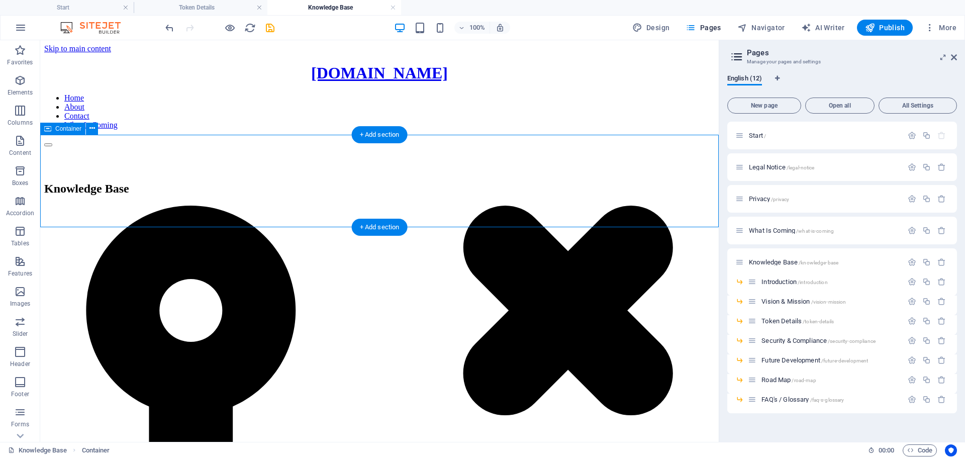
click at [19, 78] on icon "button" at bounding box center [20, 80] width 12 height 12
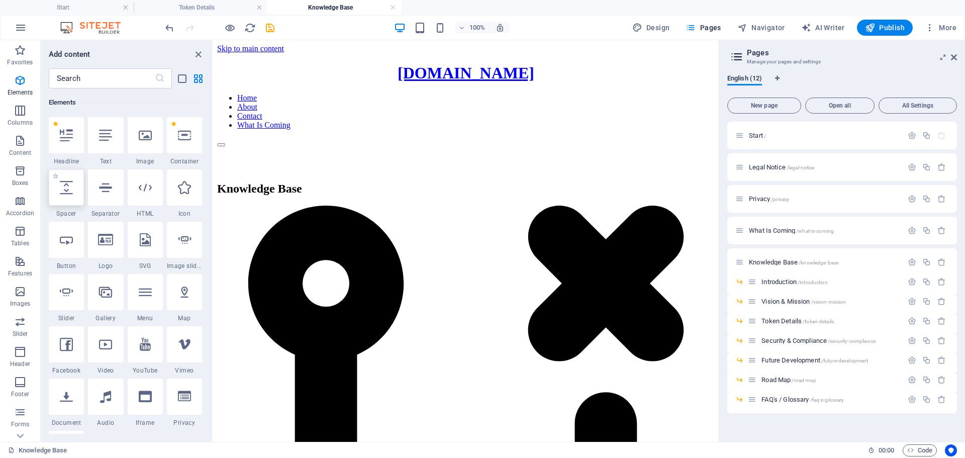
select select "px"
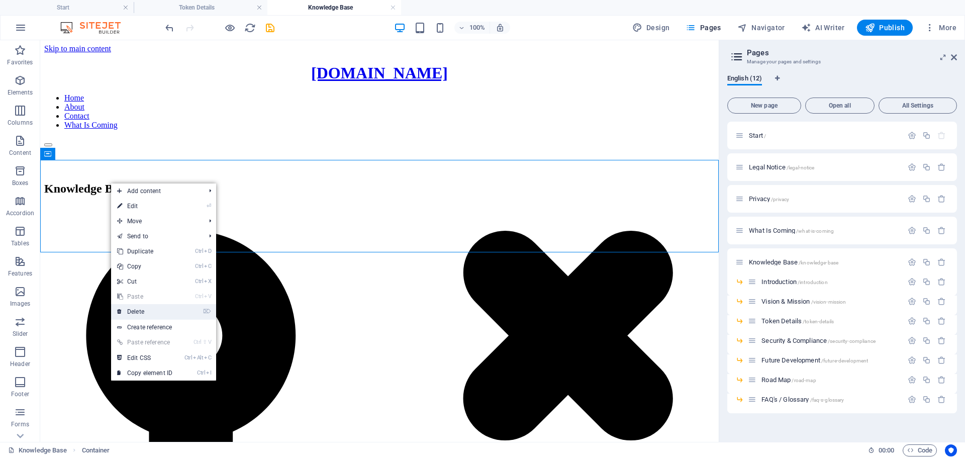
click at [137, 310] on link "⌦ Delete" at bounding box center [144, 311] width 67 height 15
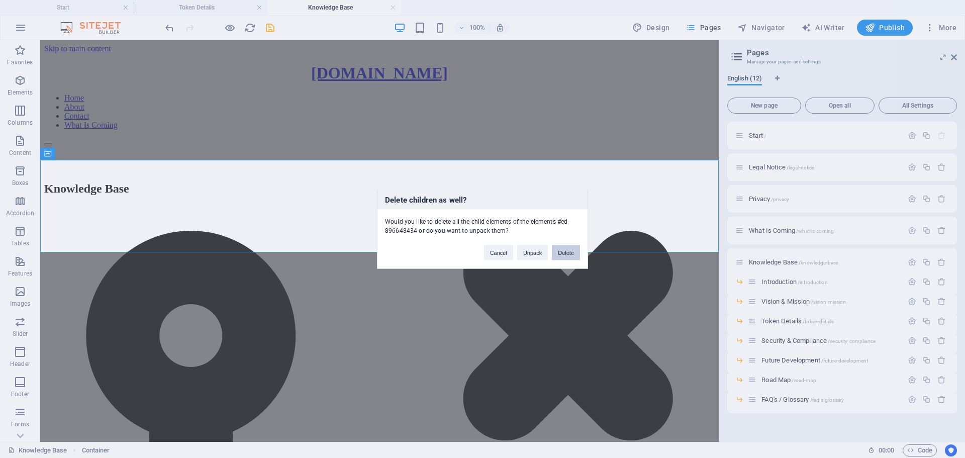
drag, startPoint x: 560, startPoint y: 249, endPoint x: 520, endPoint y: 209, distance: 57.2
click at [560, 249] on button "Delete" at bounding box center [566, 252] width 28 height 15
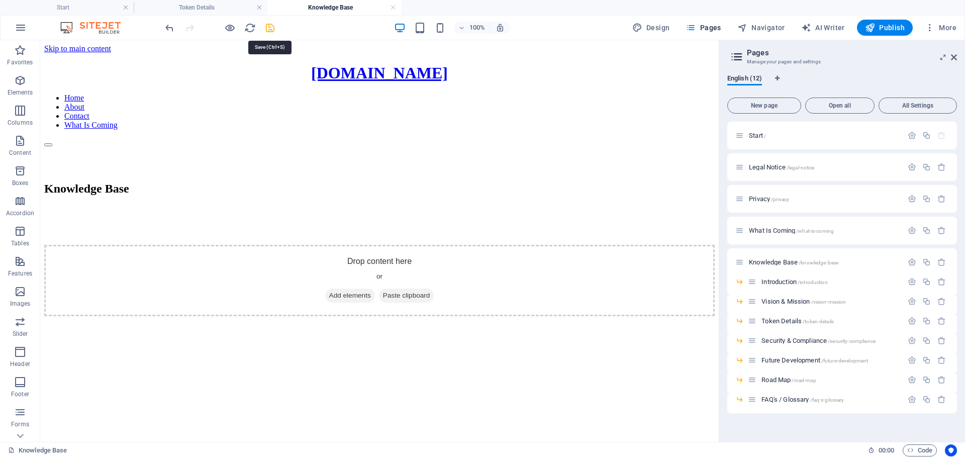
click at [269, 28] on icon "save" at bounding box center [270, 28] width 12 height 12
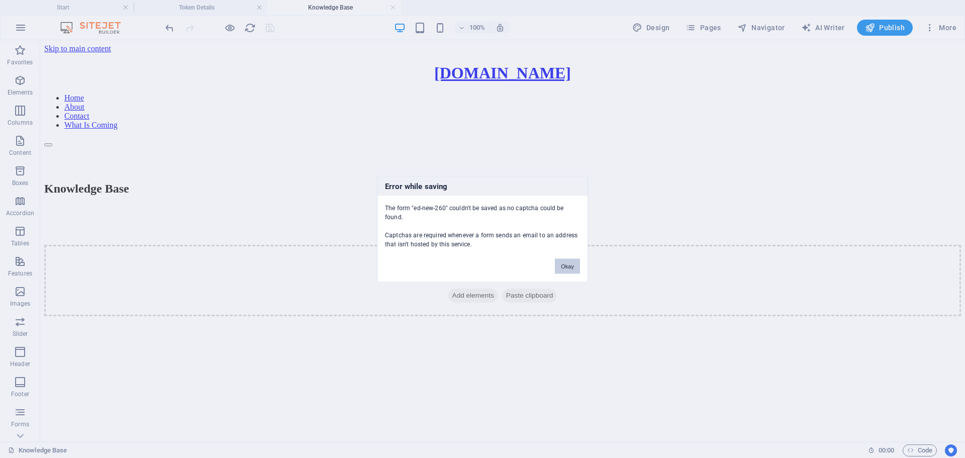
drag, startPoint x: 564, startPoint y: 265, endPoint x: 525, endPoint y: 222, distance: 58.3
click at [564, 265] on button "Okay" at bounding box center [567, 265] width 25 height 15
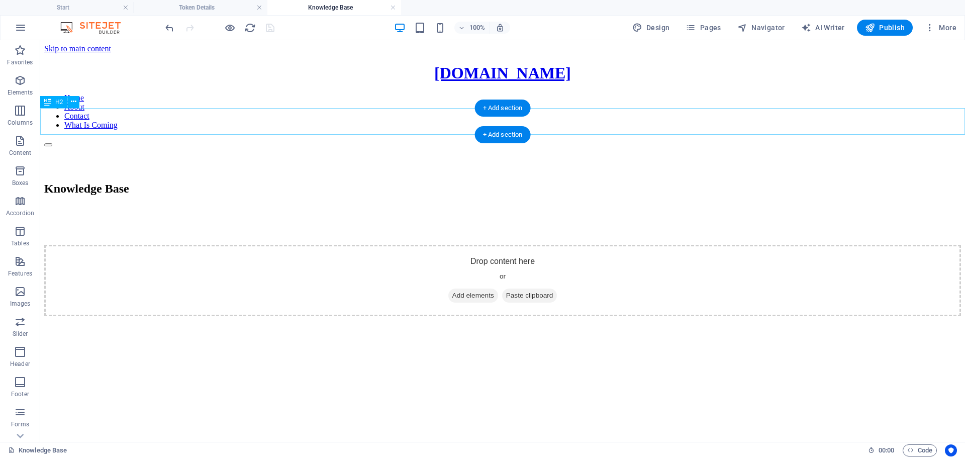
drag, startPoint x: 253, startPoint y: 188, endPoint x: 256, endPoint y: 222, distance: 33.8
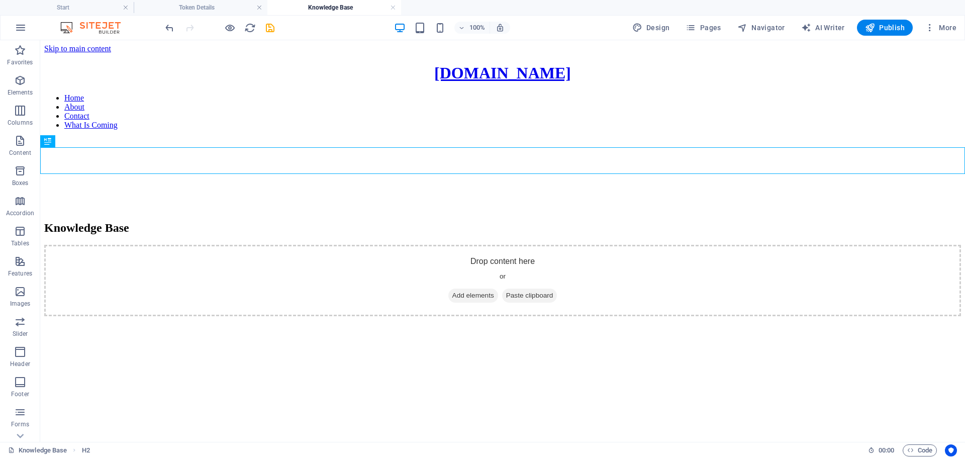
click at [215, 320] on html "Skip to main content [DOMAIN_NAME] Home About Contact What Is Coming Knowledge …" at bounding box center [502, 180] width 925 height 280
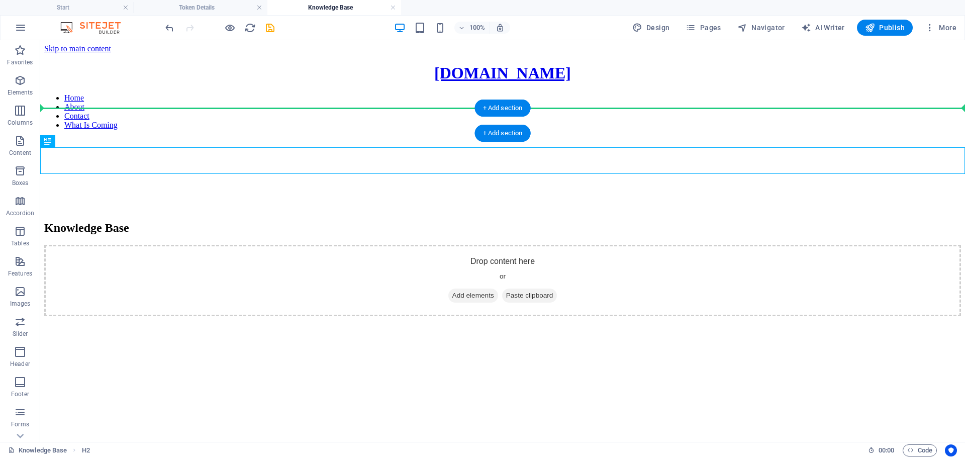
drag, startPoint x: 416, startPoint y: 157, endPoint x: 416, endPoint y: 108, distance: 49.2
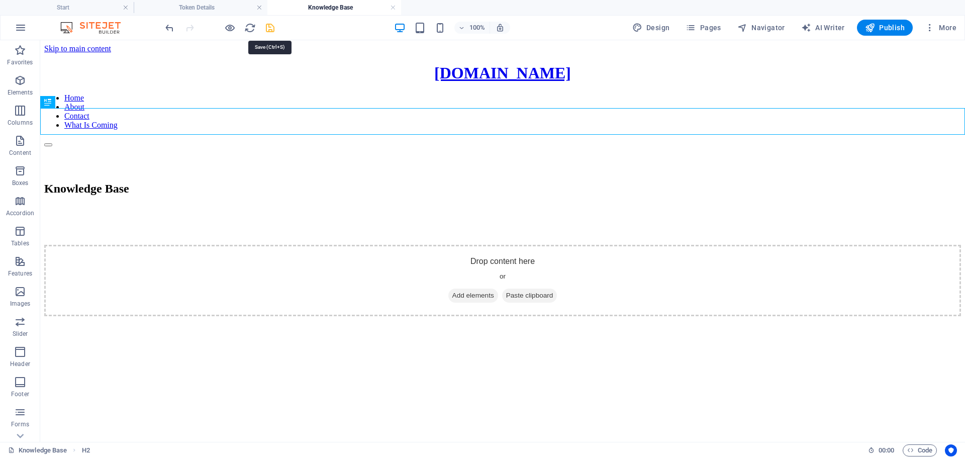
click at [272, 30] on icon "save" at bounding box center [270, 28] width 12 height 12
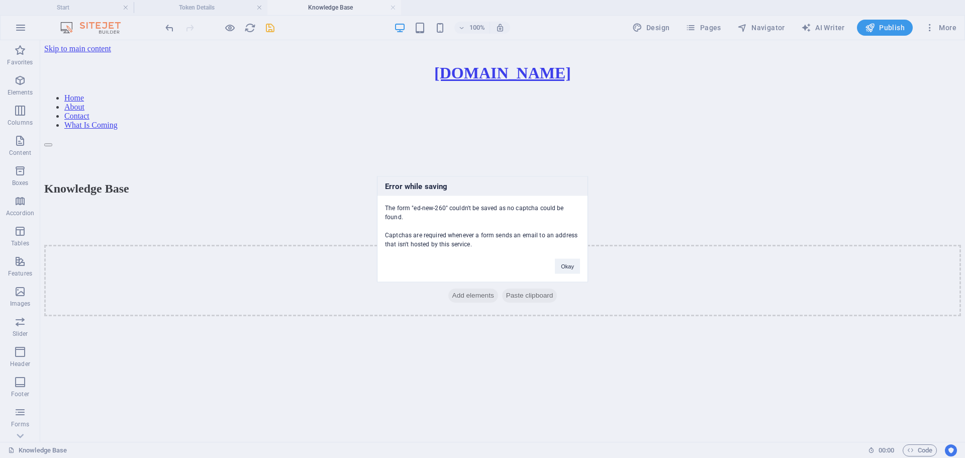
drag, startPoint x: 384, startPoint y: 206, endPoint x: 483, endPoint y: 255, distance: 110.1
click at [483, 255] on div "Error while saving The form "ed-new-260" couldn't be saved as no captcha could …" at bounding box center [482, 229] width 211 height 106
copy div "The form "ed-new-260" couldn't be saved as no captcha could be found. Captchas …"
click at [571, 268] on button "Okay" at bounding box center [567, 265] width 25 height 15
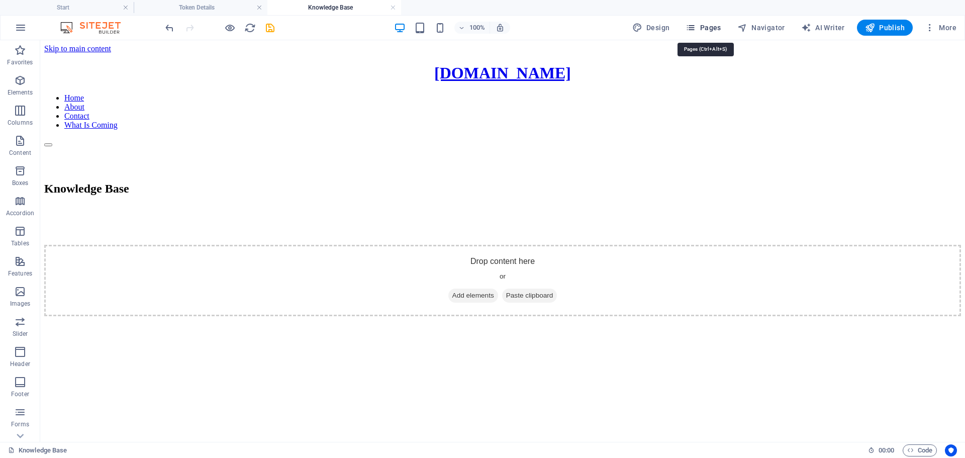
click at [700, 26] on span "Pages" at bounding box center [702, 28] width 35 height 10
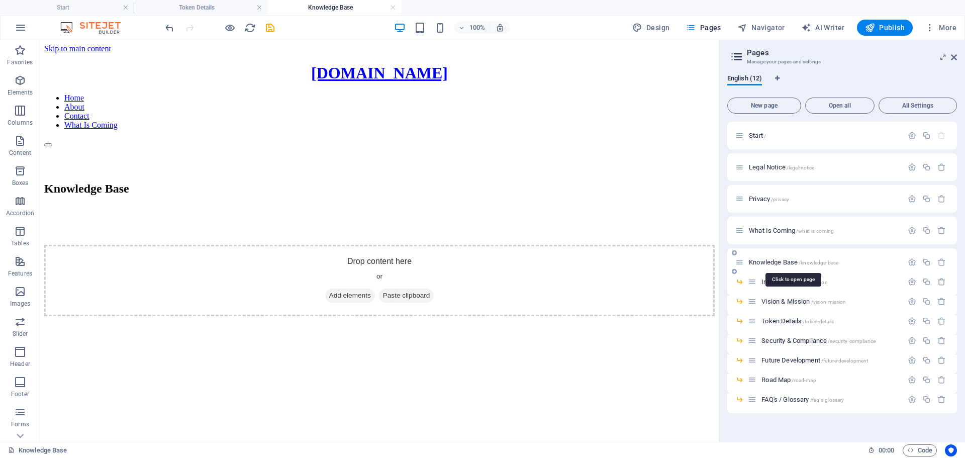
click at [763, 260] on span "Knowledge Base /knowledge-base" at bounding box center [793, 262] width 89 height 8
click at [472, 93] on nav "Home About Contact What Is Coming" at bounding box center [379, 111] width 670 height 36
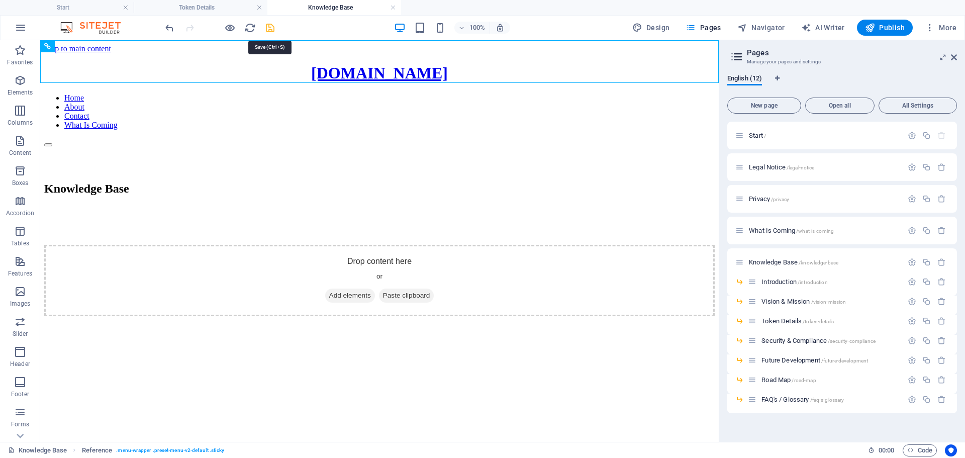
click at [271, 25] on icon "save" at bounding box center [270, 28] width 12 height 12
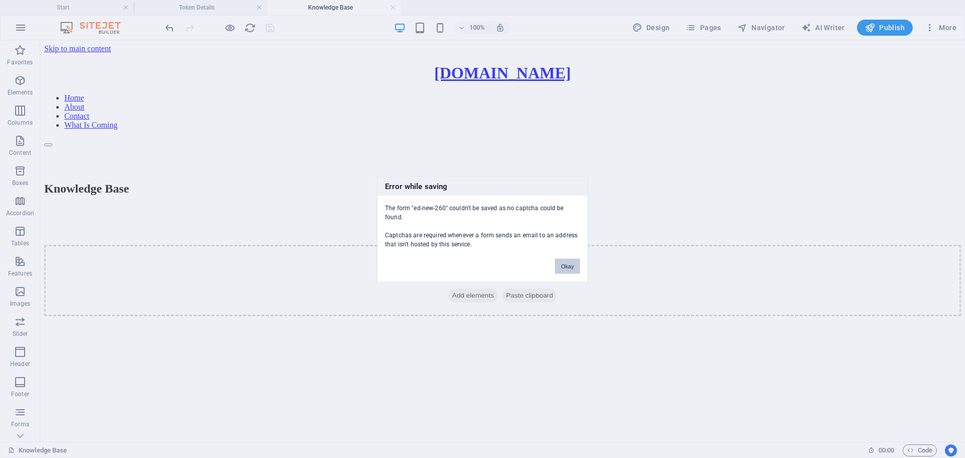
click at [567, 264] on button "Okay" at bounding box center [567, 265] width 25 height 15
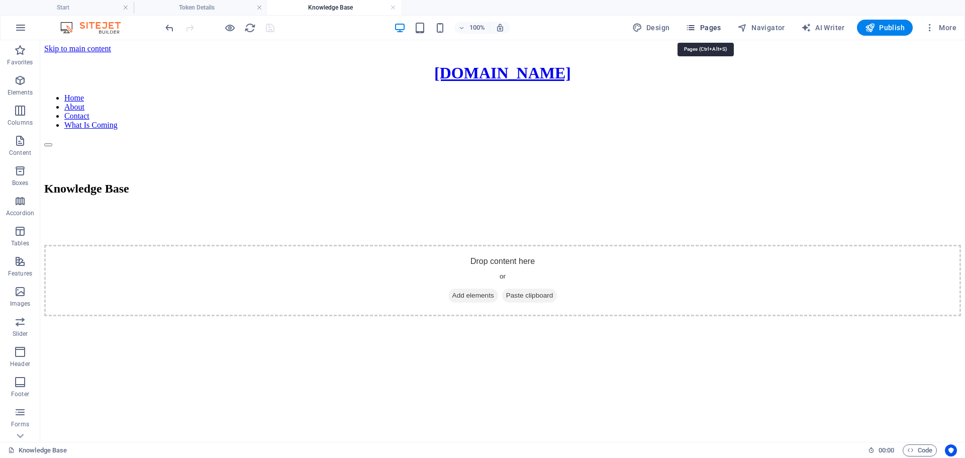
drag, startPoint x: 706, startPoint y: 29, endPoint x: 659, endPoint y: 36, distance: 47.7
click at [706, 29] on span "Pages" at bounding box center [702, 28] width 35 height 10
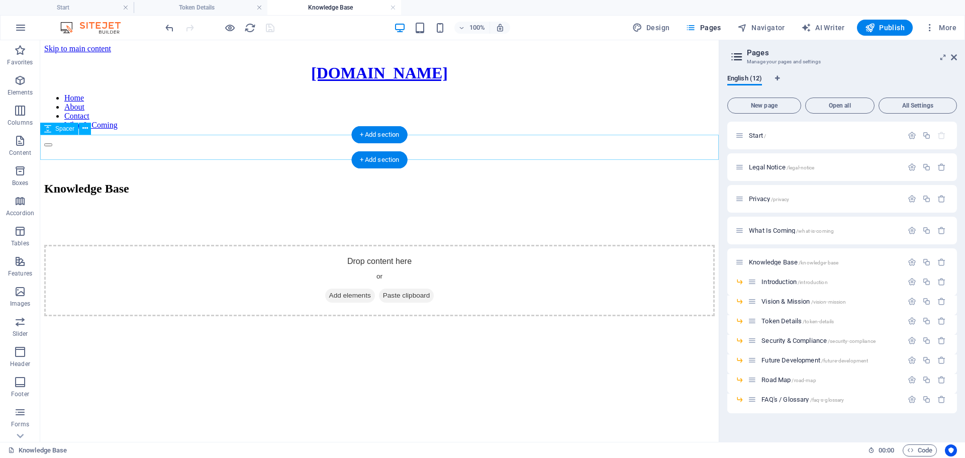
click at [649, 206] on div at bounding box center [379, 218] width 670 height 25
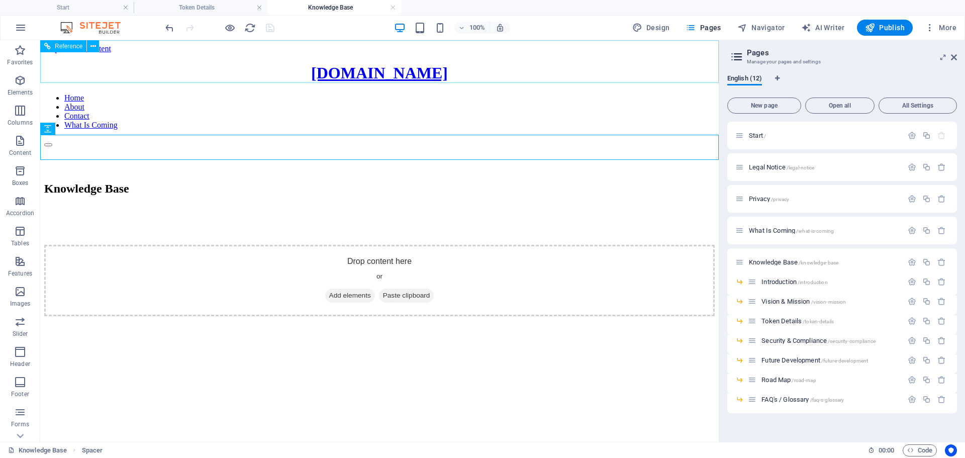
click at [478, 93] on nav "Home About Contact What Is Coming" at bounding box center [379, 111] width 670 height 36
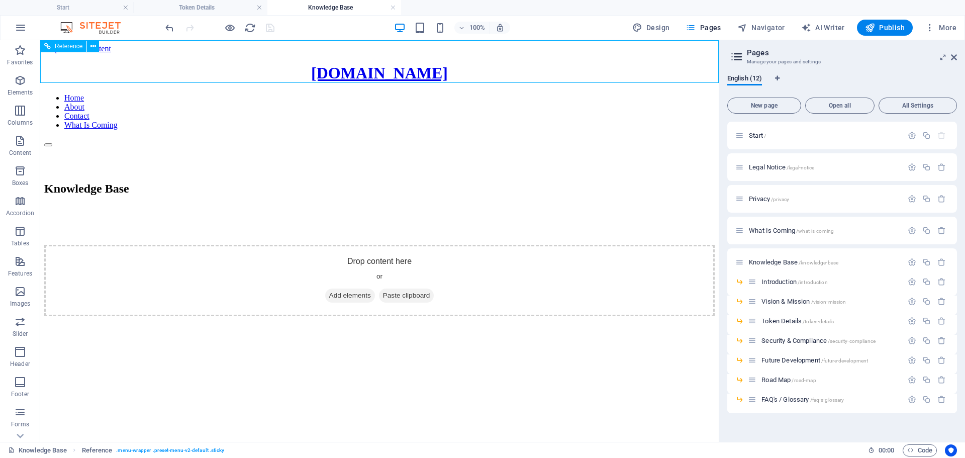
click at [475, 93] on nav "Home About Contact What Is Coming" at bounding box center [379, 111] width 670 height 36
click at [474, 93] on nav "Home About Contact What Is Coming" at bounding box center [379, 111] width 670 height 36
click at [830, 105] on span "Open all" at bounding box center [840, 106] width 60 height 6
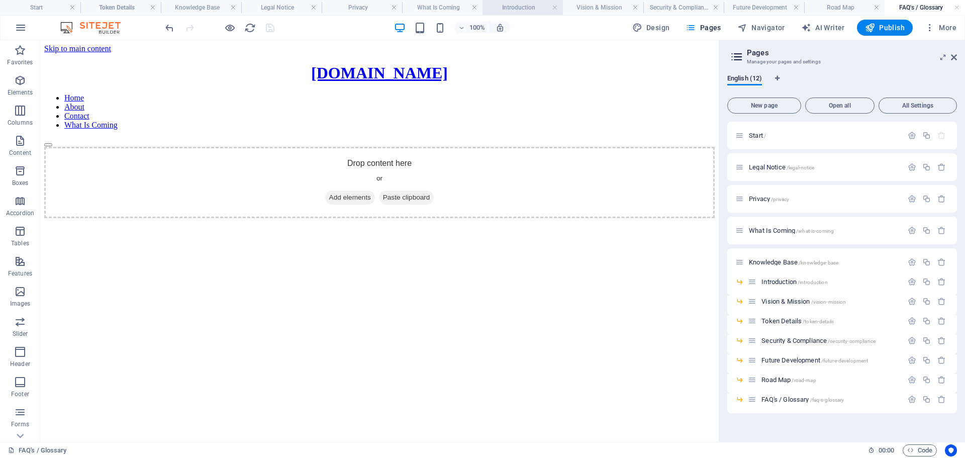
scroll to position [0, 0]
click at [952, 56] on icon at bounding box center [954, 57] width 6 height 8
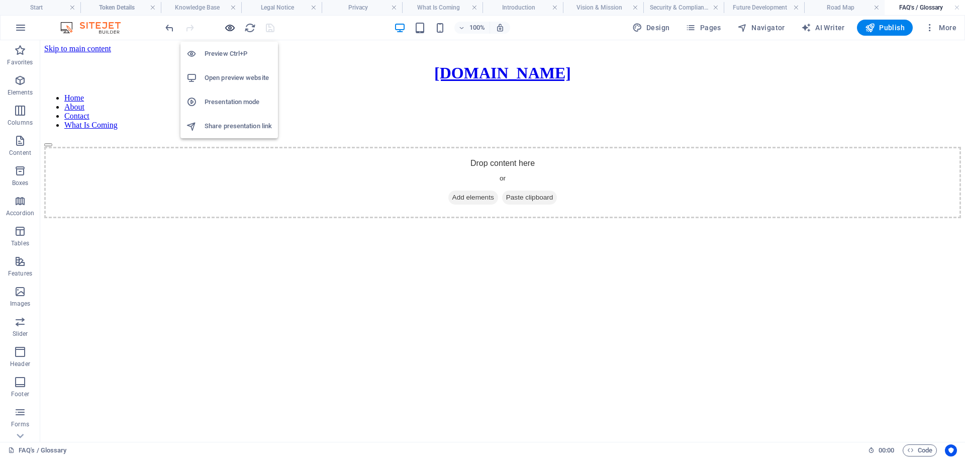
drag, startPoint x: 228, startPoint y: 28, endPoint x: 417, endPoint y: 161, distance: 230.9
click at [228, 28] on icon "button" at bounding box center [230, 28] width 12 height 12
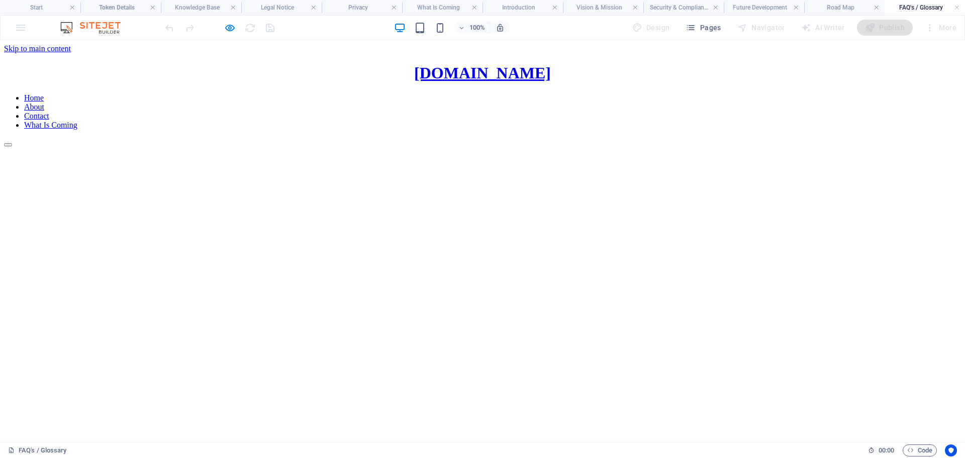
click at [49, 112] on link "Contact" at bounding box center [36, 116] width 25 height 9
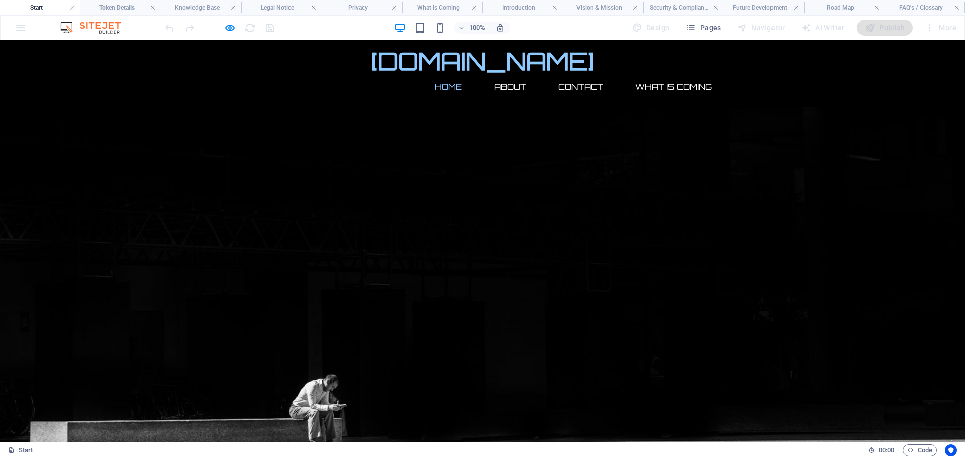
click input "Content 1"
click form "Notify me I have read and understand the privacy policy. Unreadable? Load new"
click at [504, 75] on link "About" at bounding box center [510, 87] width 48 height 24
click at [581, 75] on link "Contact" at bounding box center [580, 87] width 61 height 24
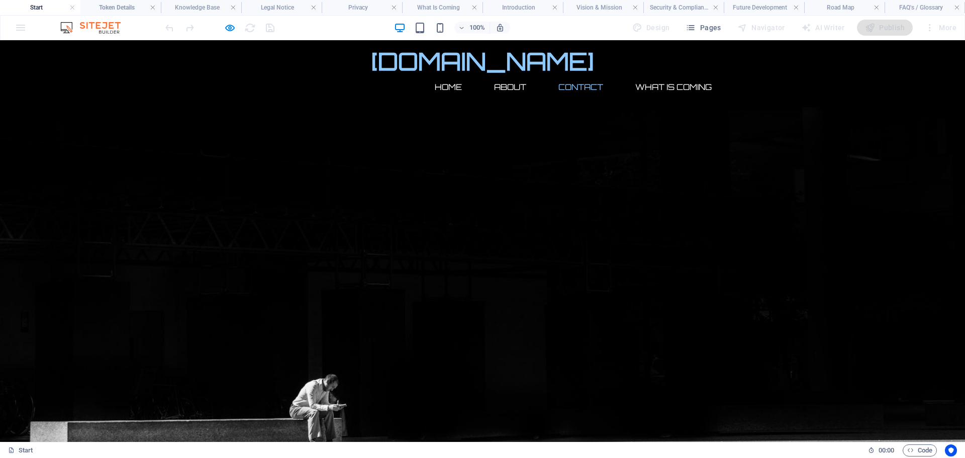
click input "Content 3"
click at [676, 75] on link "What Is Coming" at bounding box center [673, 87] width 92 height 24
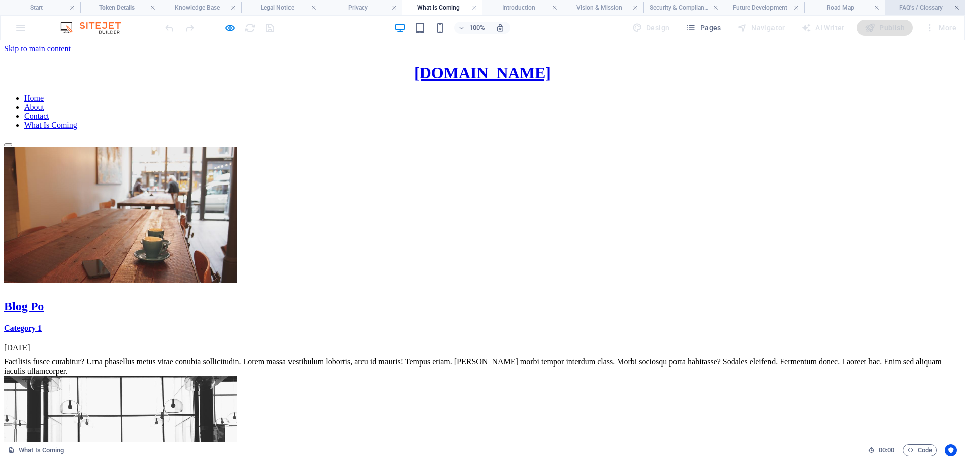
click at [956, 6] on link at bounding box center [957, 8] width 6 height 10
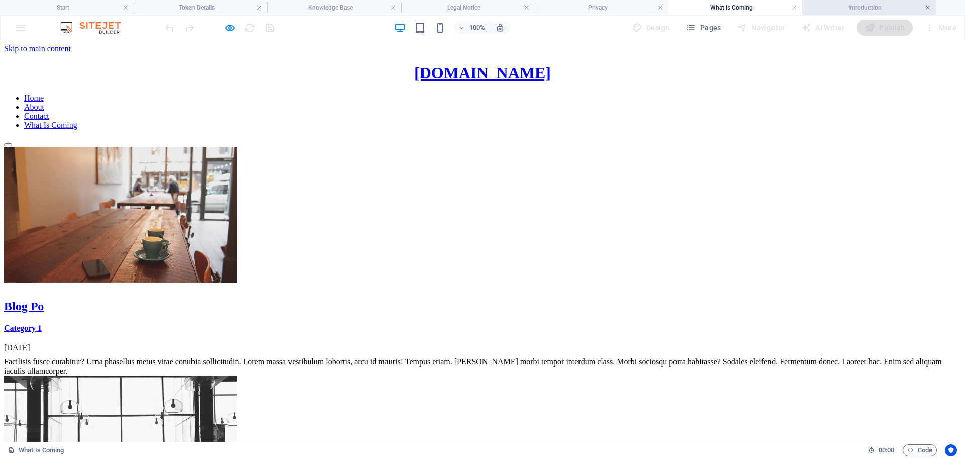
click at [925, 8] on link at bounding box center [928, 8] width 6 height 10
click at [791, 7] on link at bounding box center [794, 8] width 6 height 10
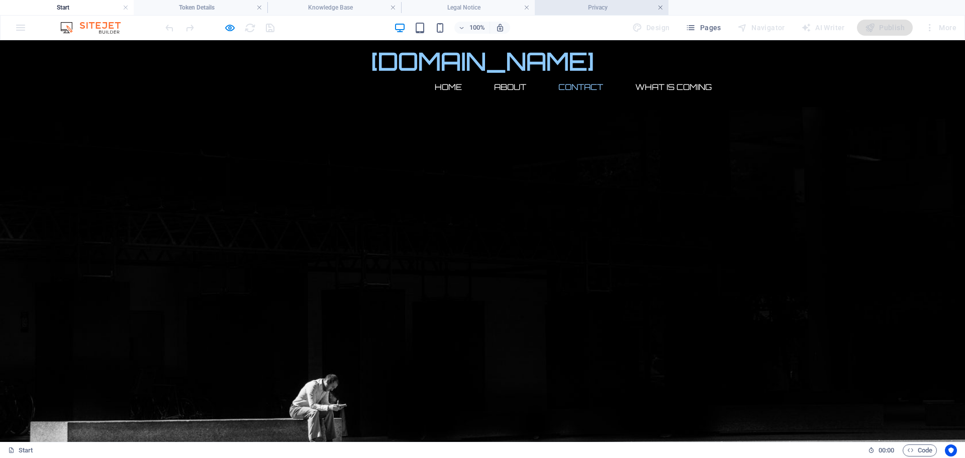
click at [662, 10] on link at bounding box center [660, 8] width 6 height 10
click at [529, 8] on link at bounding box center [527, 8] width 6 height 10
click at [390, 9] on link at bounding box center [393, 8] width 6 height 10
click at [256, 6] on h4 "Token Details" at bounding box center [201, 7] width 134 height 11
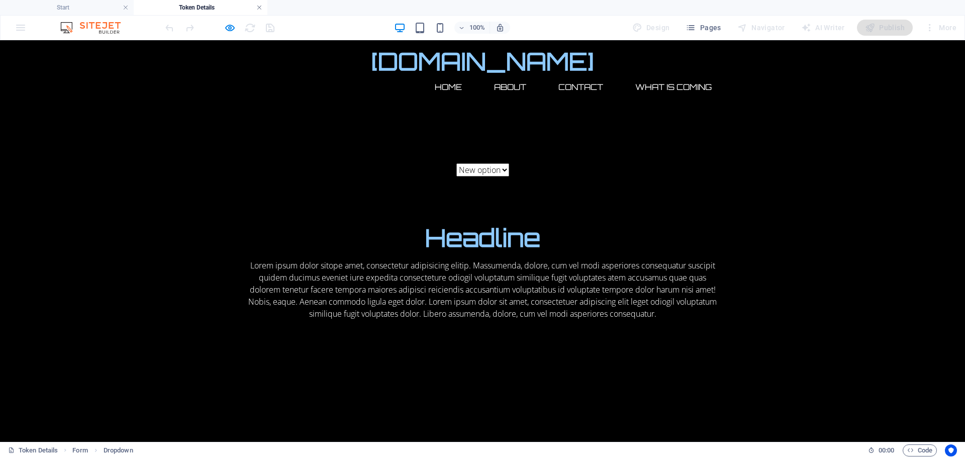
click at [261, 8] on link at bounding box center [259, 8] width 6 height 10
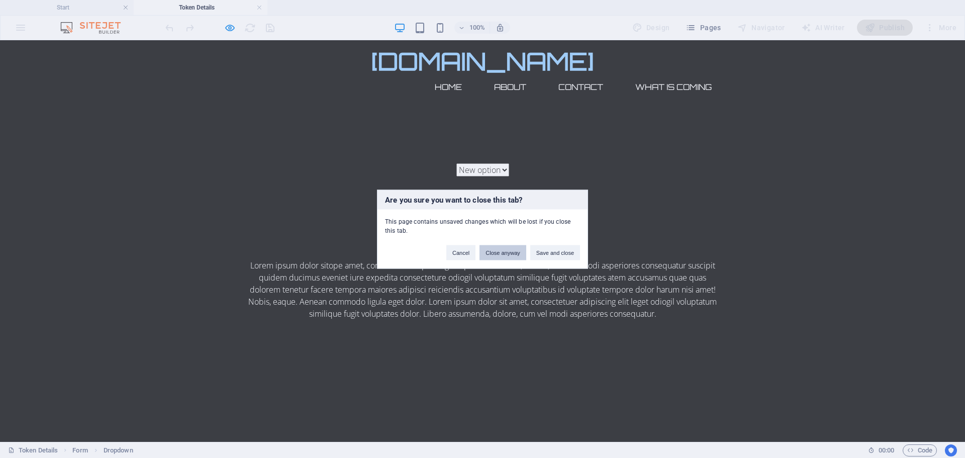
click at [498, 251] on button "Close anyway" at bounding box center [502, 252] width 46 height 15
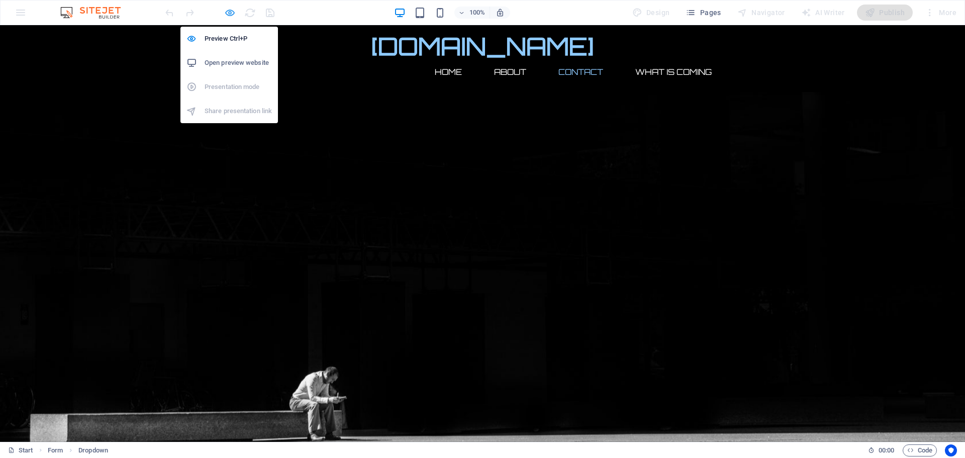
click at [227, 11] on icon "button" at bounding box center [230, 13] width 12 height 12
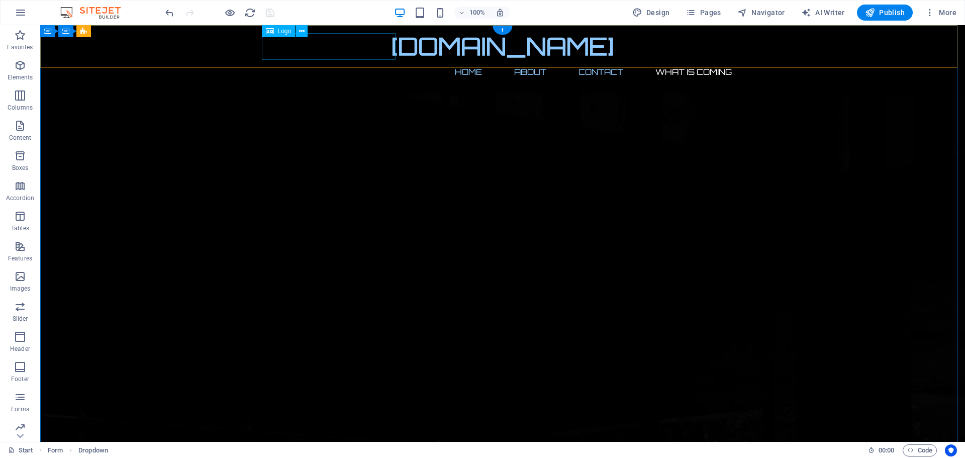
click at [341, 44] on div "[DOMAIN_NAME]" at bounding box center [502, 46] width 474 height 27
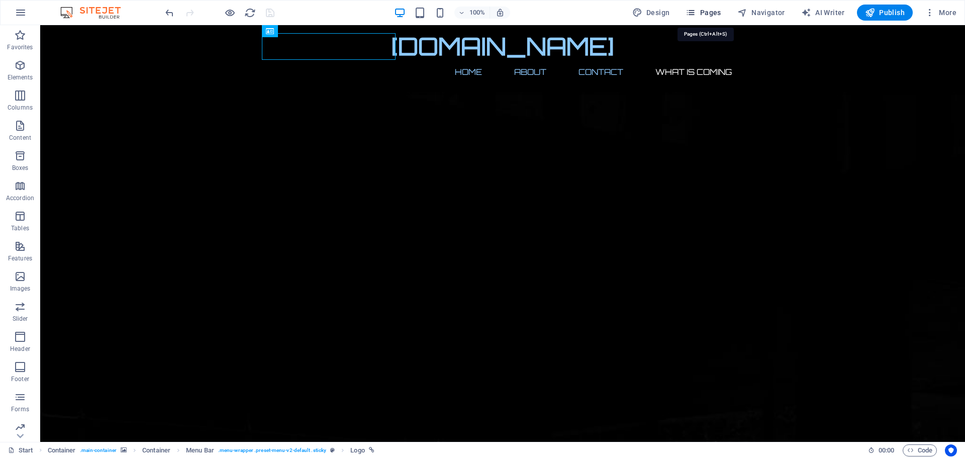
click at [693, 11] on icon "button" at bounding box center [690, 13] width 10 height 10
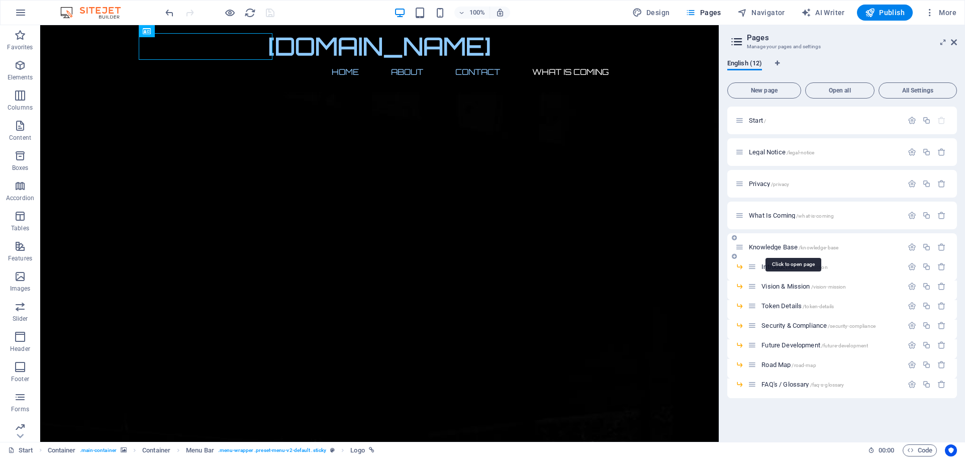
click at [762, 246] on span "Knowledge Base /knowledge-base" at bounding box center [793, 247] width 89 height 8
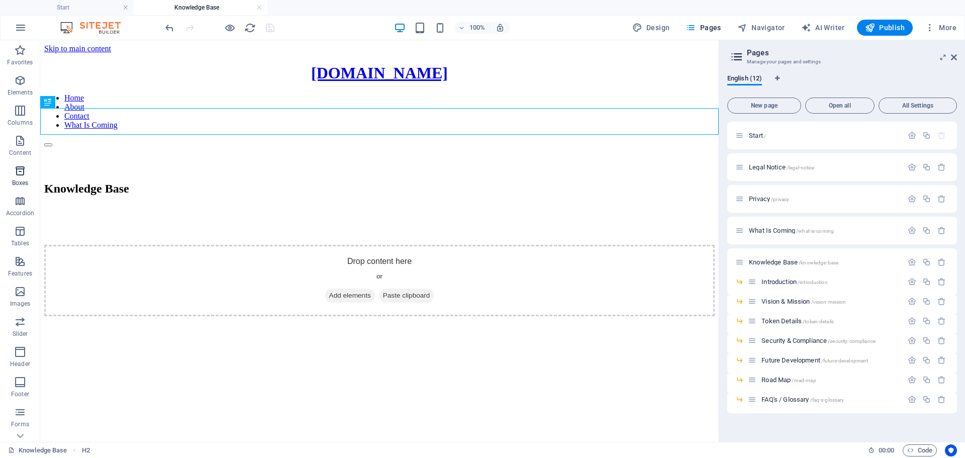
click at [16, 170] on icon "button" at bounding box center [20, 171] width 12 height 12
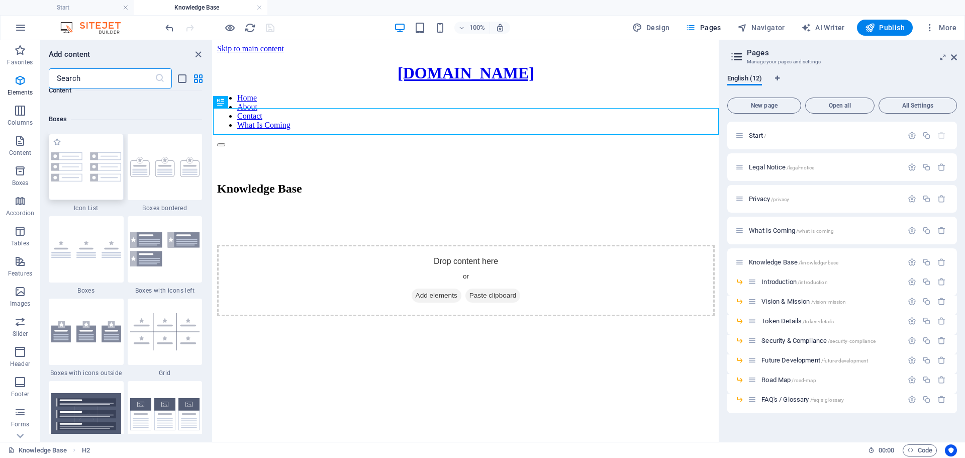
scroll to position [2772, 0]
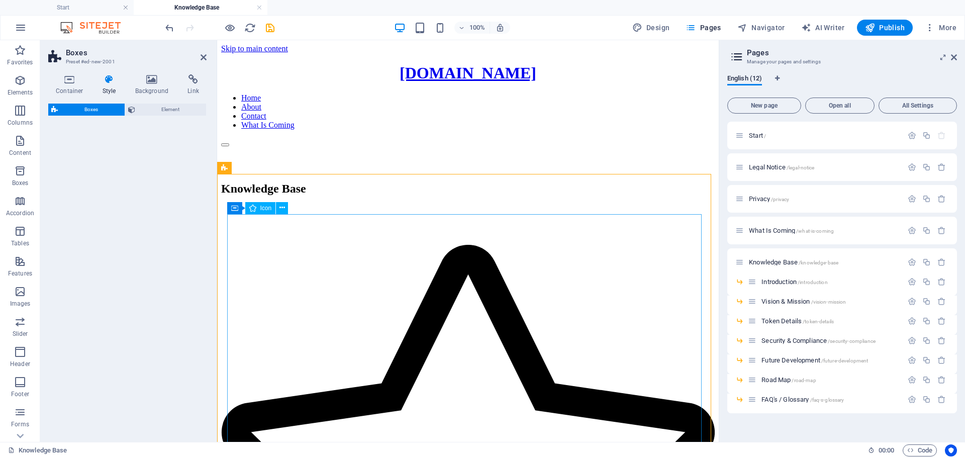
select select "rem"
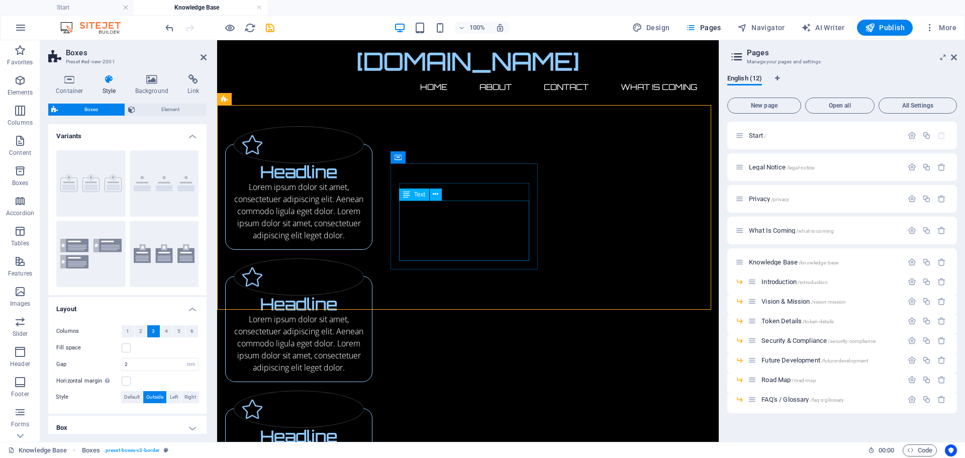
scroll to position [0, 0]
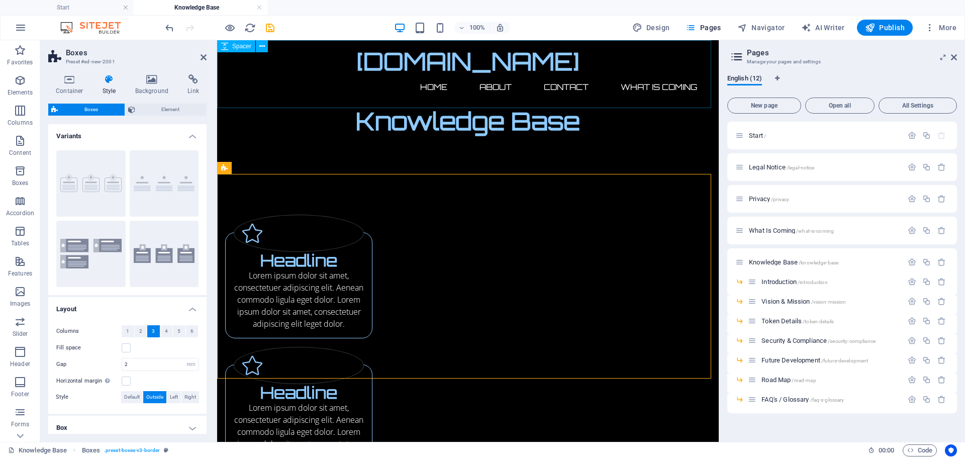
click at [440, 92] on div at bounding box center [467, 74] width 501 height 68
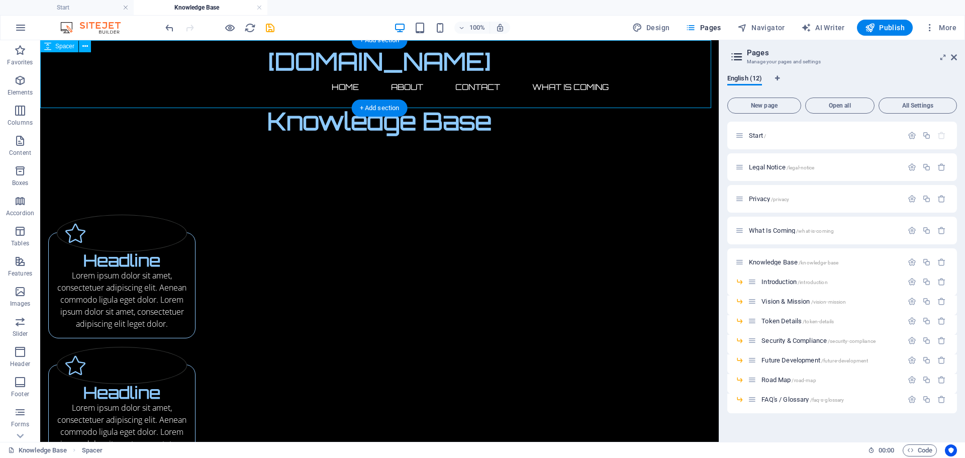
click at [378, 85] on div at bounding box center [379, 74] width 678 height 68
click at [173, 94] on div at bounding box center [379, 74] width 678 height 68
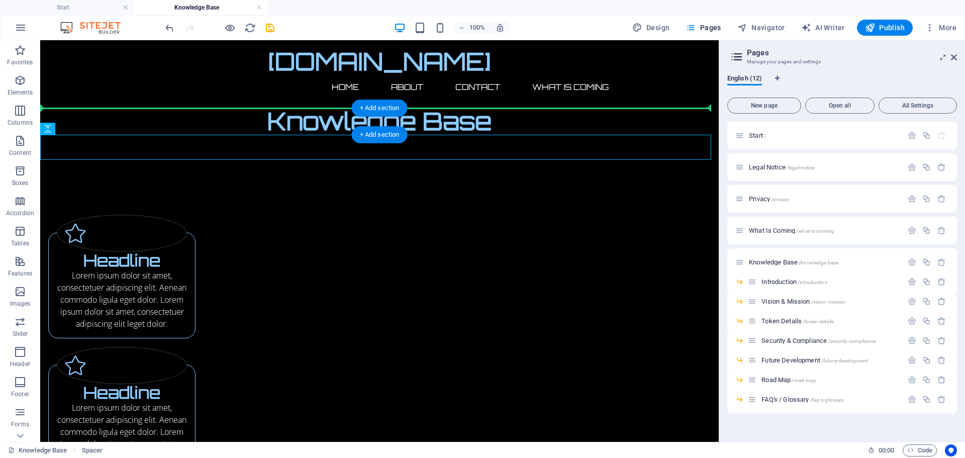
drag, startPoint x: 280, startPoint y: 139, endPoint x: 286, endPoint y: 114, distance: 25.8
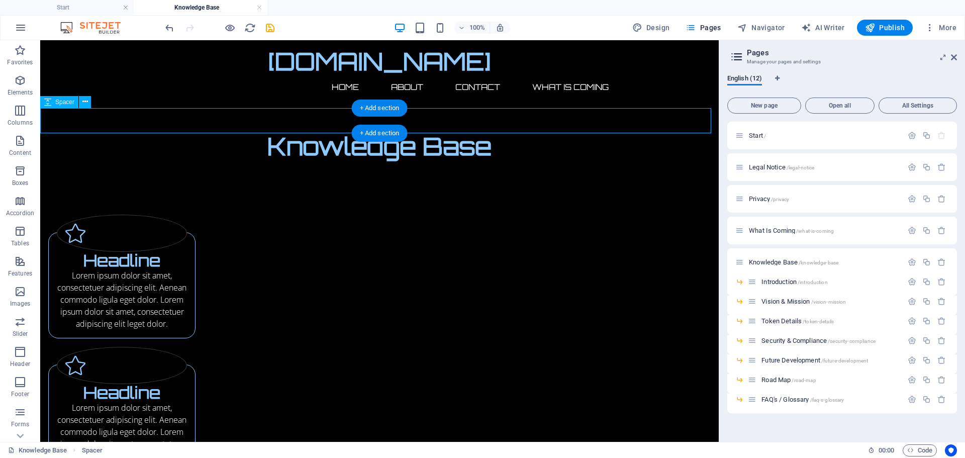
click at [465, 121] on div at bounding box center [379, 120] width 678 height 25
click at [504, 118] on div at bounding box center [379, 120] width 678 height 25
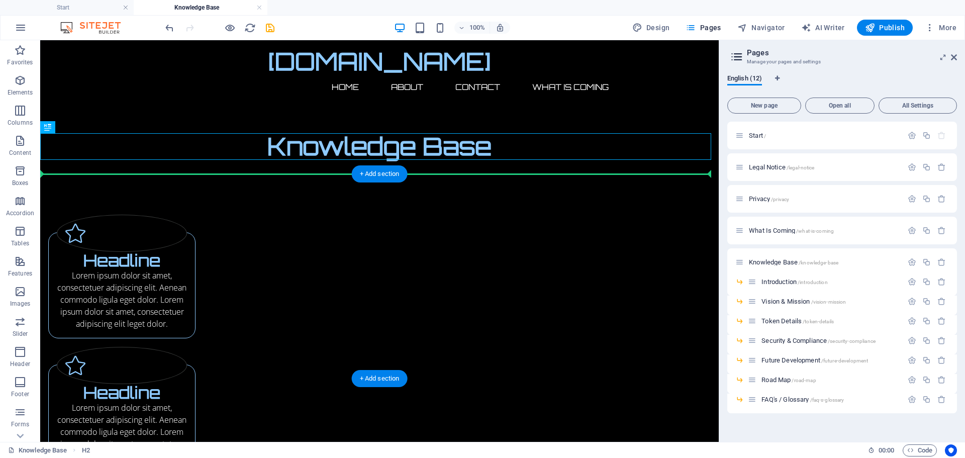
drag, startPoint x: 340, startPoint y: 145, endPoint x: 342, endPoint y: 193, distance: 48.8
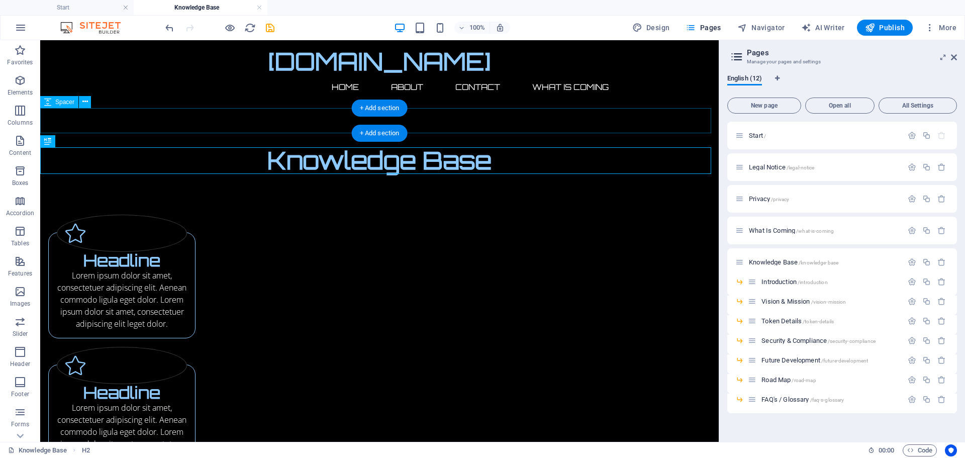
click at [443, 119] on div at bounding box center [379, 120] width 678 height 25
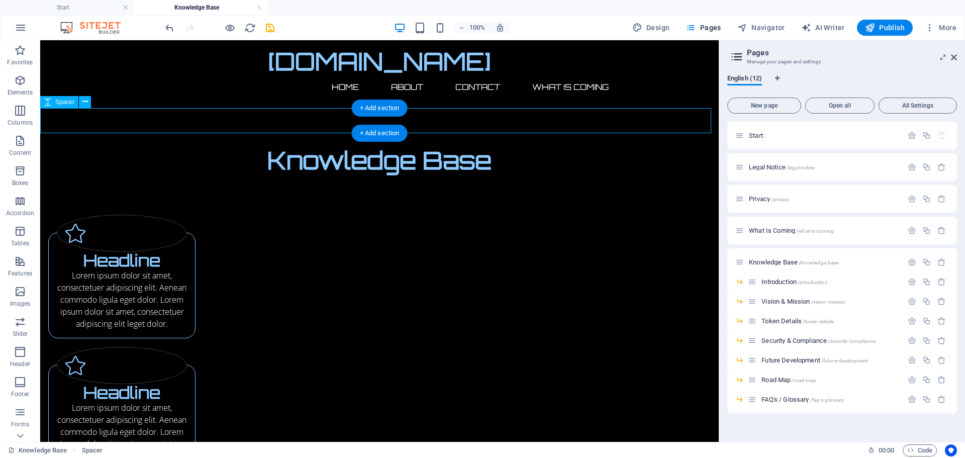
click at [443, 117] on div at bounding box center [379, 120] width 678 height 25
select select "px"
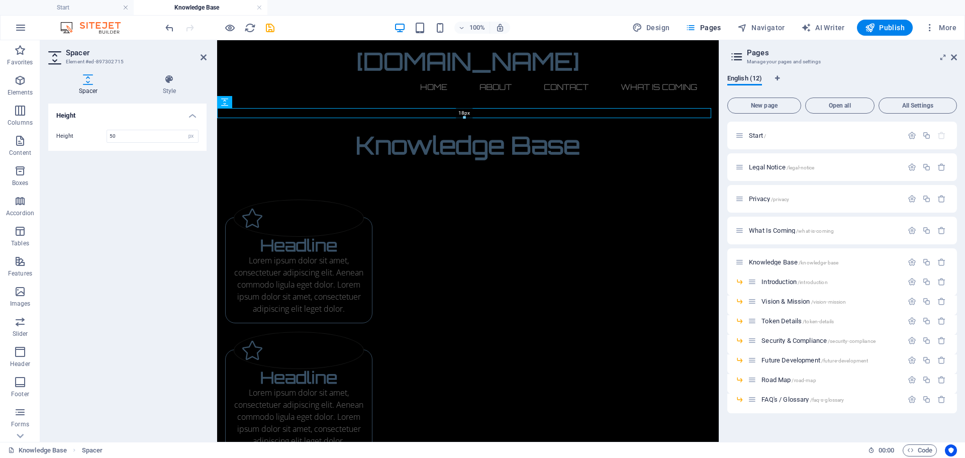
drag, startPoint x: 466, startPoint y: 132, endPoint x: 467, endPoint y: 118, distance: 14.1
click at [467, 118] on div at bounding box center [464, 118] width 493 height 4
type input "18"
click at [352, 160] on div "Headline Lorem ipsum dolor sit amet, consectetuer adipiscing elit. Aenean commo…" at bounding box center [467, 392] width 501 height 469
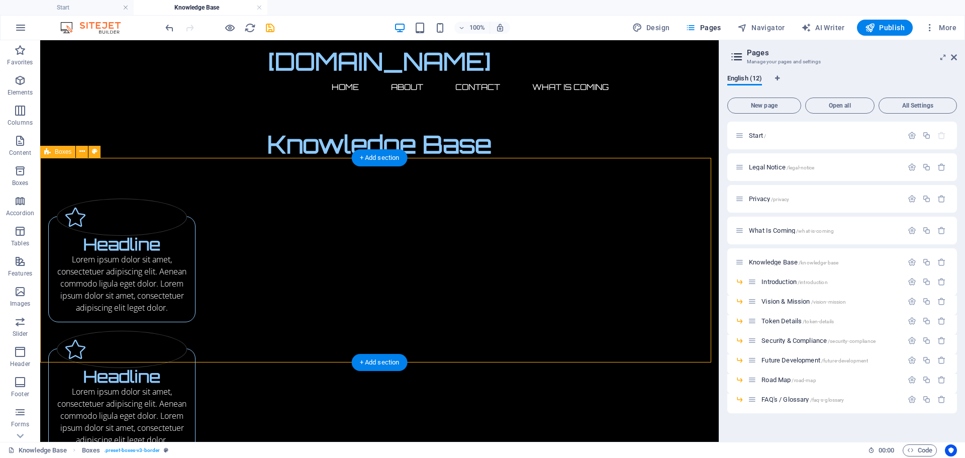
click at [260, 205] on div "Headline Lorem ipsum dolor sit amet, consectetuer adipiscing elit. Aenean commo…" at bounding box center [379, 392] width 678 height 469
click at [272, 29] on icon "save" at bounding box center [270, 28] width 12 height 12
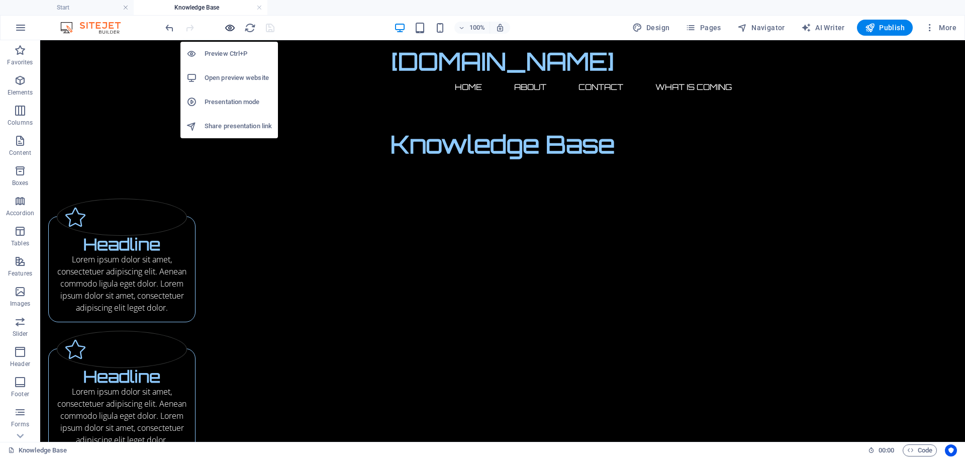
click at [230, 27] on icon "button" at bounding box center [230, 28] width 12 height 12
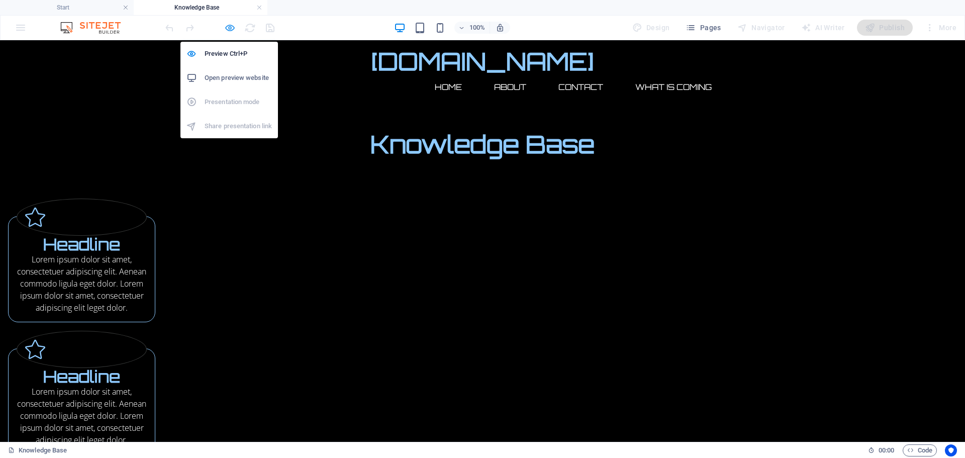
click at [228, 25] on icon "button" at bounding box center [230, 28] width 12 height 12
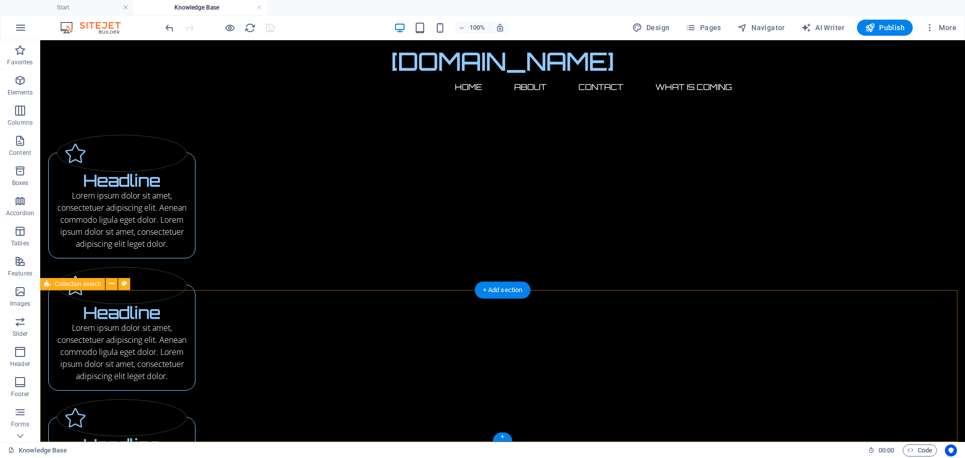
scroll to position [72, 0]
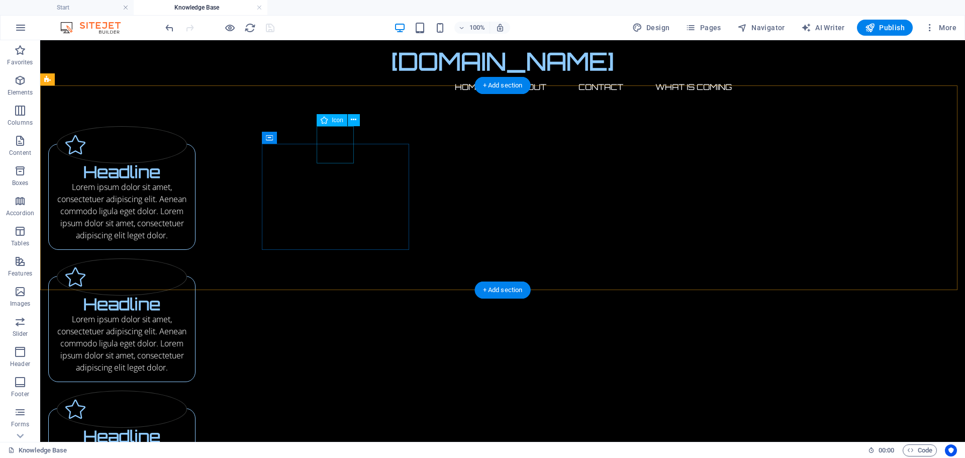
click at [187, 149] on figure at bounding box center [122, 144] width 130 height 37
click at [356, 118] on icon at bounding box center [354, 120] width 6 height 11
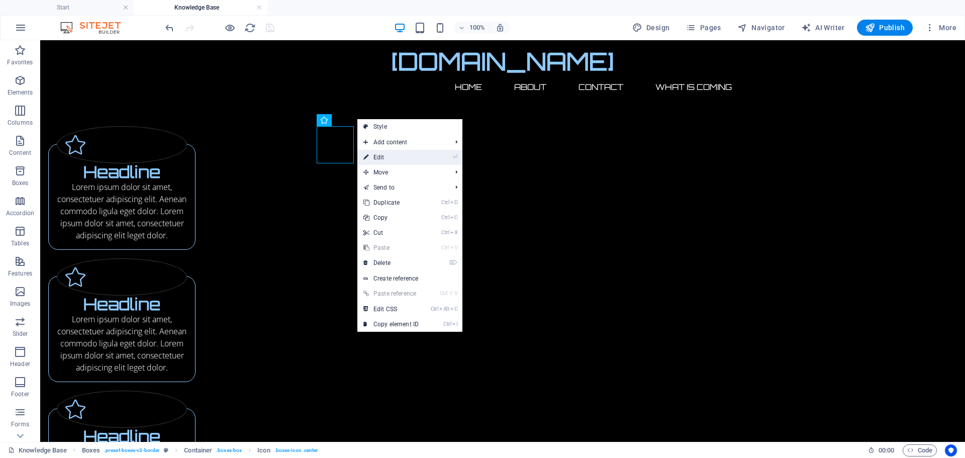
click at [390, 151] on link "⏎ Edit" at bounding box center [390, 157] width 67 height 15
select select "xMidYMid"
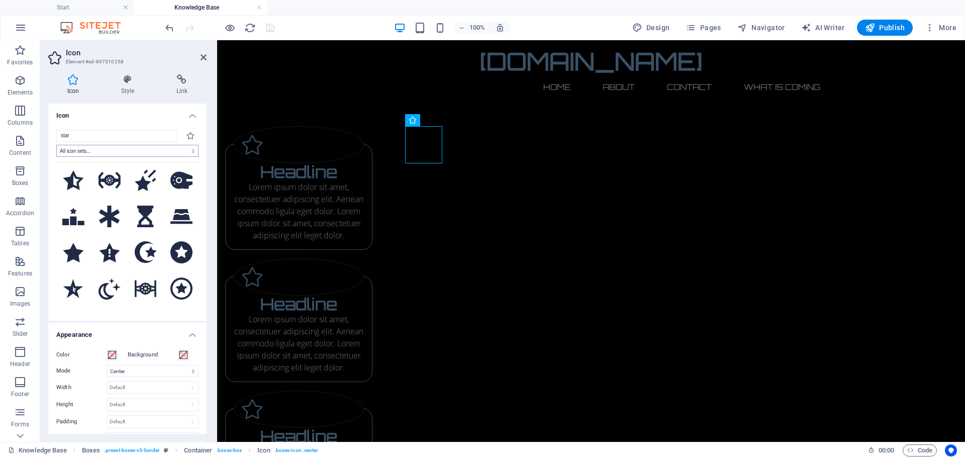
scroll to position [1538, 0]
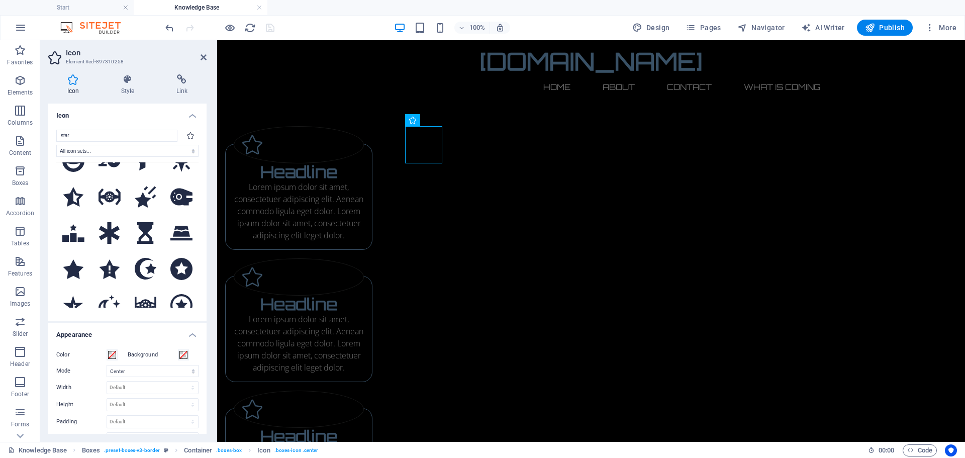
click at [81, 142] on div "star All icon sets... IcoFont Ionicons FontAwesome Brands FontAwesome Duotone F…" at bounding box center [127, 221] width 142 height 183
click at [78, 150] on select "All icon sets... IcoFont Ionicons FontAwesome Brands FontAwesome Duotone FontAw…" at bounding box center [127, 151] width 142 height 12
click at [56, 145] on select "All icon sets... IcoFont Ionicons FontAwesome Brands FontAwesome Duotone FontAw…" at bounding box center [127, 151] width 142 height 12
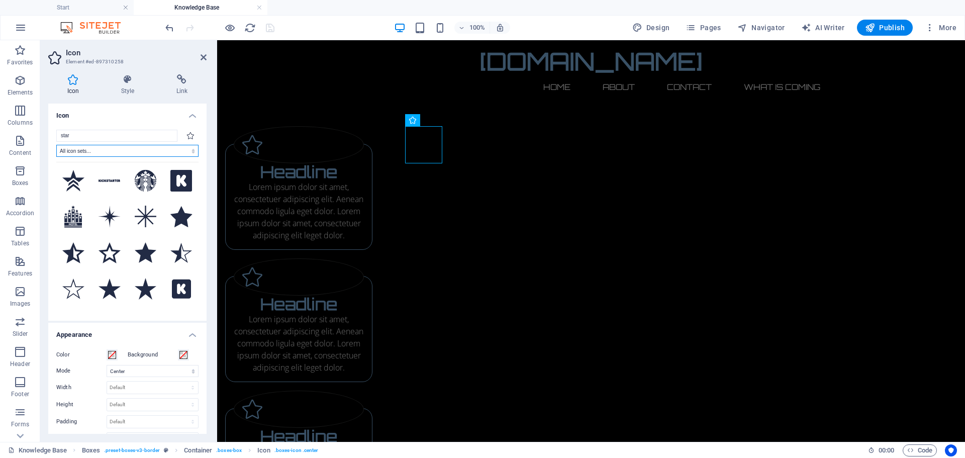
scroll to position [0, 0]
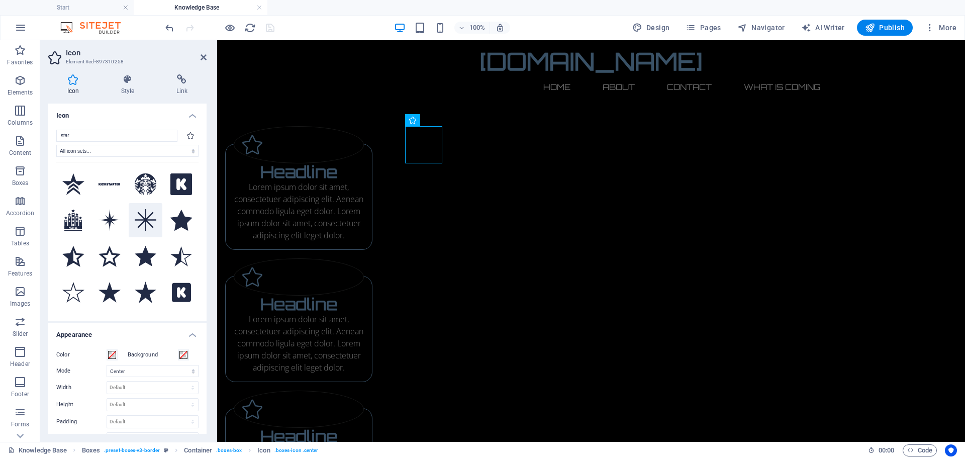
click at [135, 222] on icon at bounding box center [146, 220] width 22 height 22
click at [364, 189] on div "Lorem ipsum dolor sit amet, consectetuer adipiscing elit. Aenean commodo ligula…" at bounding box center [299, 211] width 130 height 60
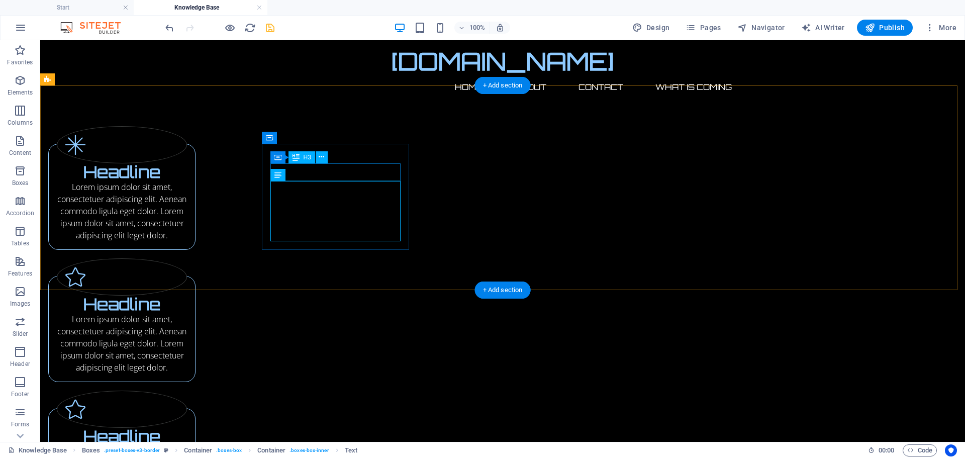
click at [187, 170] on div "Headline" at bounding box center [122, 172] width 130 height 18
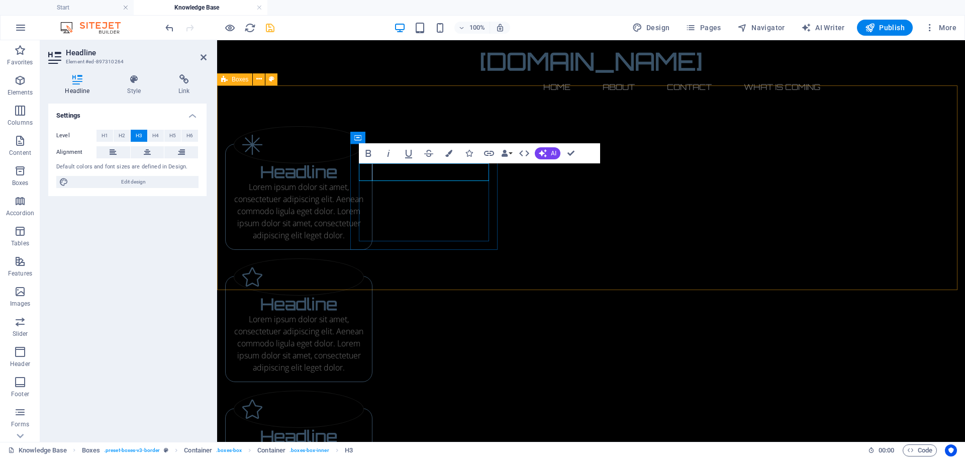
click at [364, 175] on h3 "Headline" at bounding box center [299, 172] width 130 height 18
click at [364, 210] on div "Lorem ipsum dolor sit amet, consectetuer adipiscing elit. Aenean commodo ligula…" at bounding box center [299, 211] width 130 height 60
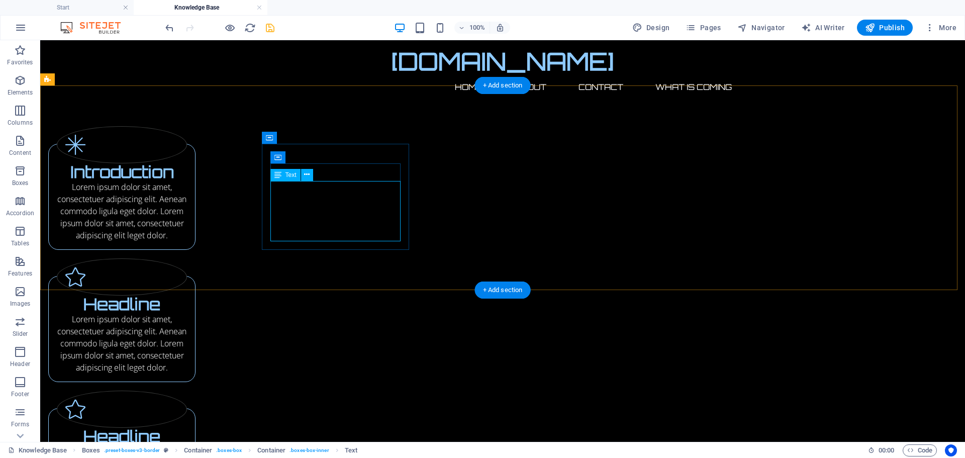
click at [187, 198] on div "Lorem ipsum dolor sit amet, consectetuer adipiscing elit. Aenean commodo ligula…" at bounding box center [122, 211] width 130 height 60
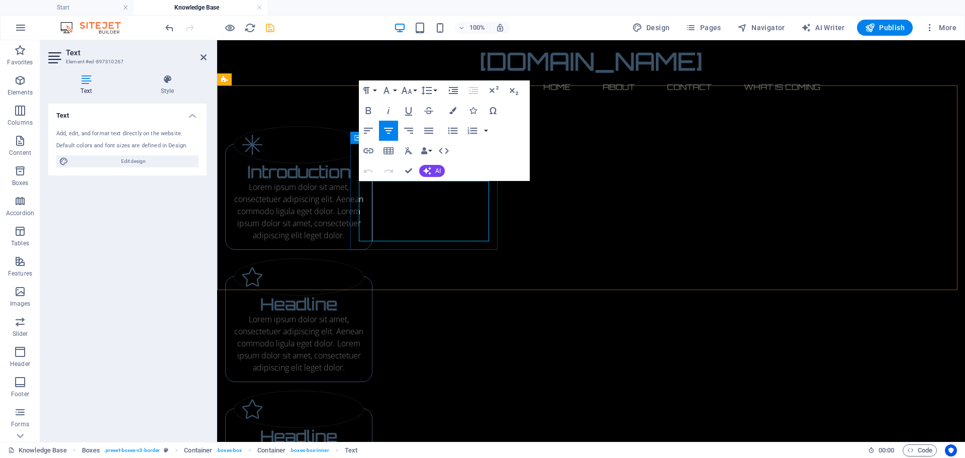
click at [364, 210] on p "Lorem ipsum dolor sit amet, consectetuer adipiscing elit. Aenean commodo ligula…" at bounding box center [299, 211] width 130 height 60
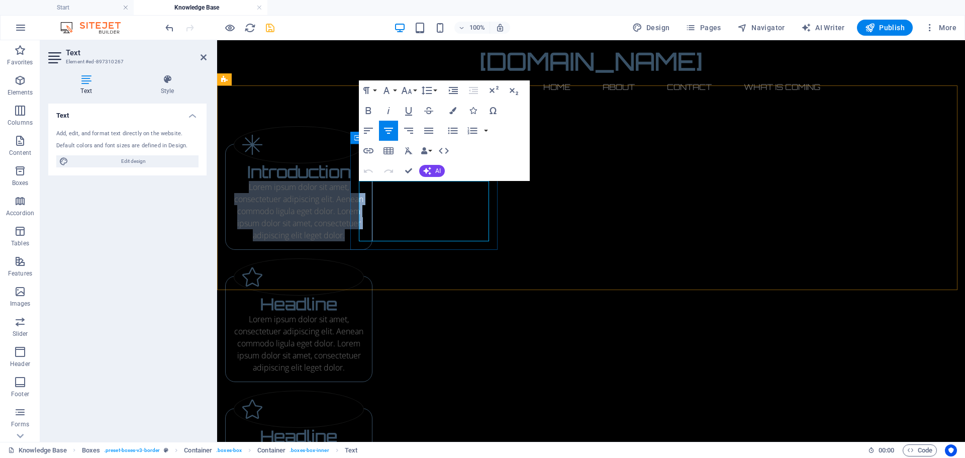
click at [364, 210] on p "Lorem ipsum dolor sit amet, consectetuer adipiscing elit. Aenean commodo ligula…" at bounding box center [299, 211] width 130 height 60
click at [364, 193] on p "Lorem ipsum dolor sit amet, consectetuer adipiscing elit. Aenean commodo ligula…" at bounding box center [299, 211] width 130 height 60
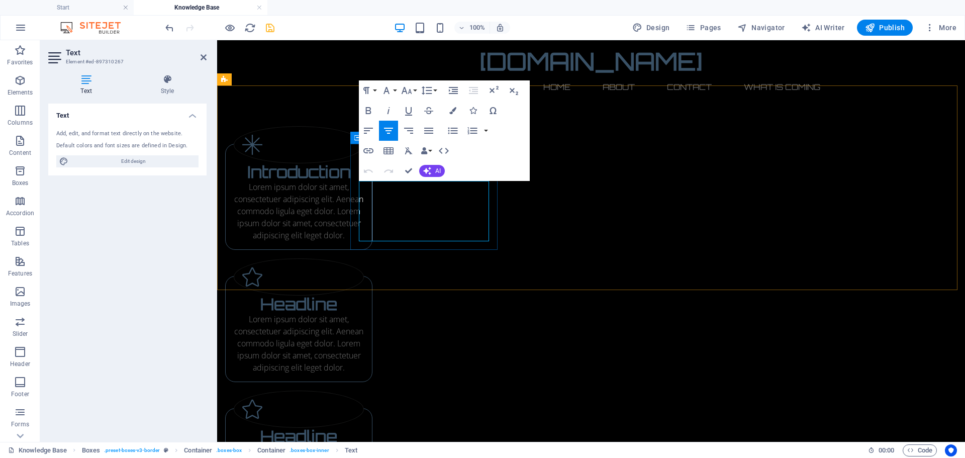
click at [364, 194] on p "Lorem ipsum dolor sit amet, consectetuer adipiscing elit. Aenean commodo ligula…" at bounding box center [299, 211] width 130 height 60
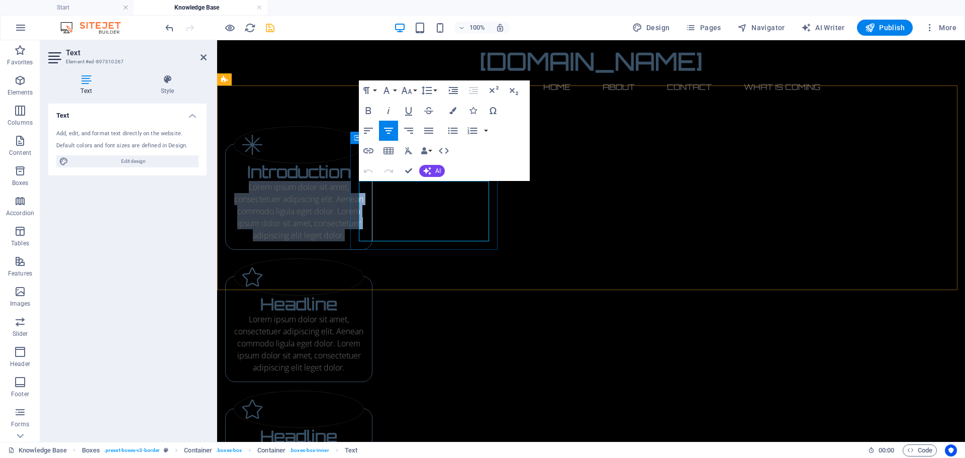
click at [364, 193] on p "Lorem ipsum dolor sit amet, consectetuer adipiscing elit. Aenean commodo ligula…" at bounding box center [299, 211] width 130 height 60
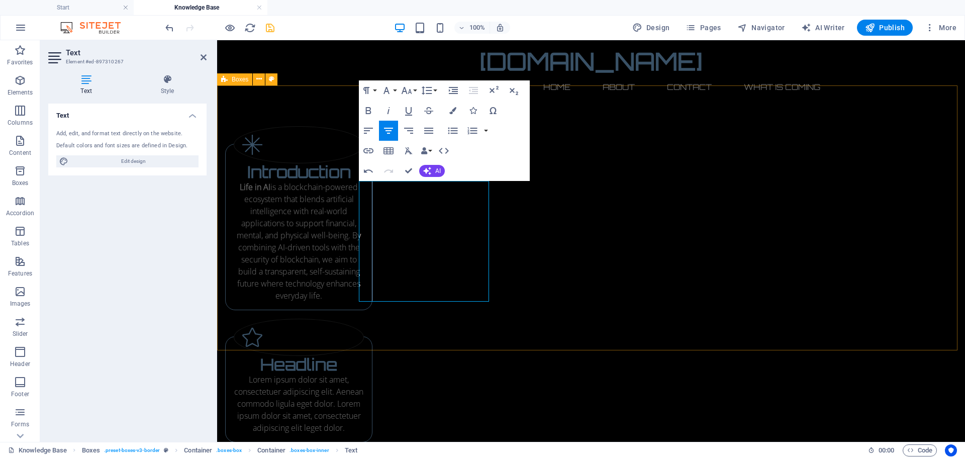
click at [573, 108] on div "Introduction Life in AI is a blockchain-powered ecosystem that blends artificia…" at bounding box center [591, 350] width 748 height 530
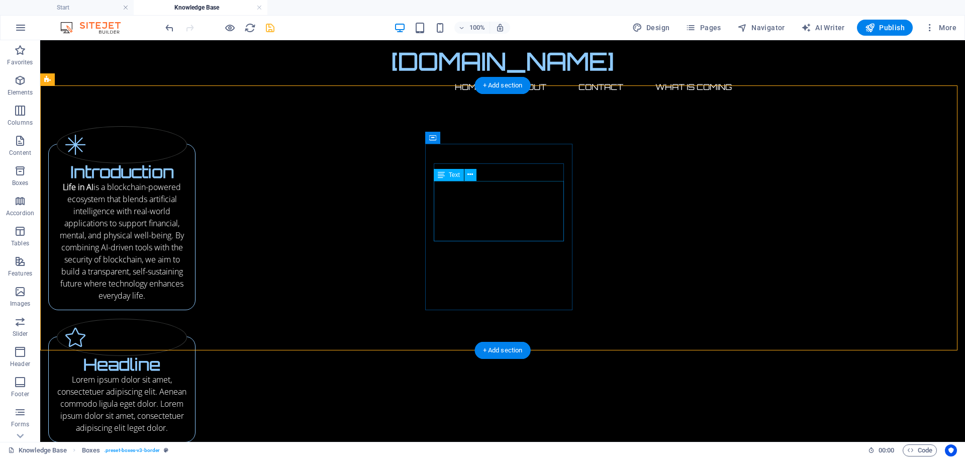
click at [187, 373] on div "Lorem ipsum dolor sit amet, consectetuer adipiscing elit. Aenean commodo ligula…" at bounding box center [122, 403] width 130 height 60
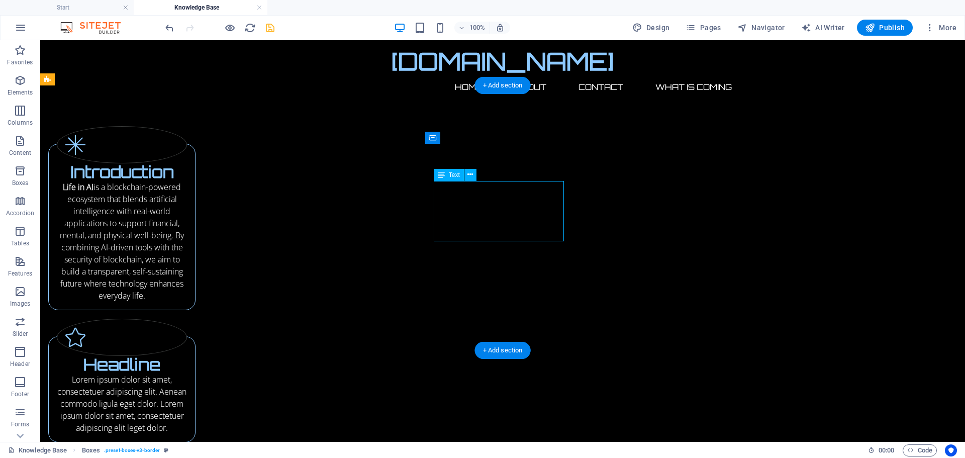
click at [187, 373] on div "Lorem ipsum dolor sit amet, consectetuer adipiscing elit. Aenean commodo ligula…" at bounding box center [122, 403] width 130 height 60
click at [195, 211] on div "Introduction Life in AI is a blockchain-powered ecosystem that blends artificia…" at bounding box center [121, 227] width 147 height 166
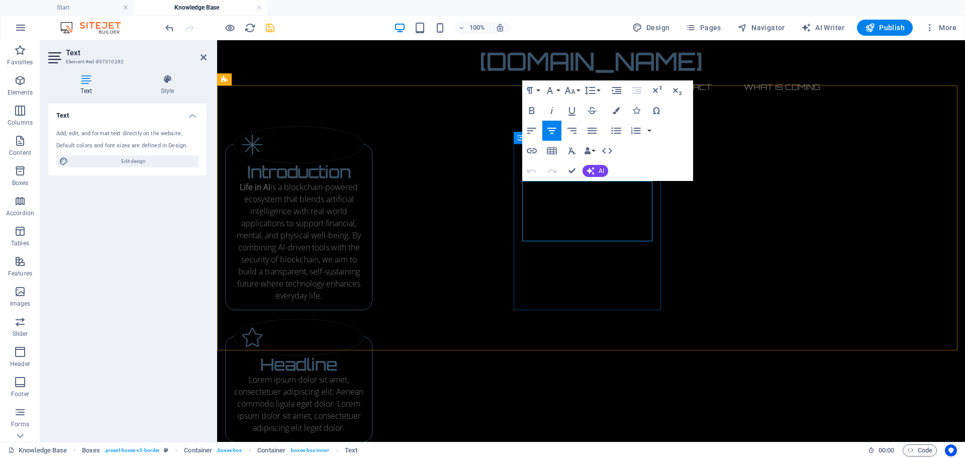
click at [364, 373] on p "Lorem ipsum dolor sit amet, consectetuer adipiscing elit. Aenean commodo ligula…" at bounding box center [299, 403] width 130 height 60
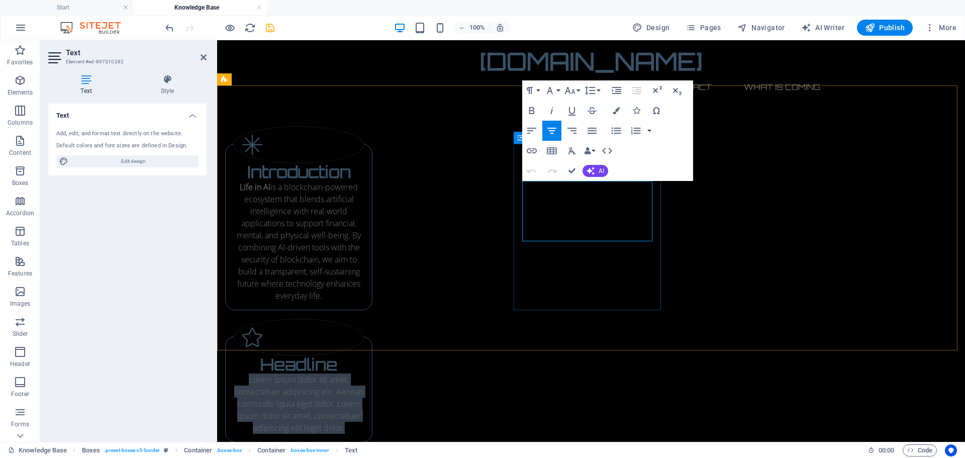
click at [364, 373] on p "Lorem ipsum dolor sit amet, consectetuer adipiscing elit. Aenean commodo ligula…" at bounding box center [299, 403] width 130 height 60
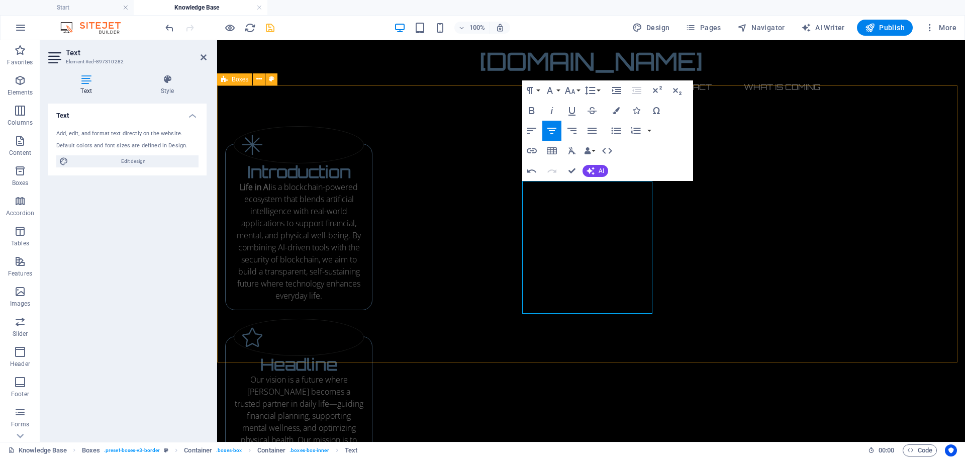
click at [592, 337] on div "Introduction Life in AI is a blockchain-powered ecosystem that blends artificia…" at bounding box center [591, 386] width 748 height 602
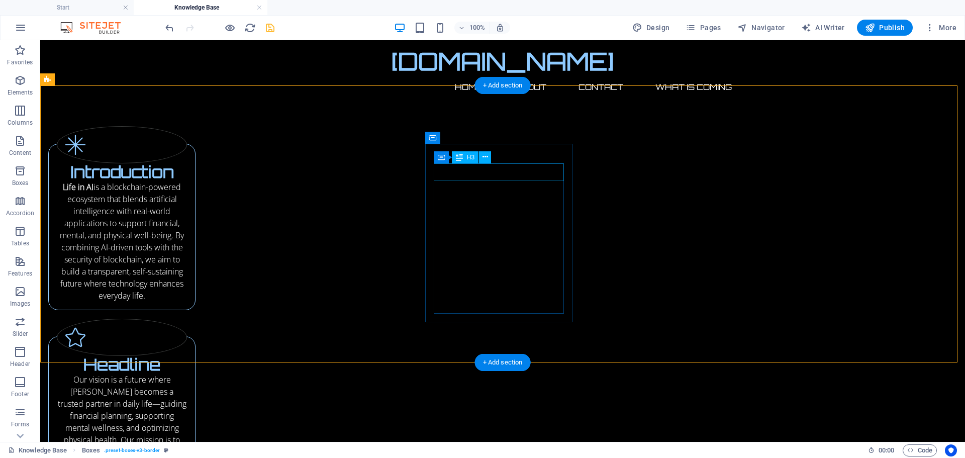
click at [187, 356] on div "Headline" at bounding box center [122, 365] width 130 height 18
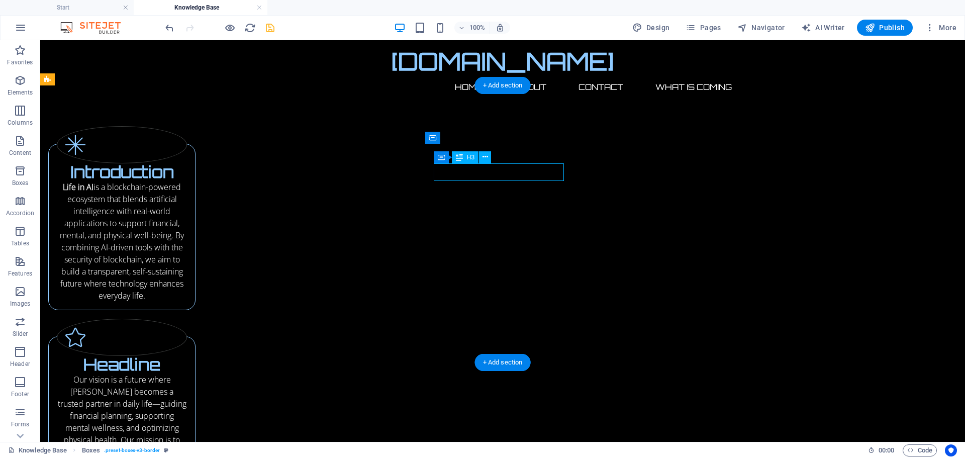
click at [187, 356] on div "Headline" at bounding box center [122, 365] width 130 height 18
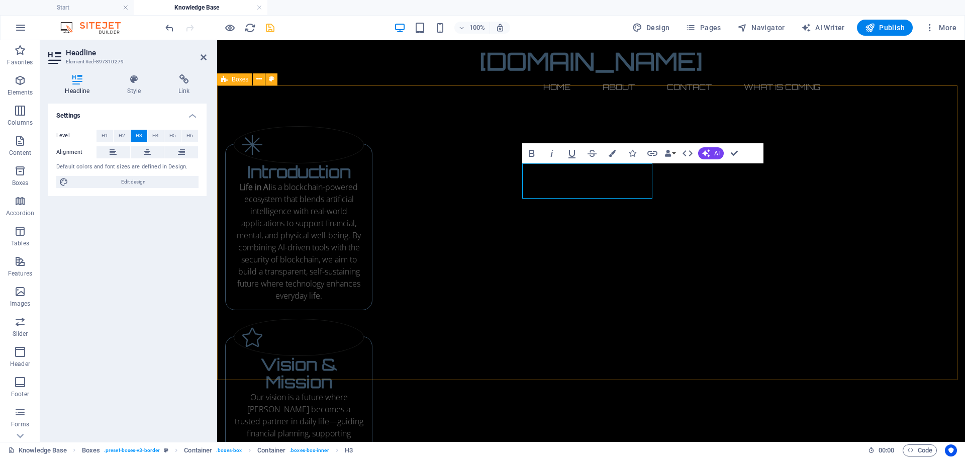
click at [866, 234] on div "Introduction Life in AI is a blockchain-powered ecosystem that blends artificia…" at bounding box center [591, 395] width 748 height 620
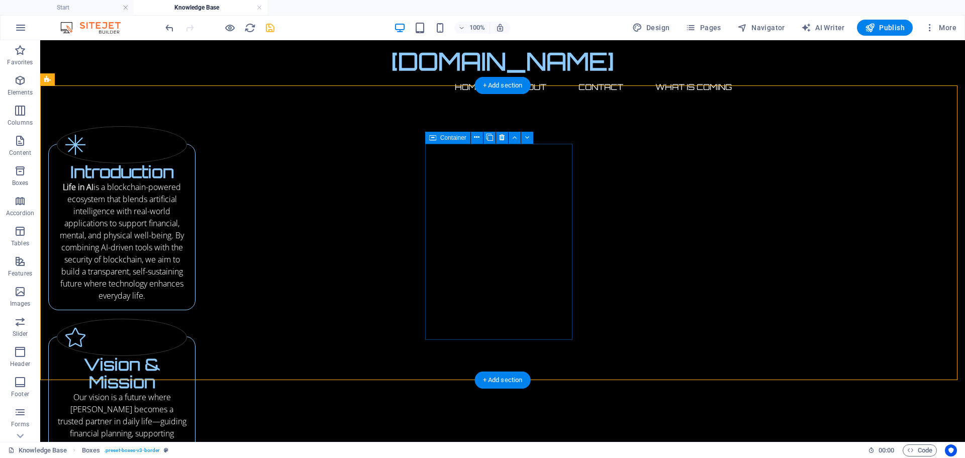
click at [195, 336] on div "Vision & Mission Our vision is a future where [PERSON_NAME] becomes a trusted p…" at bounding box center [121, 434] width 147 height 196
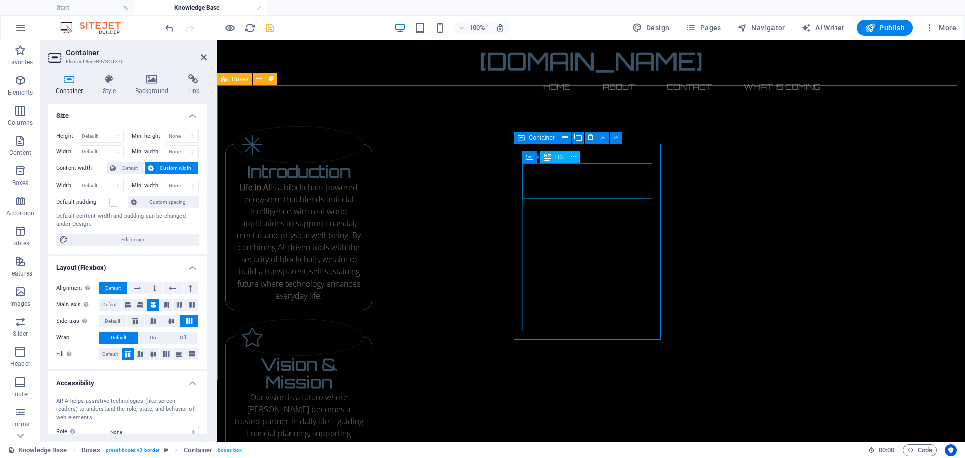
click at [364, 356] on div "Vision & Mission" at bounding box center [299, 373] width 130 height 35
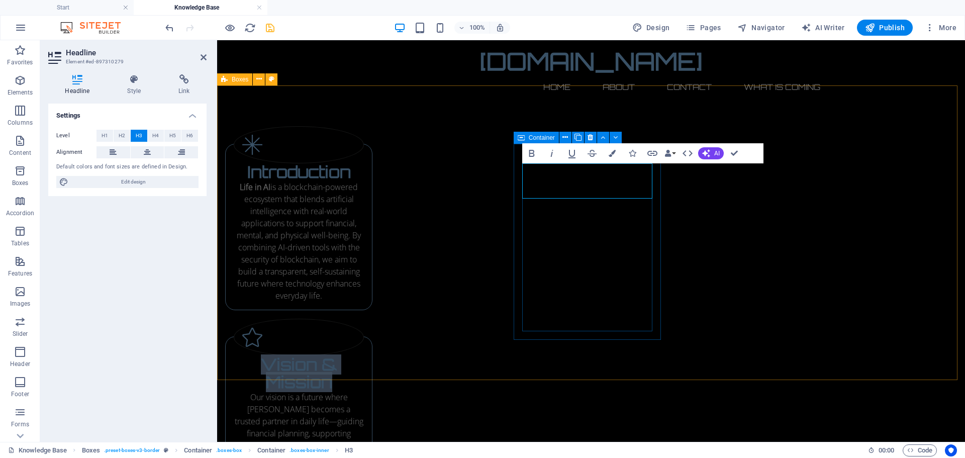
click at [364, 356] on h3 "Vision & Mission" at bounding box center [299, 373] width 130 height 35
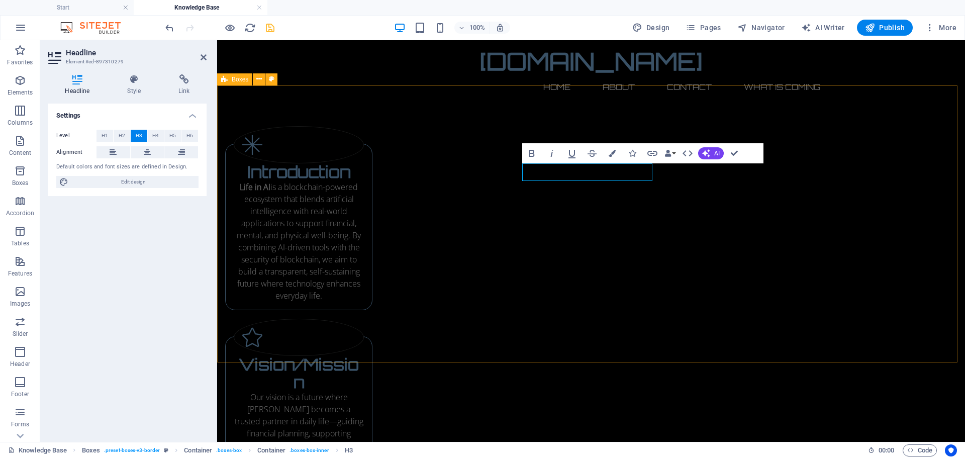
click at [667, 196] on div "Introduction Life in AI is a blockchain-powered ecosystem that blends artificia…" at bounding box center [591, 395] width 748 height 620
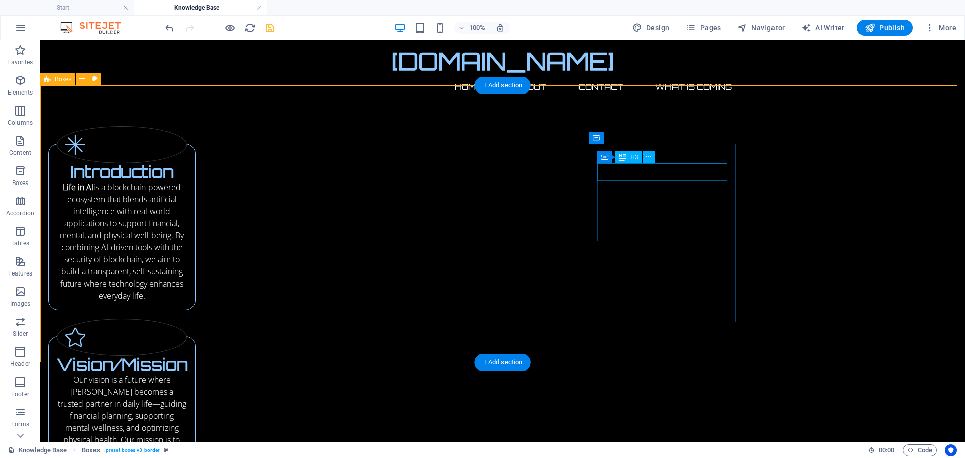
click at [187, 356] on div "Vision/Mission" at bounding box center [122, 365] width 130 height 18
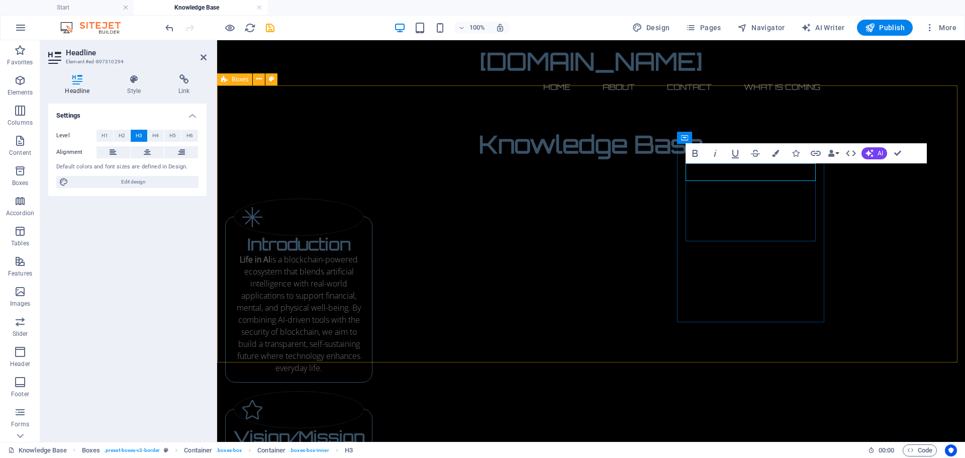
scroll to position [72, 0]
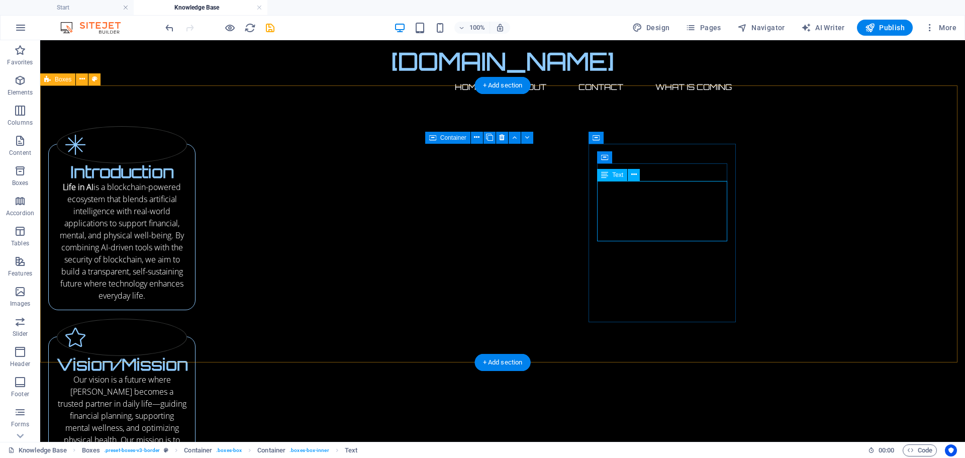
click at [195, 336] on div "Vision/Mission Our vision is a future where AI becomes a trusted partner in dai…" at bounding box center [121, 425] width 147 height 178
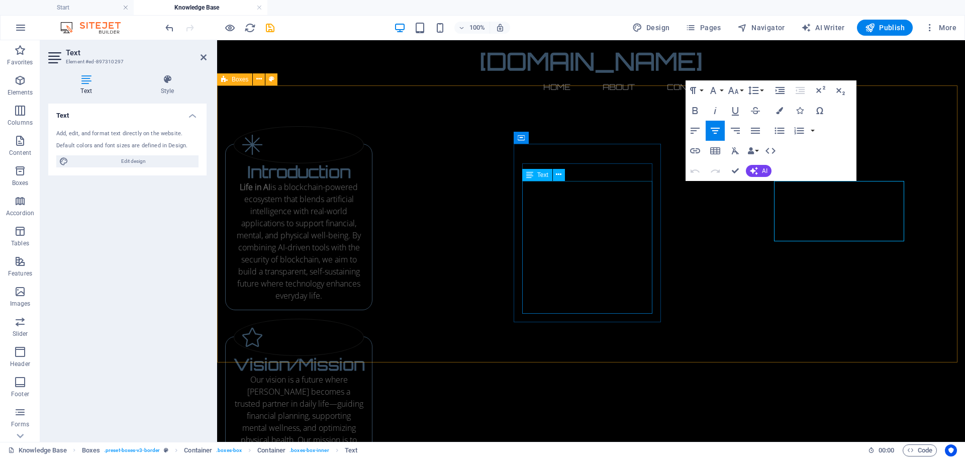
click at [364, 373] on div "Our vision is a future where [PERSON_NAME] becomes a trusted partner in daily l…" at bounding box center [299, 439] width 130 height 133
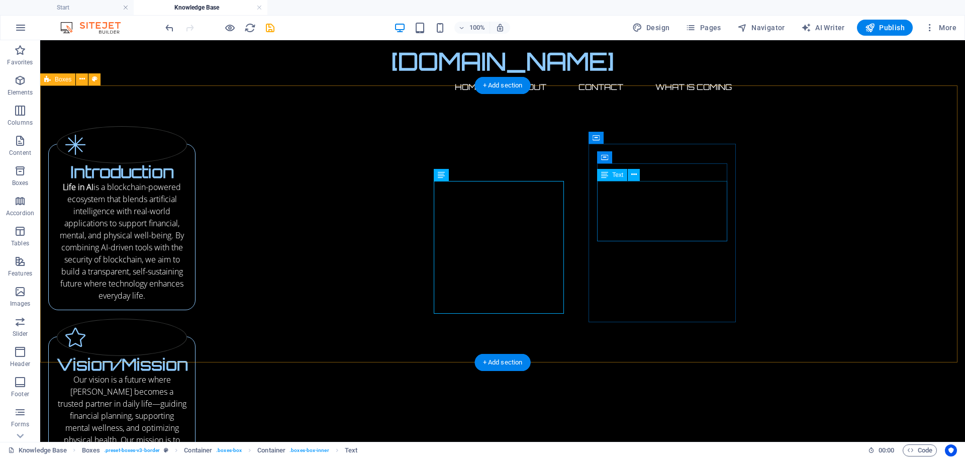
click at [496, 201] on div "Introduction Life in AI is a blockchain-powered ecosystem that blends artificia…" at bounding box center [502, 386] width 925 height 602
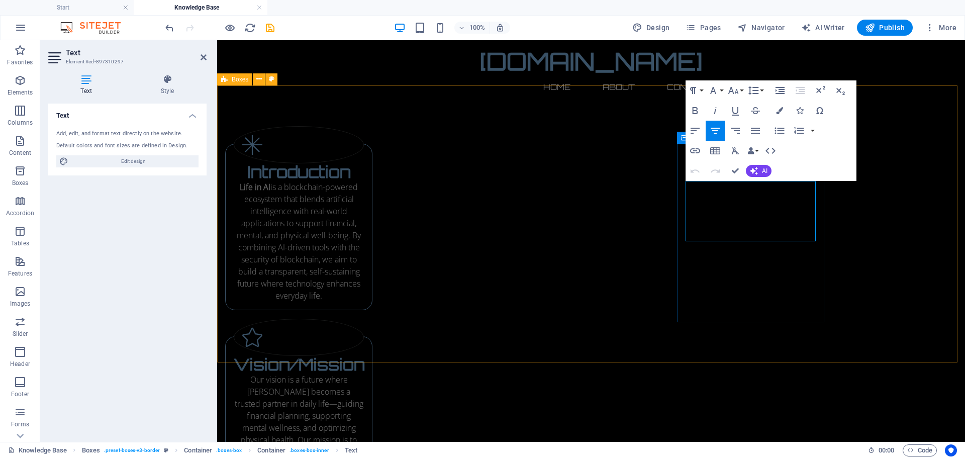
drag, startPoint x: 698, startPoint y: 188, endPoint x: 804, endPoint y: 234, distance: 115.2
click at [877, 273] on div "Introduction Life in AI is a blockchain-powered ecosystem that blends artificia…" at bounding box center [591, 434] width 748 height 698
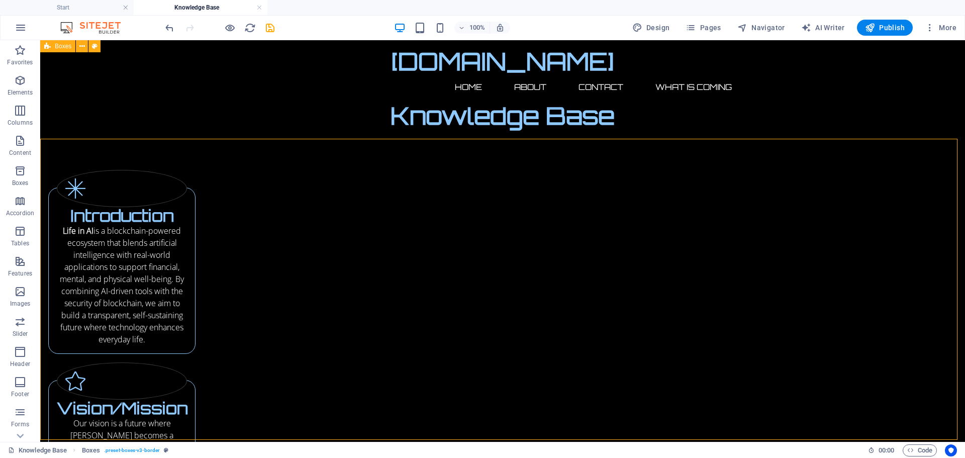
scroll to position [18, 0]
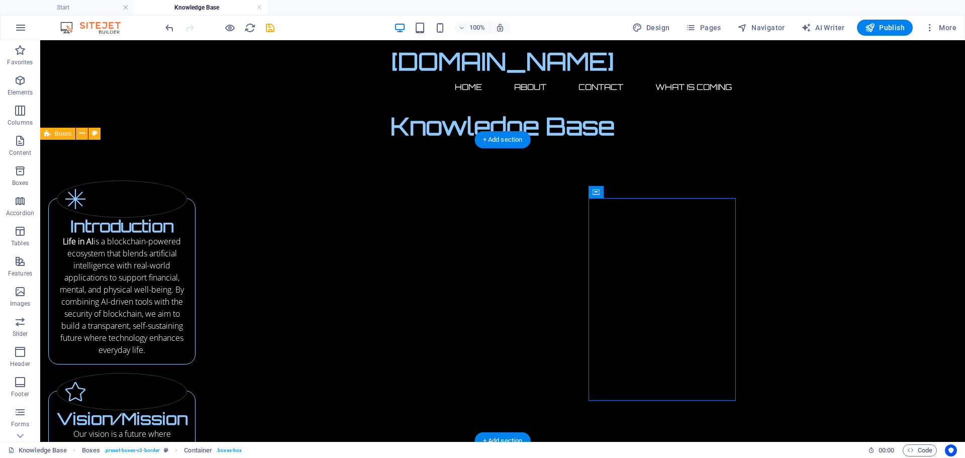
drag, startPoint x: 591, startPoint y: 212, endPoint x: 625, endPoint y: 217, distance: 33.6
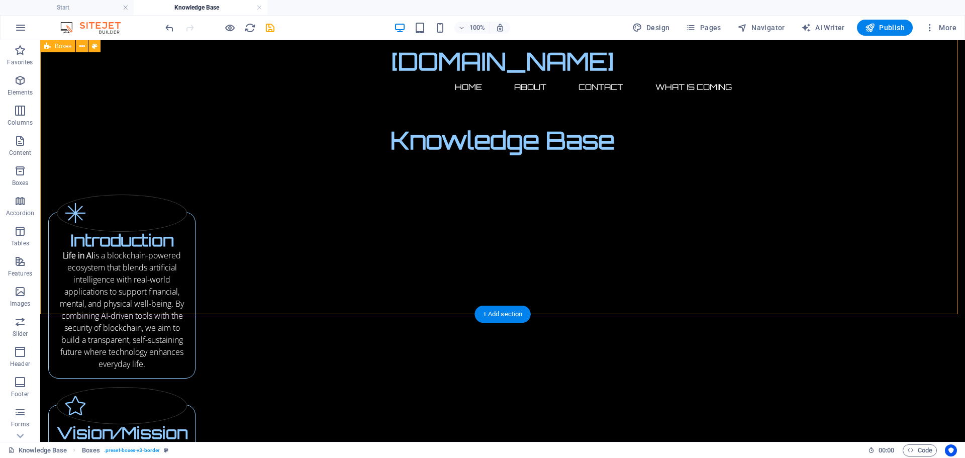
scroll to position [0, 0]
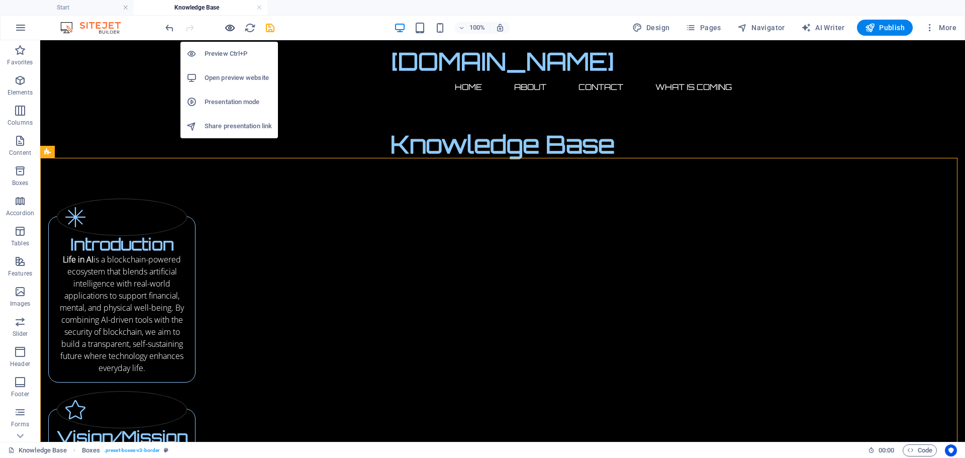
click at [228, 29] on icon "button" at bounding box center [230, 28] width 12 height 12
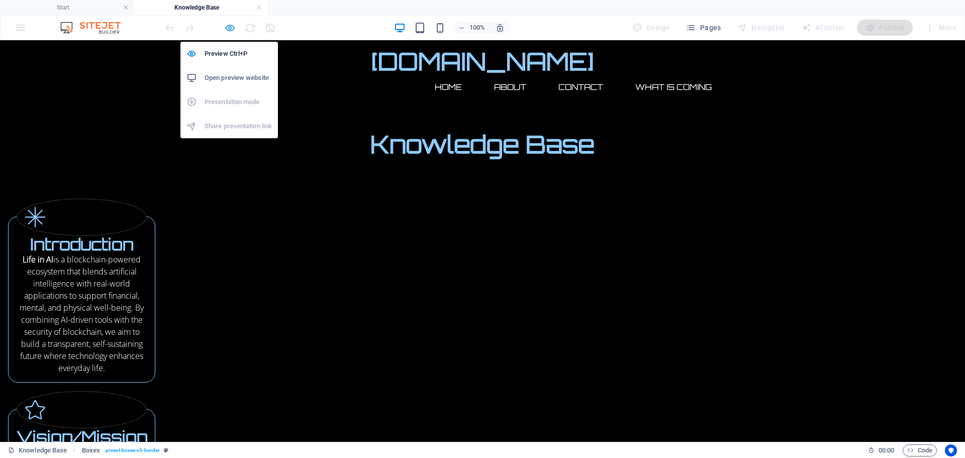
click at [229, 27] on icon "button" at bounding box center [230, 28] width 12 height 12
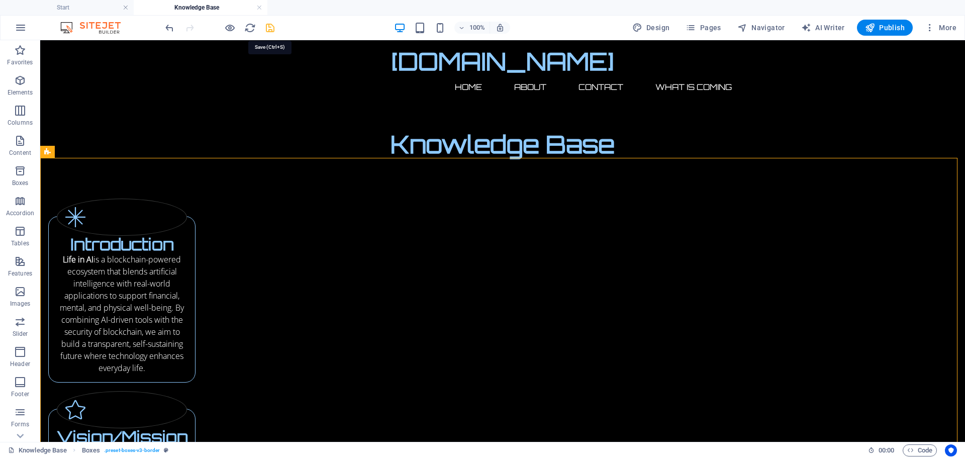
click at [271, 28] on icon "save" at bounding box center [270, 28] width 12 height 12
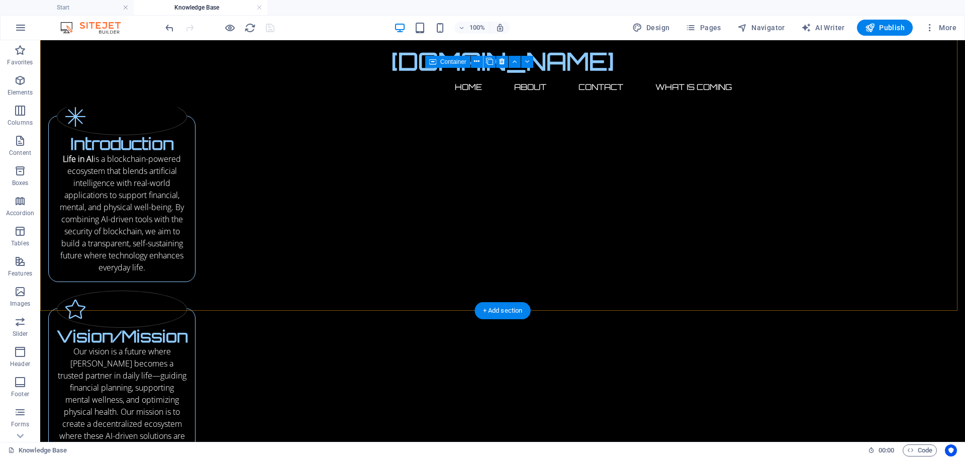
scroll to position [169, 0]
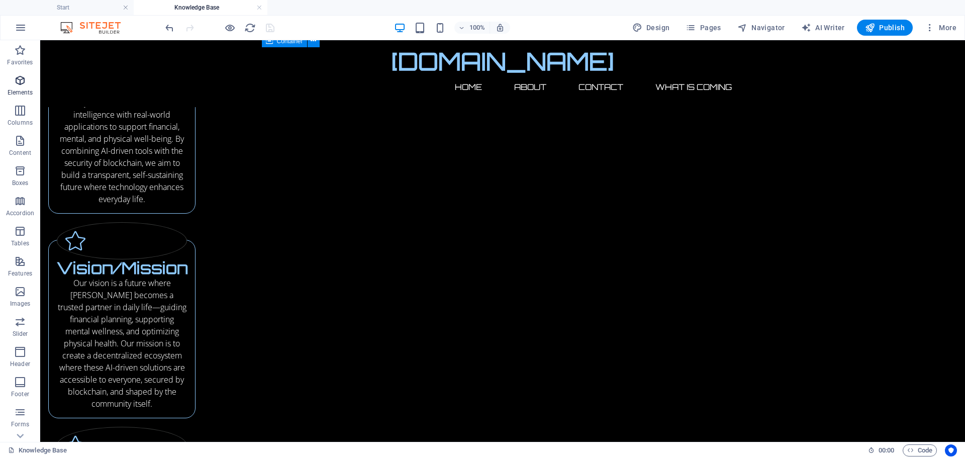
click at [18, 80] on icon "button" at bounding box center [20, 80] width 12 height 12
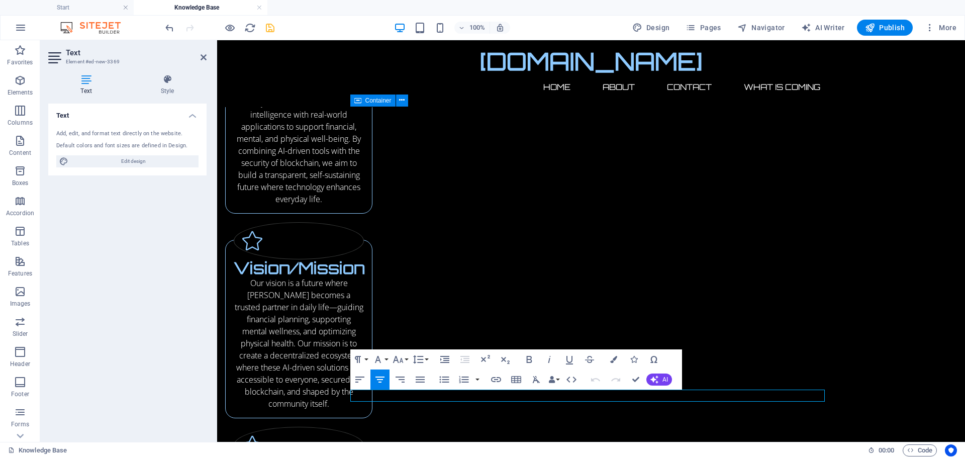
scroll to position [110, 0]
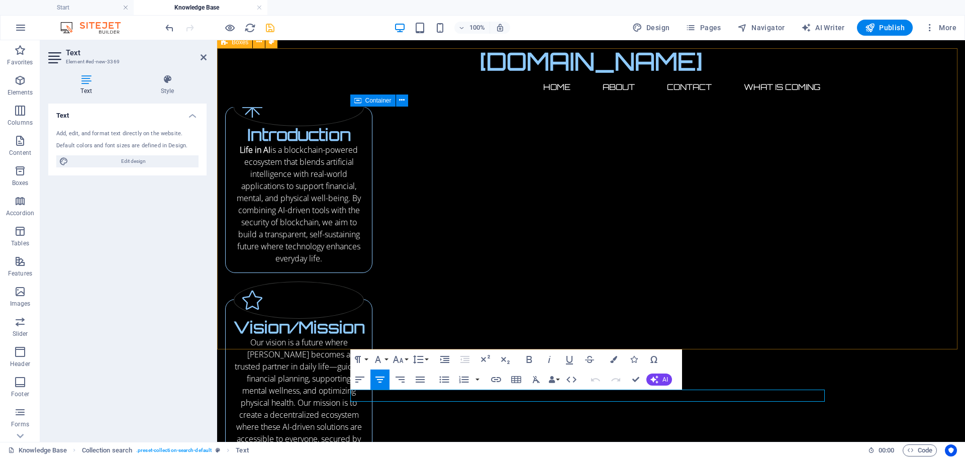
click at [837, 327] on div "Introduction Life in AI is a blockchain-powered ecosystem that blends artificia…" at bounding box center [591, 397] width 748 height 698
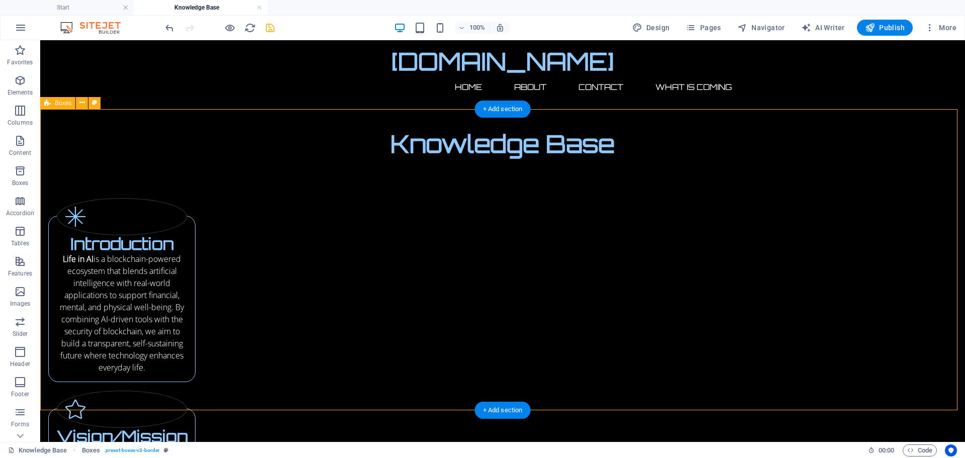
scroll to position [0, 0]
